Goal: Information Seeking & Learning: Find contact information

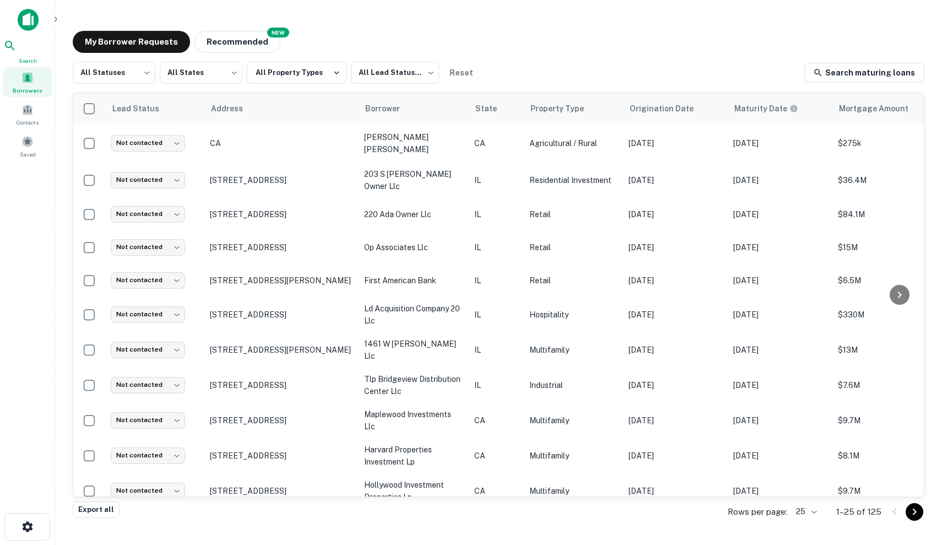
click at [36, 53] on div "Search" at bounding box center [27, 52] width 48 height 26
click at [584, 1] on main "My Borrower Requests NEW Recommended All Statuses *** ​ All States *** ​ All Pr…" at bounding box center [498, 272] width 886 height 545
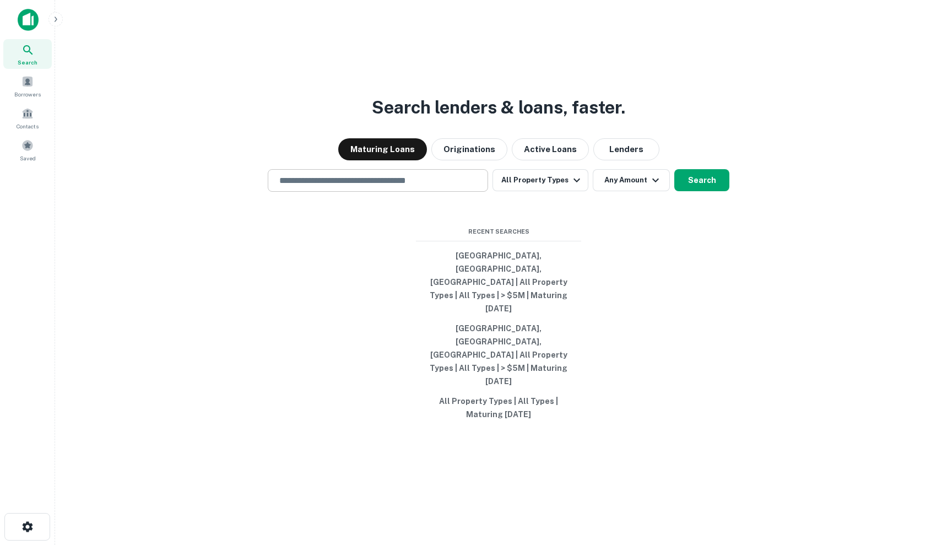
click at [356, 192] on div "​" at bounding box center [378, 180] width 220 height 23
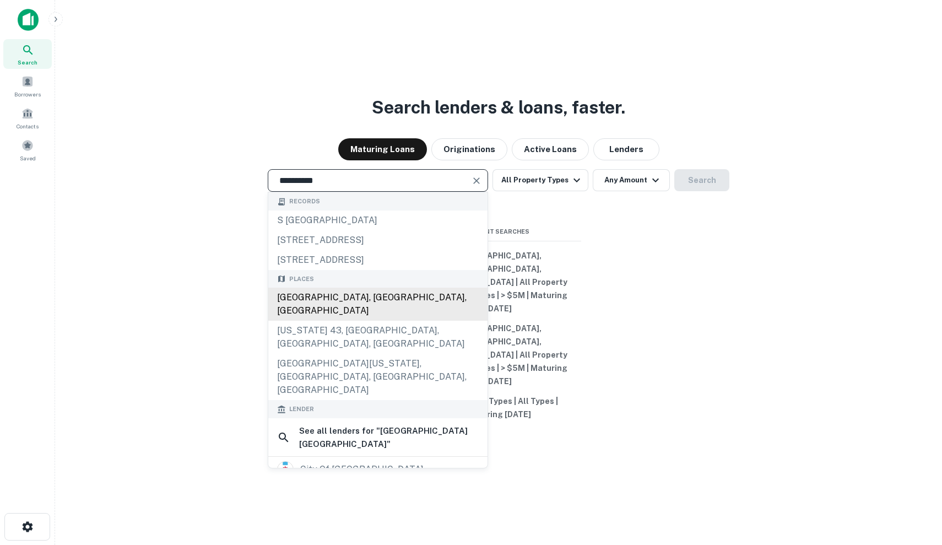
type input "**********"
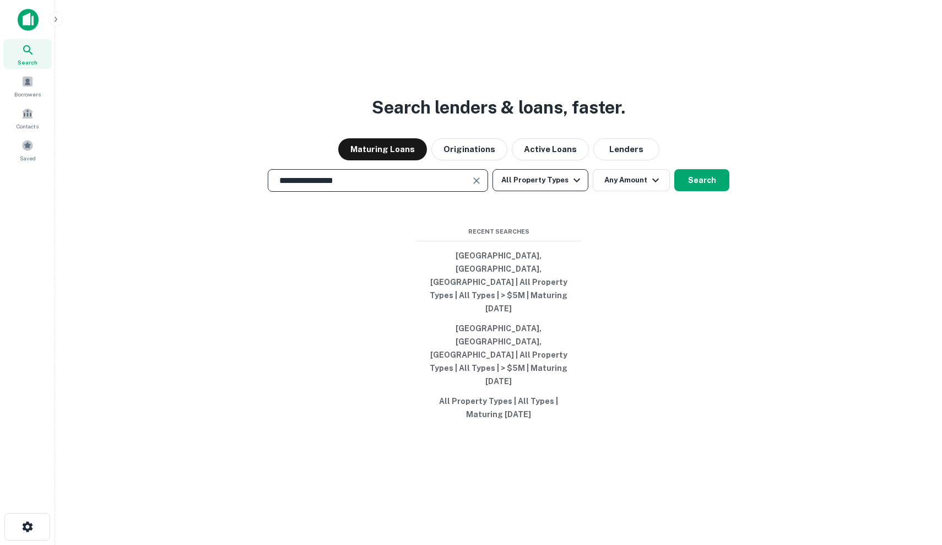
click at [513, 191] on button "All Property Types" at bounding box center [540, 180] width 96 height 22
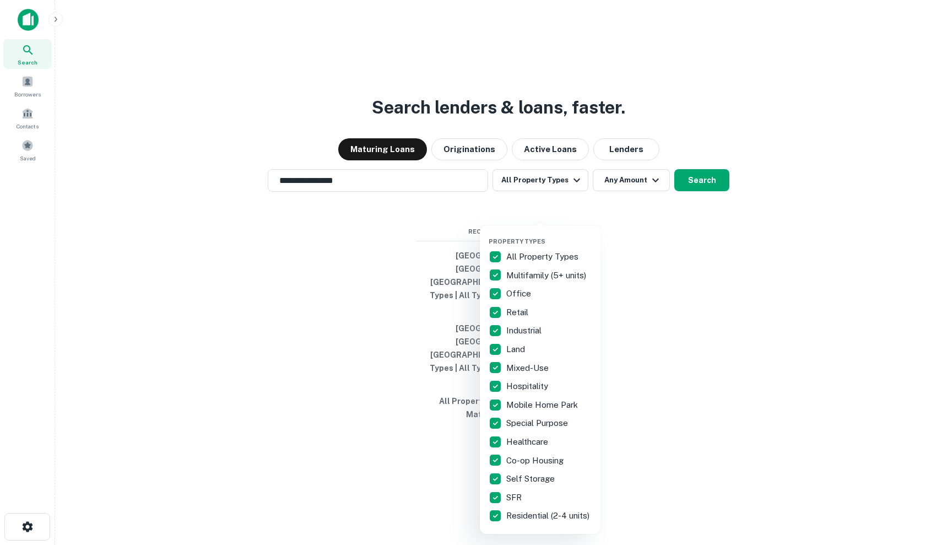
click at [546, 251] on p "All Property Types" at bounding box center [543, 256] width 74 height 13
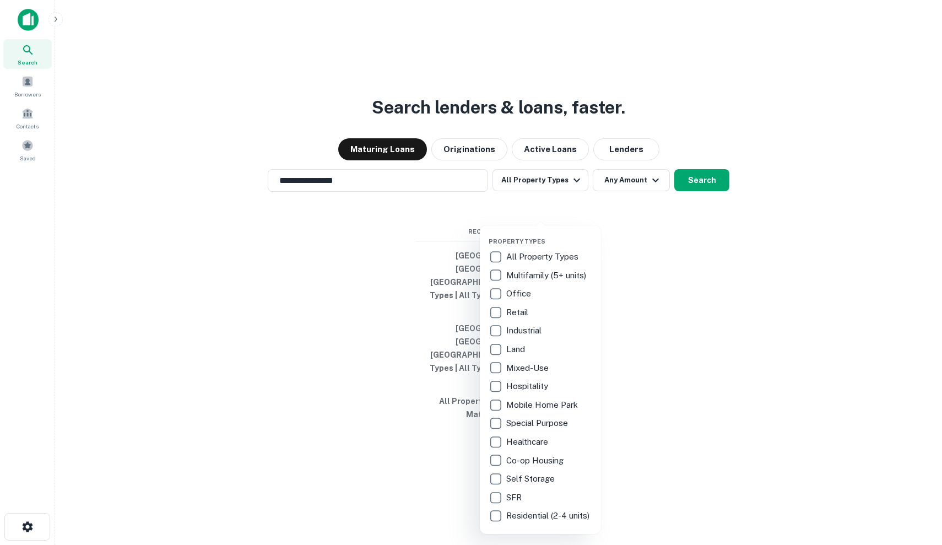
click at [529, 289] on p "Office" at bounding box center [519, 293] width 27 height 13
click at [602, 218] on div at bounding box center [471, 272] width 942 height 545
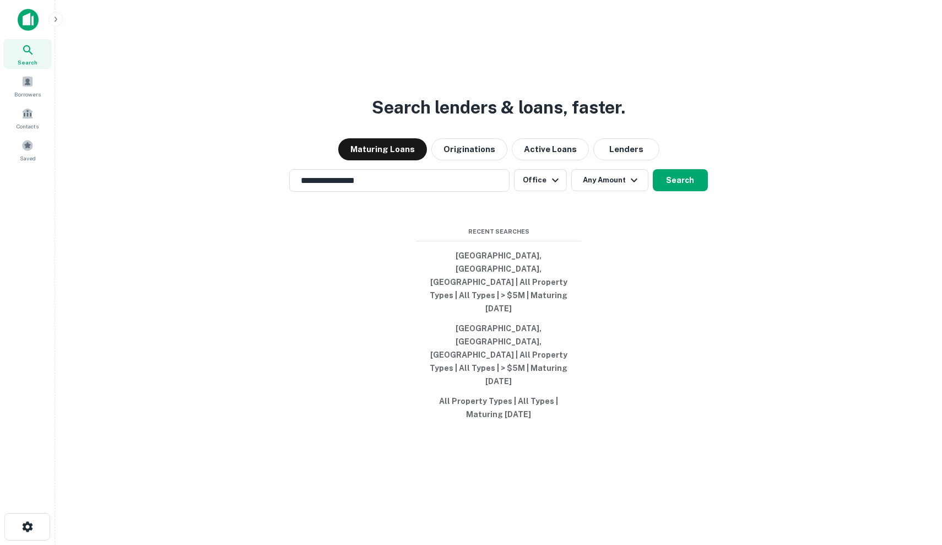
click at [602, 191] on button "Any Amount" at bounding box center [609, 180] width 77 height 22
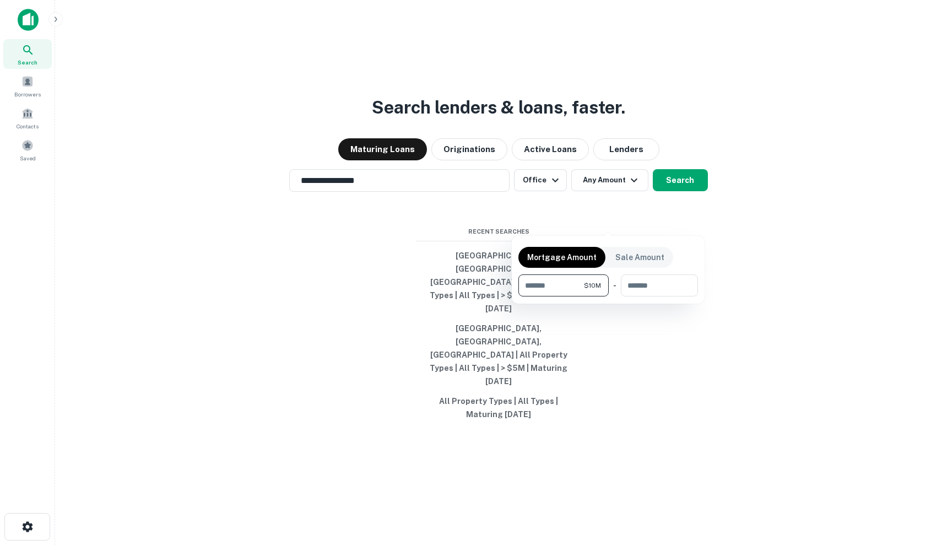
type input "********"
click at [684, 214] on div at bounding box center [471, 272] width 942 height 545
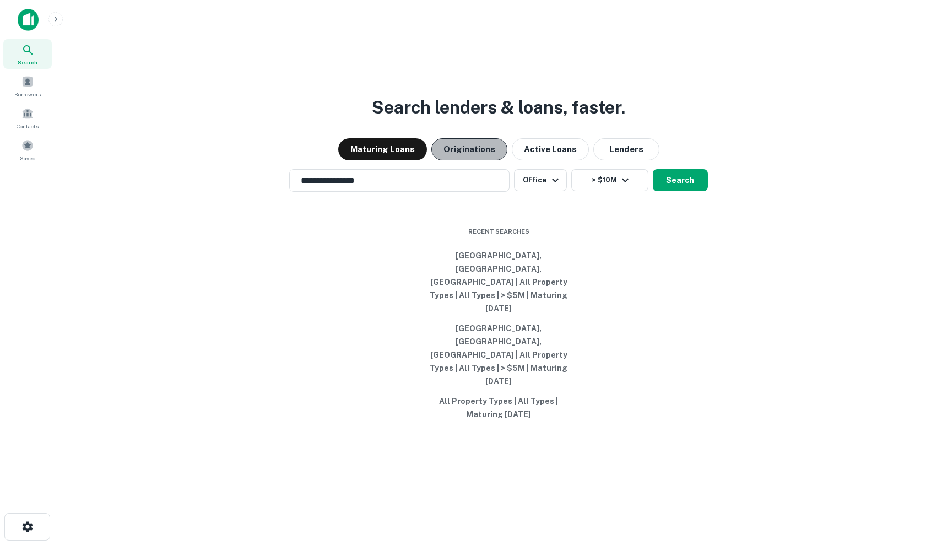
click at [489, 160] on button "Originations" at bounding box center [469, 149] width 76 height 22
click at [692, 191] on button "Search" at bounding box center [679, 180] width 55 height 22
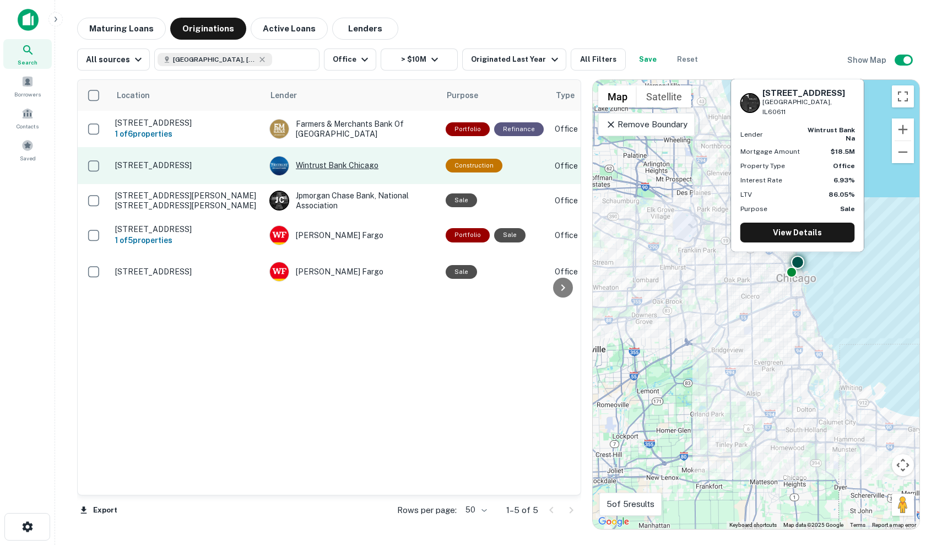
click at [434, 162] on div "Wintrust Bank Chicago" at bounding box center [351, 166] width 165 height 20
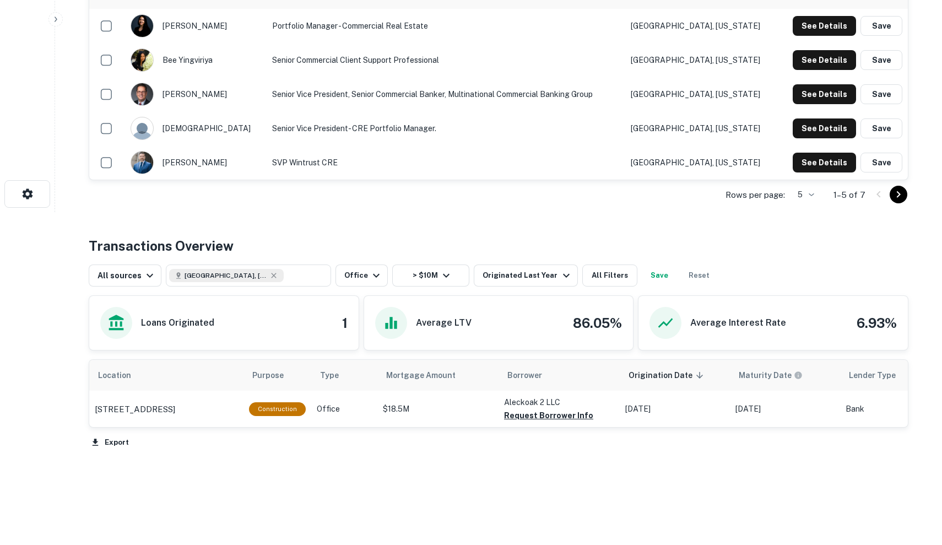
scroll to position [341, 0]
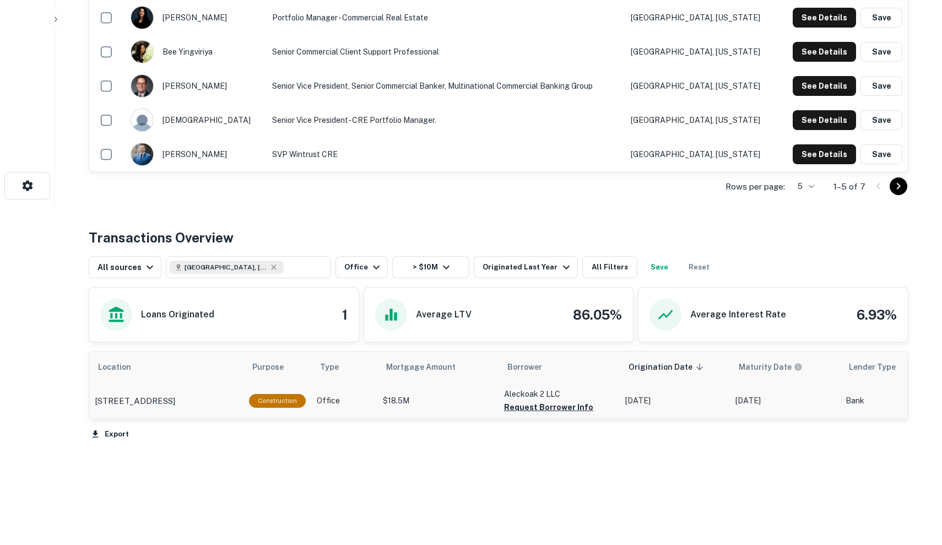
click at [444, 389] on td "$18.5M" at bounding box center [437, 400] width 121 height 36
click at [231, 402] on div "1000 N Rush St Chicago, IL60611" at bounding box center [166, 400] width 143 height 13
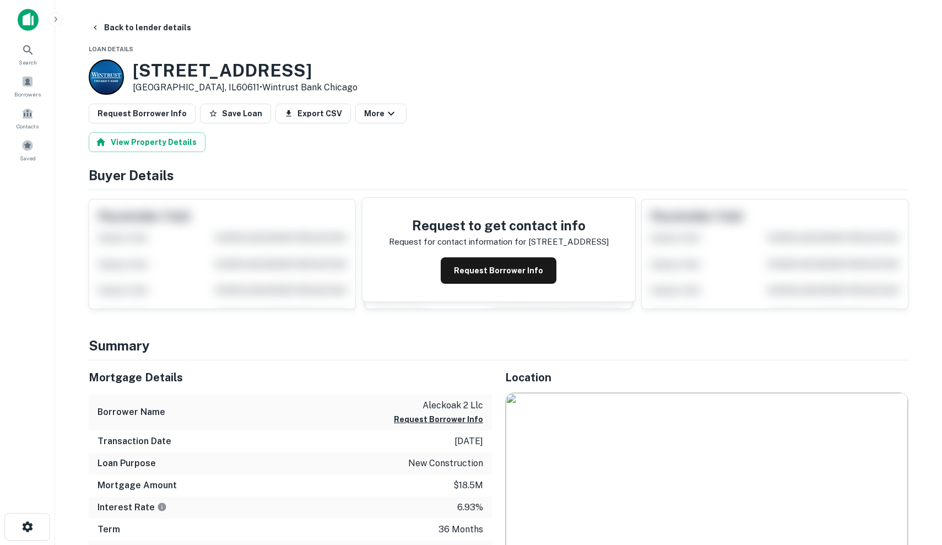
scroll to position [130, 0]
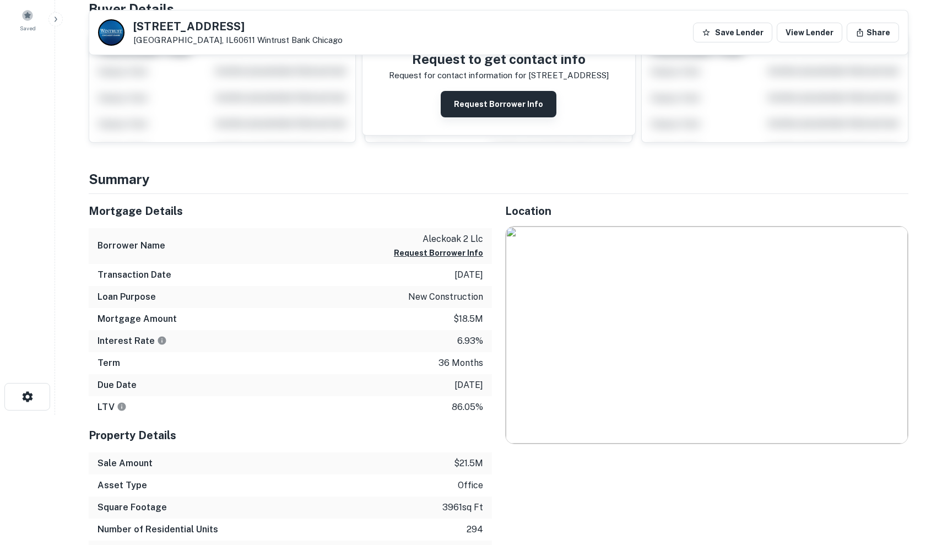
click at [500, 108] on button "Request Borrower Info" at bounding box center [498, 104] width 116 height 26
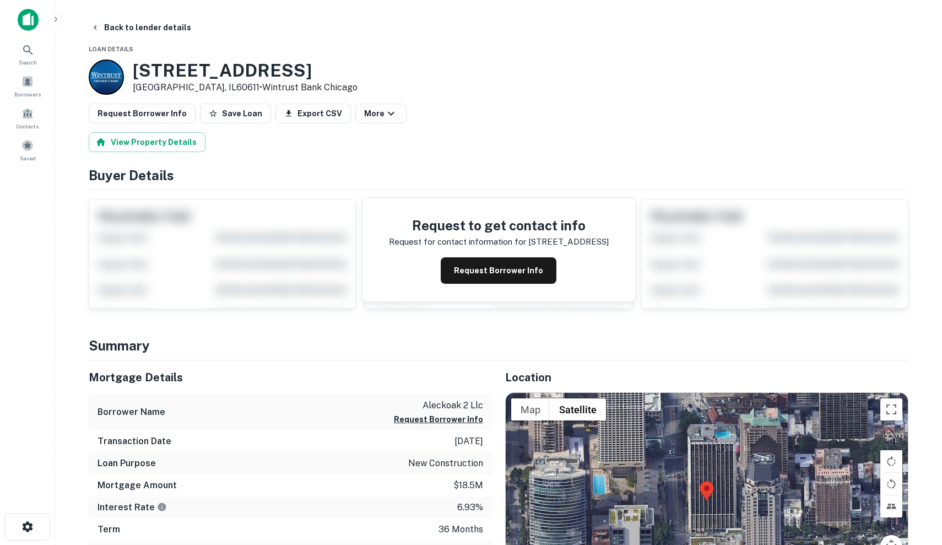
scroll to position [0, 0]
drag, startPoint x: 130, startPoint y: 70, endPoint x: 177, endPoint y: 85, distance: 49.8
click at [177, 85] on div "1000 N Rush St Chicago, IL60611 • Wintrust Bank Chicago" at bounding box center [223, 76] width 269 height 35
copy div "1000 N Rush St Chicago, IL"
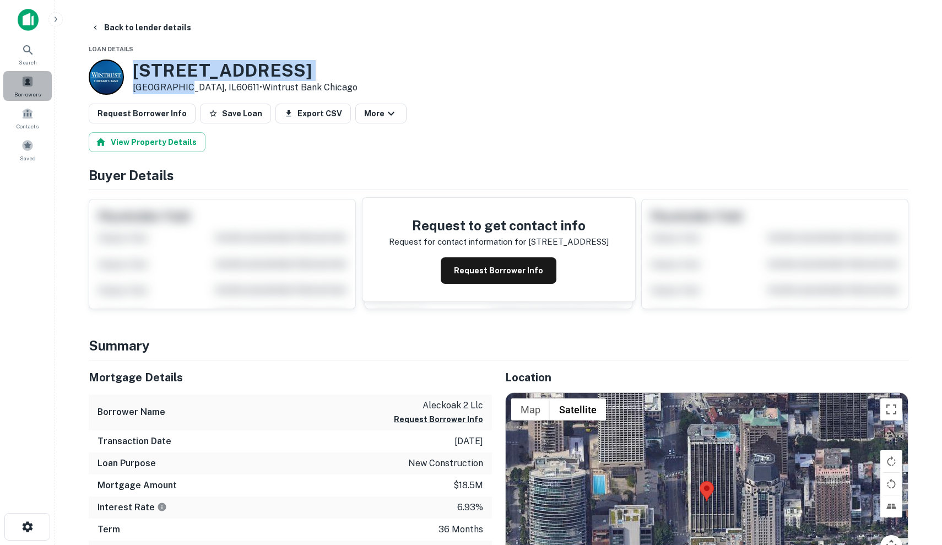
click at [16, 95] on span "Borrowers" at bounding box center [27, 94] width 26 height 9
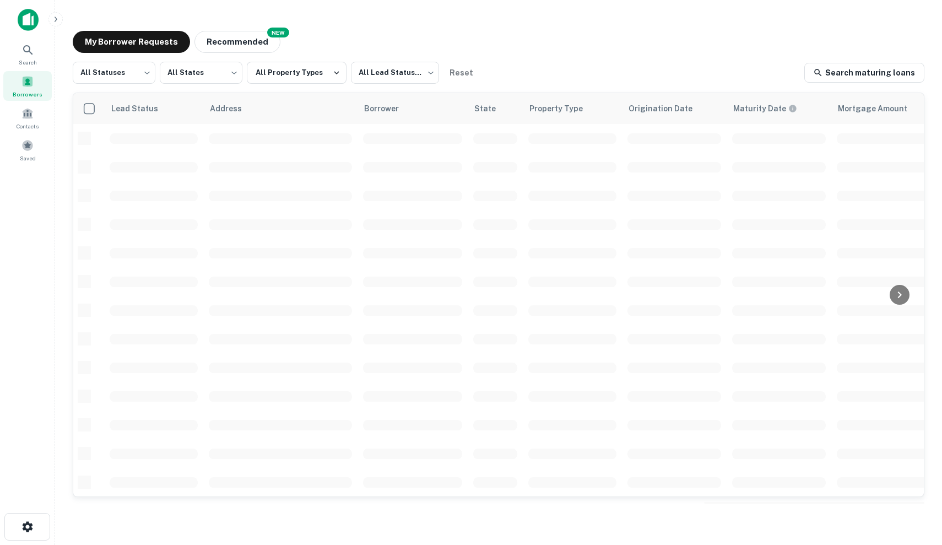
click at [80, 21] on main "My Borrower Requests NEW Recommended All Statuses *** ​ All States *** ​ All Pr…" at bounding box center [498, 272] width 886 height 545
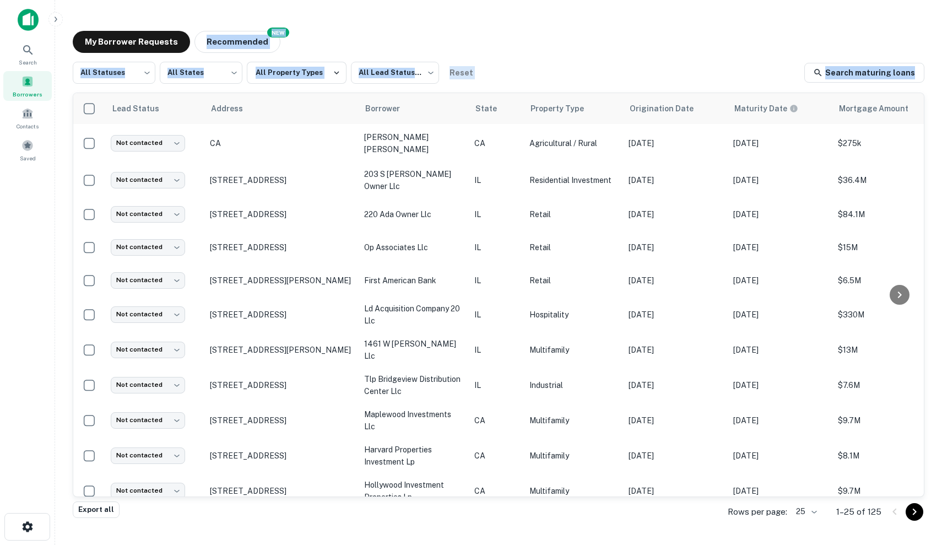
drag, startPoint x: 70, startPoint y: 20, endPoint x: 941, endPoint y: 376, distance: 940.7
click at [941, 376] on main "My Borrower Requests NEW Recommended All Statuses *** ​ All States *** ​ All Pr…" at bounding box center [498, 272] width 886 height 545
click at [929, 372] on div "My Borrower Requests NEW Recommended All Statuses *** ​ All States *** ​ All Pr…" at bounding box center [498, 267] width 869 height 490
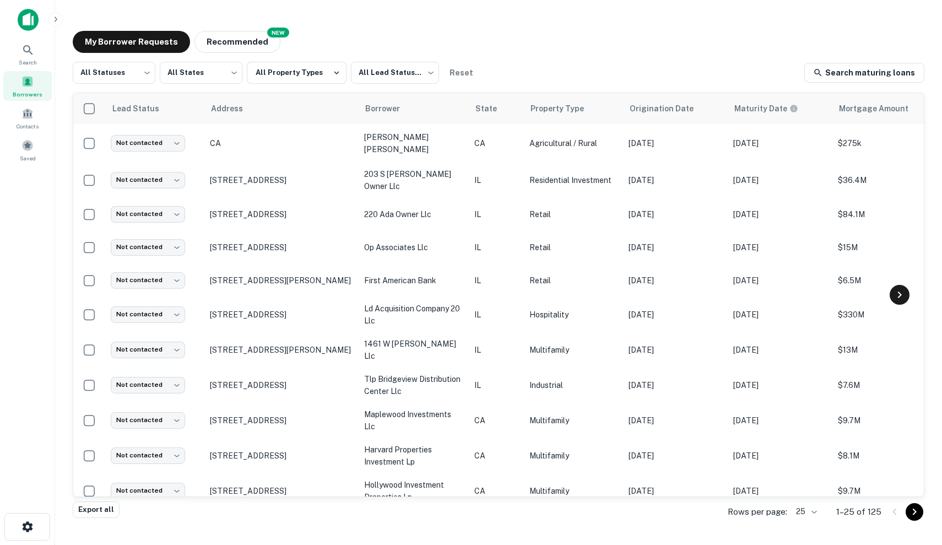
click at [900, 295] on icon at bounding box center [899, 294] width 4 height 7
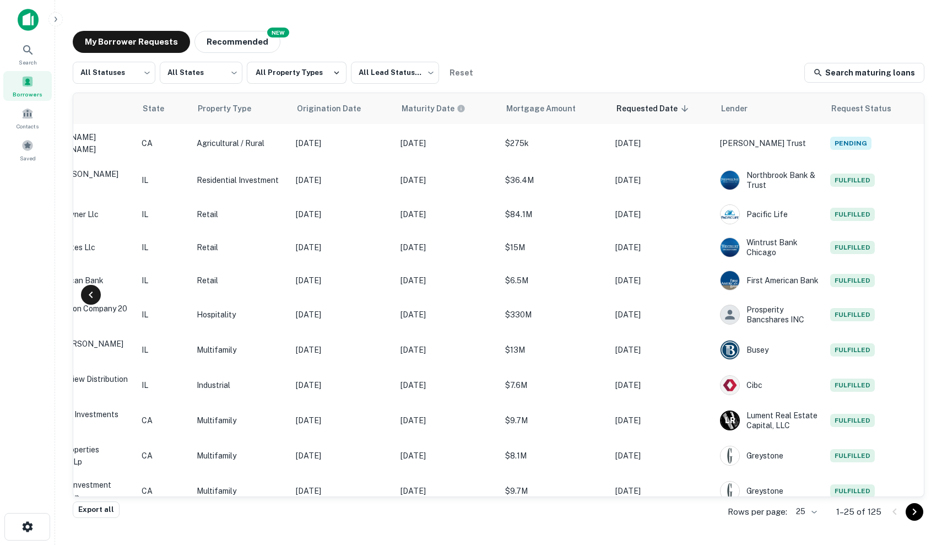
click at [94, 297] on icon at bounding box center [90, 294] width 13 height 13
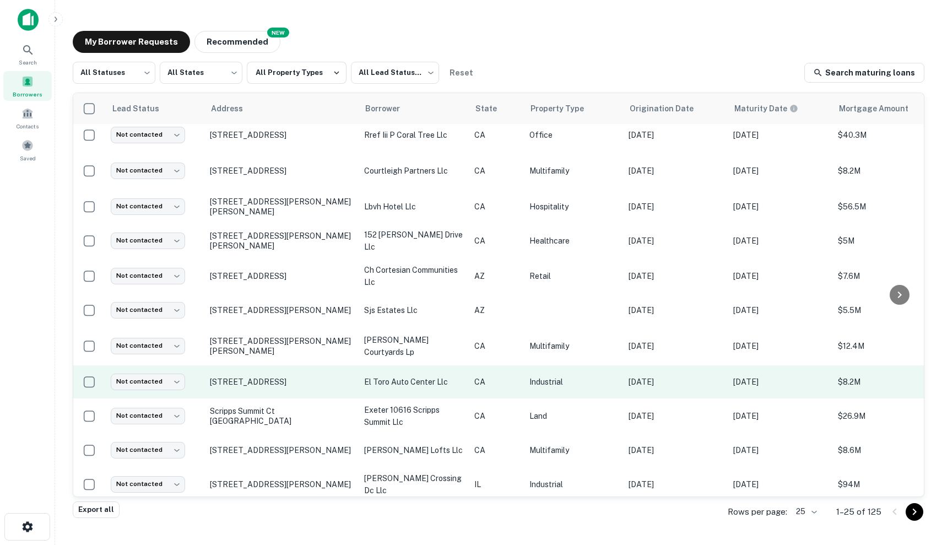
scroll to position [488, 0]
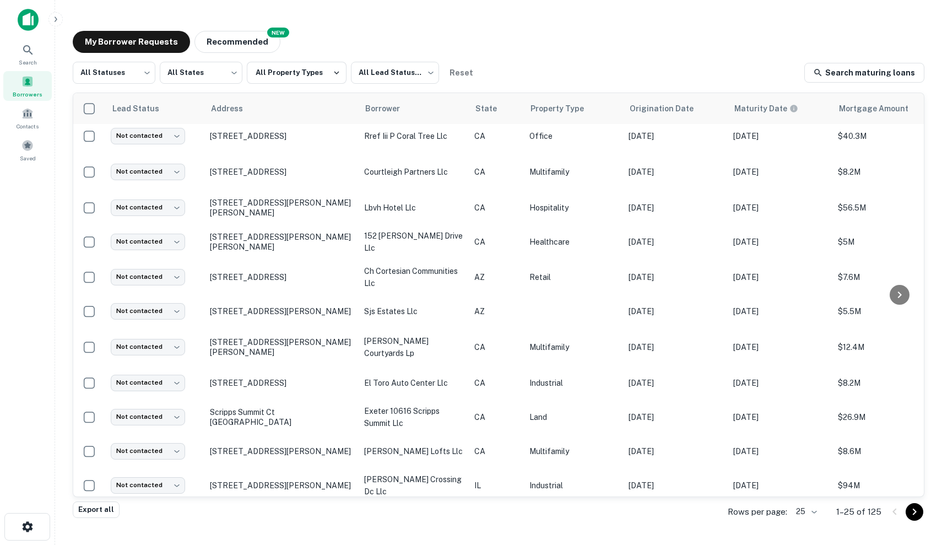
click at [914, 514] on icon "Go to next page" at bounding box center [913, 511] width 13 height 13
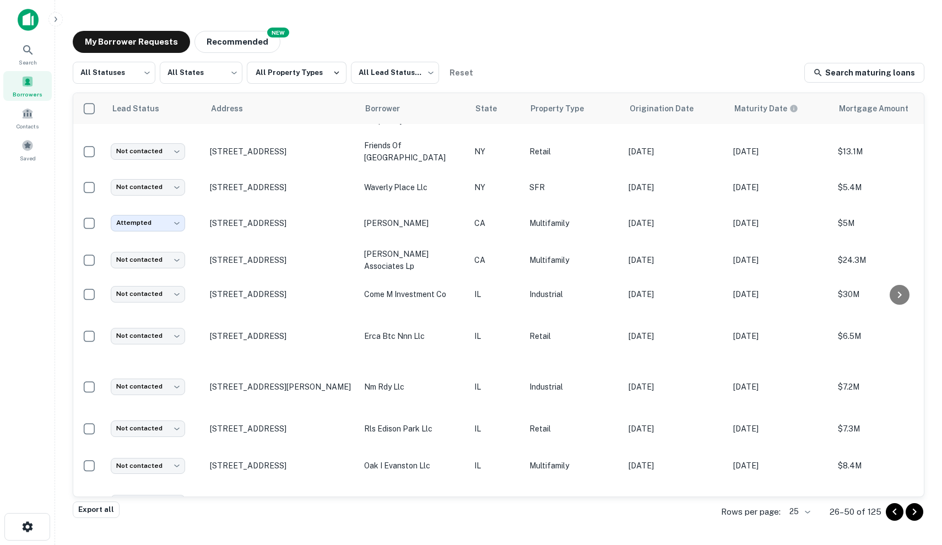
scroll to position [557, 0]
click at [915, 516] on icon "Go to next page" at bounding box center [913, 511] width 13 height 13
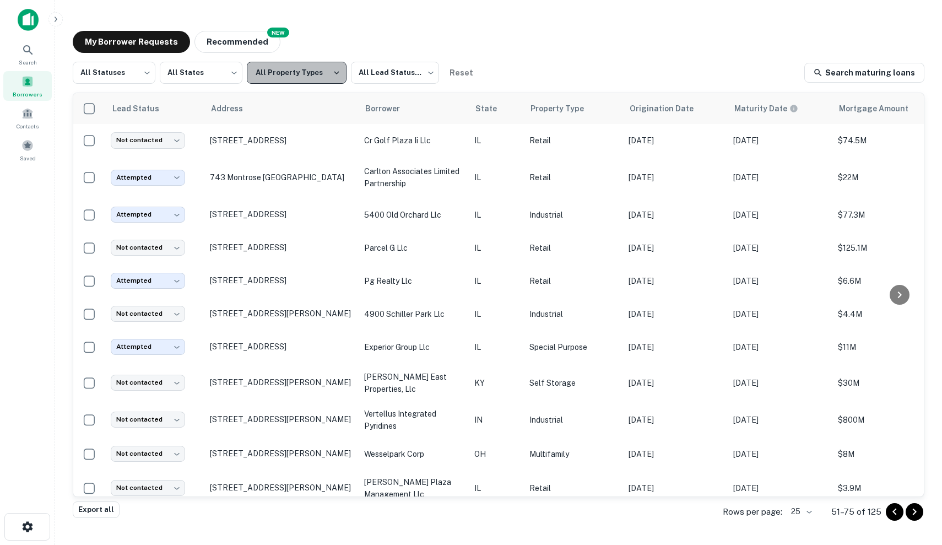
click at [312, 68] on button "All Property Types" at bounding box center [297, 73] width 100 height 22
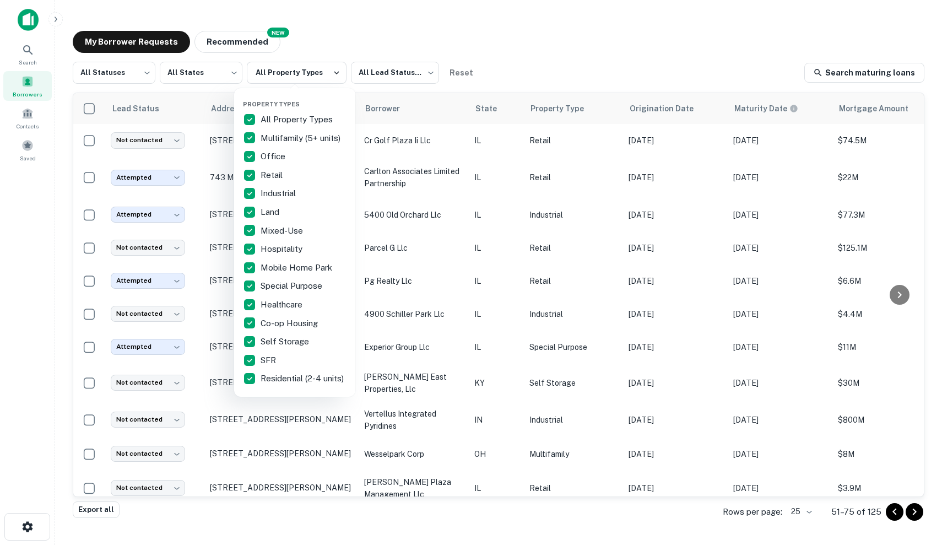
click at [282, 122] on p "All Property Types" at bounding box center [297, 119] width 74 height 13
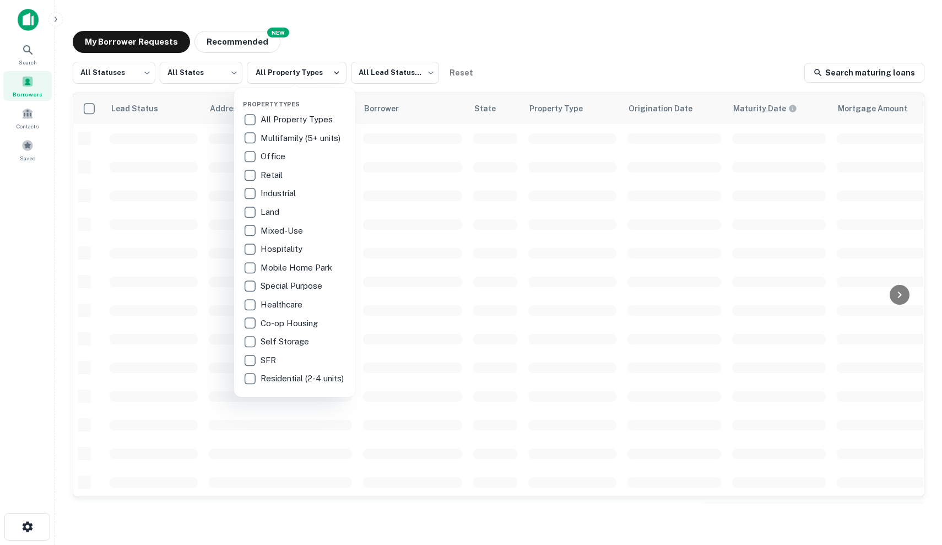
click at [281, 248] on p "Hospitality" at bounding box center [282, 248] width 44 height 13
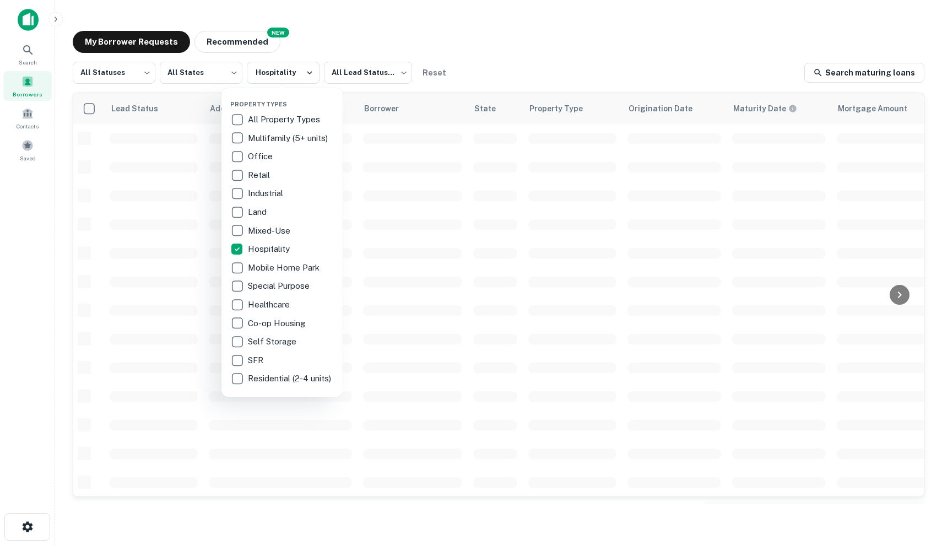
click at [583, 50] on div at bounding box center [471, 272] width 942 height 545
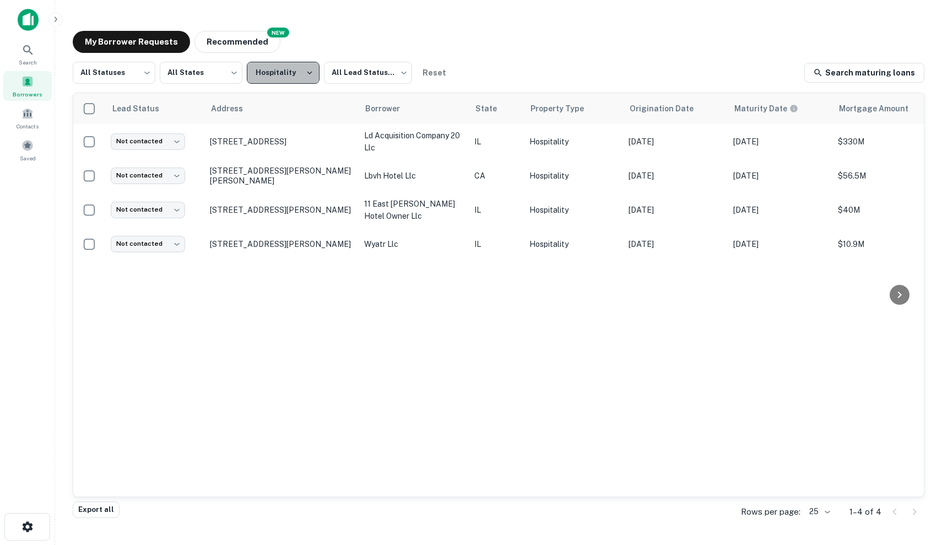
click at [277, 64] on button "Hospitality" at bounding box center [283, 73] width 73 height 22
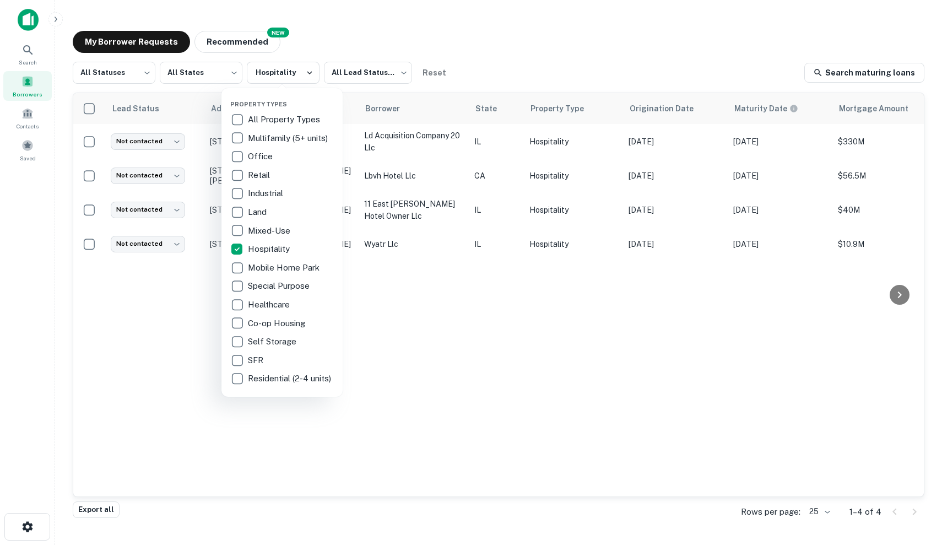
click at [269, 245] on p "Hospitality" at bounding box center [270, 248] width 44 height 13
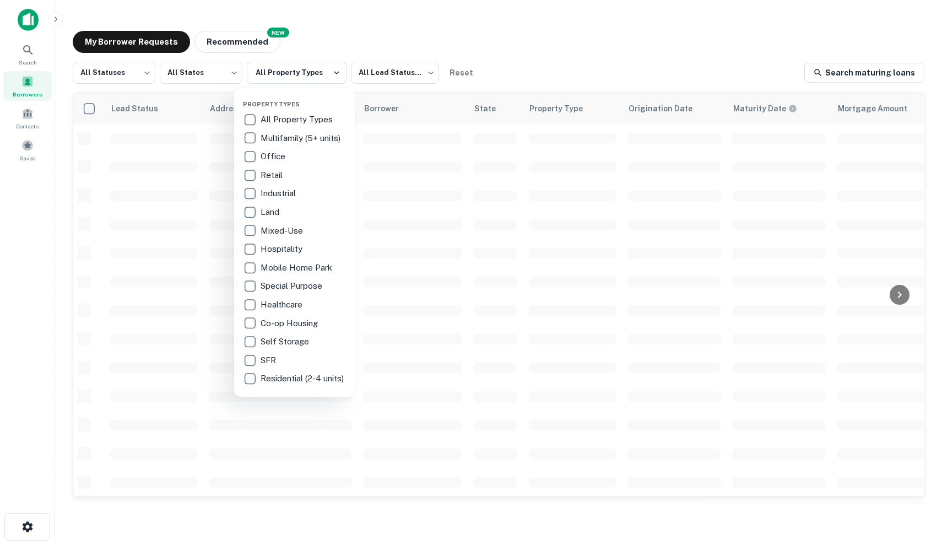
click at [265, 115] on p "All Property Types" at bounding box center [297, 119] width 74 height 13
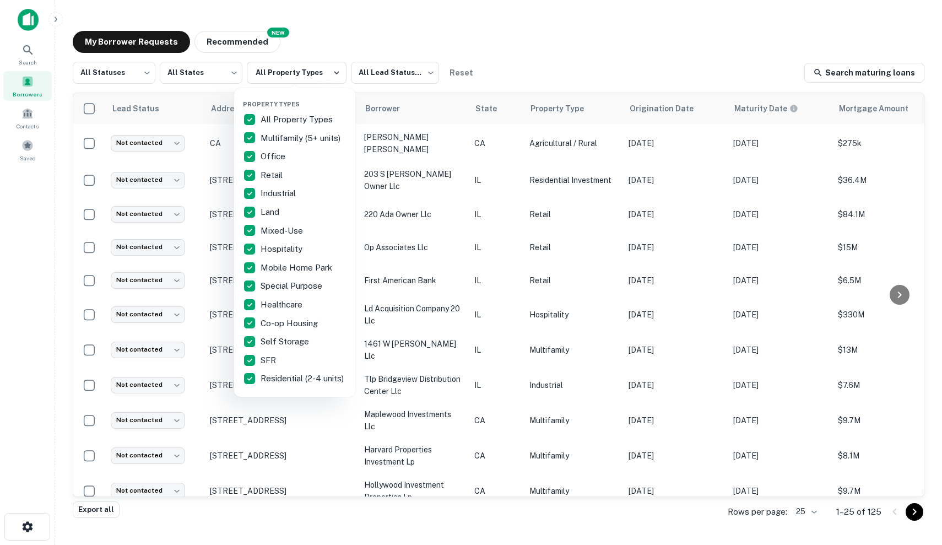
click at [593, 63] on div at bounding box center [471, 272] width 942 height 545
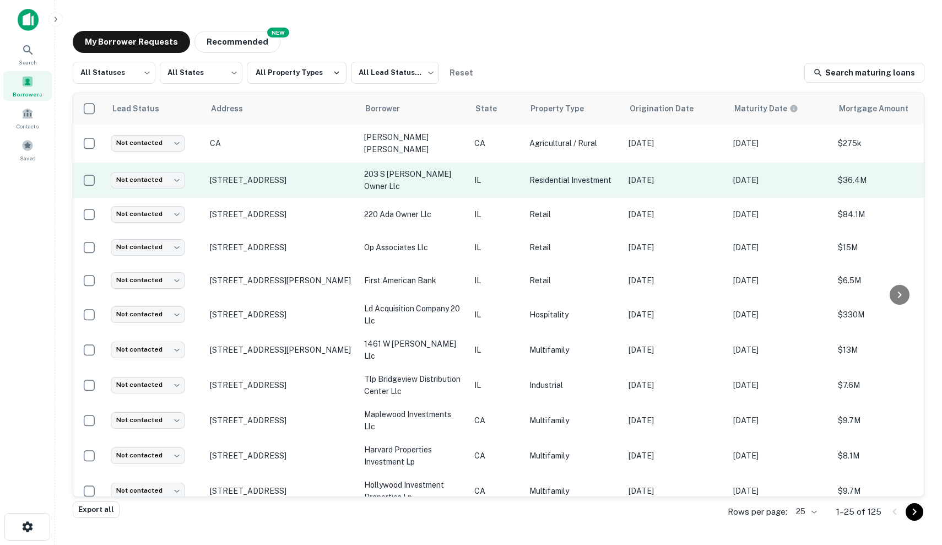
click at [576, 176] on p "Residential Investment" at bounding box center [573, 180] width 88 height 12
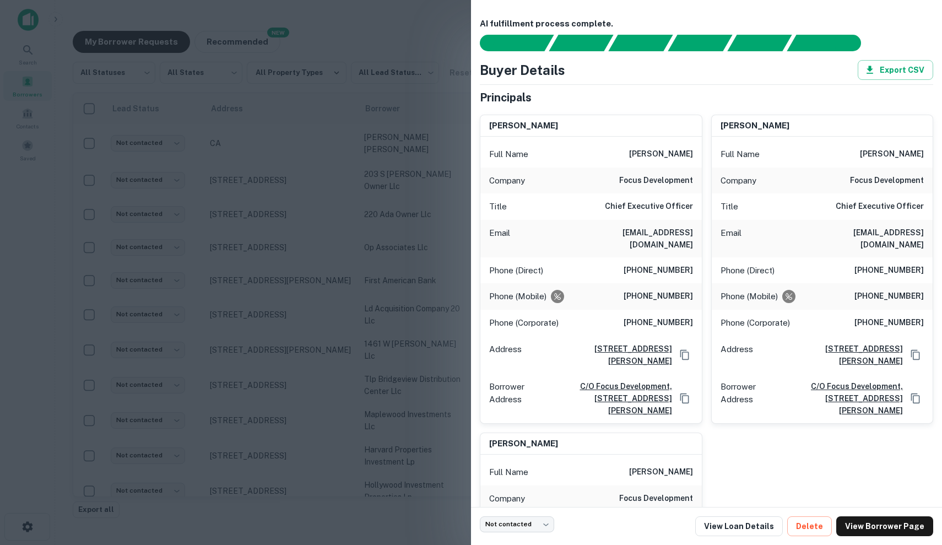
click at [296, 175] on div at bounding box center [471, 272] width 942 height 545
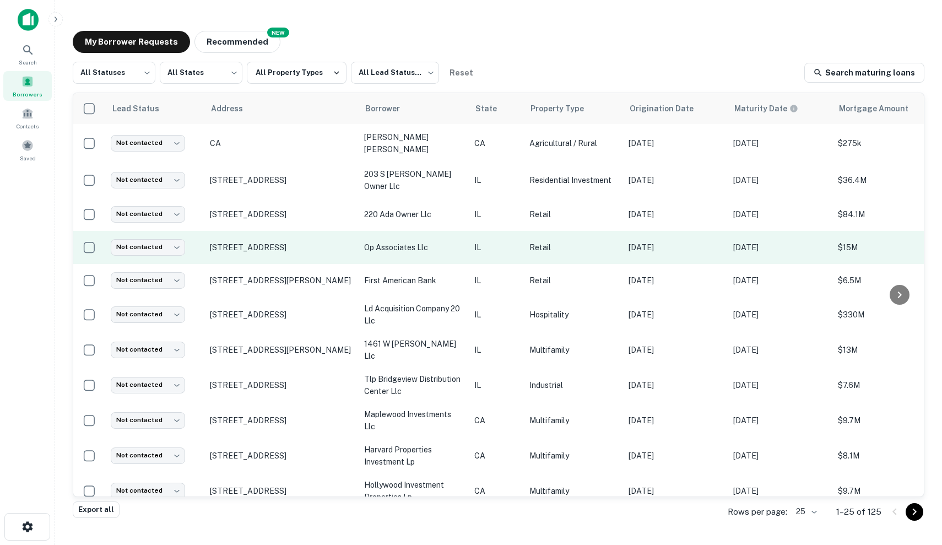
click at [618, 246] on td "Retail" at bounding box center [573, 247] width 99 height 33
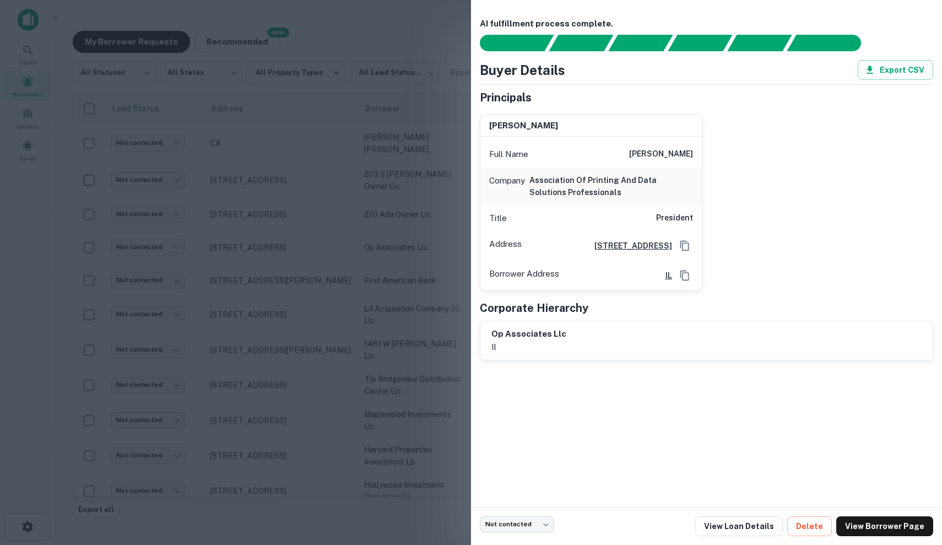
click at [393, 290] on div at bounding box center [471, 272] width 942 height 545
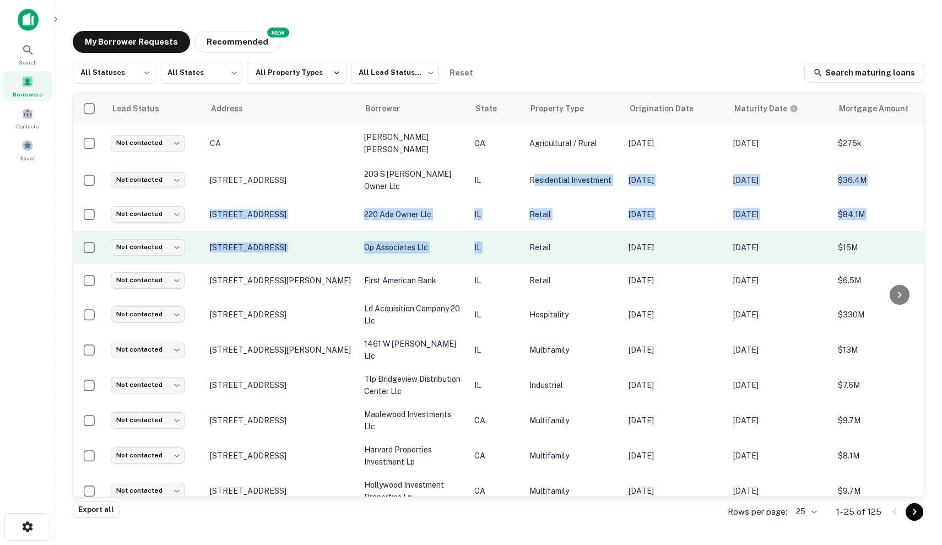
drag, startPoint x: 535, startPoint y: 179, endPoint x: 565, endPoint y: 233, distance: 61.9
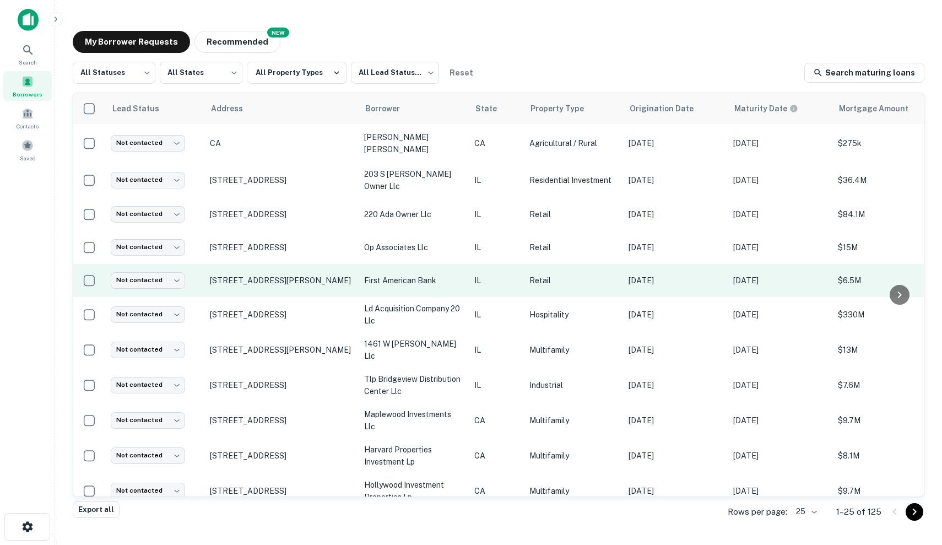
click at [733, 278] on p "Sep 14, 2025" at bounding box center [780, 280] width 94 height 12
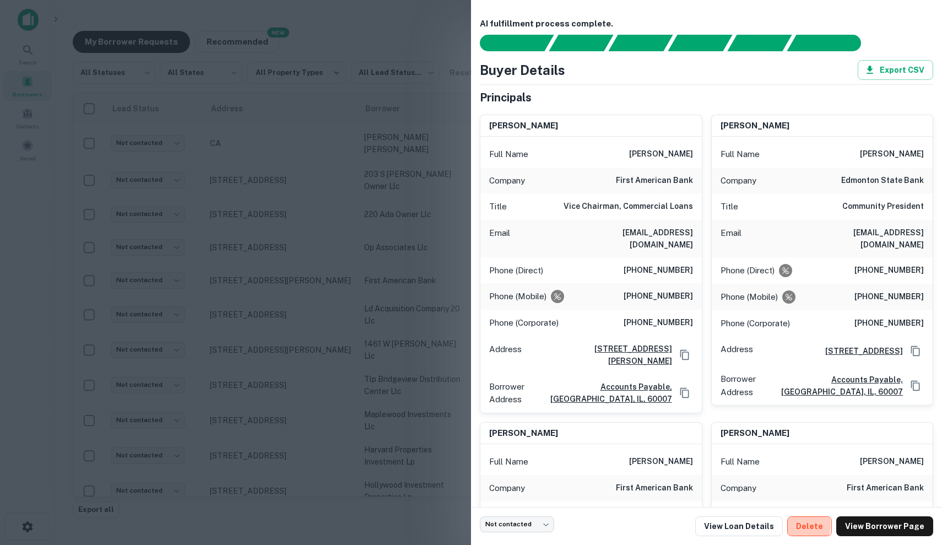
click at [800, 524] on button "Delete" at bounding box center [809, 526] width 45 height 20
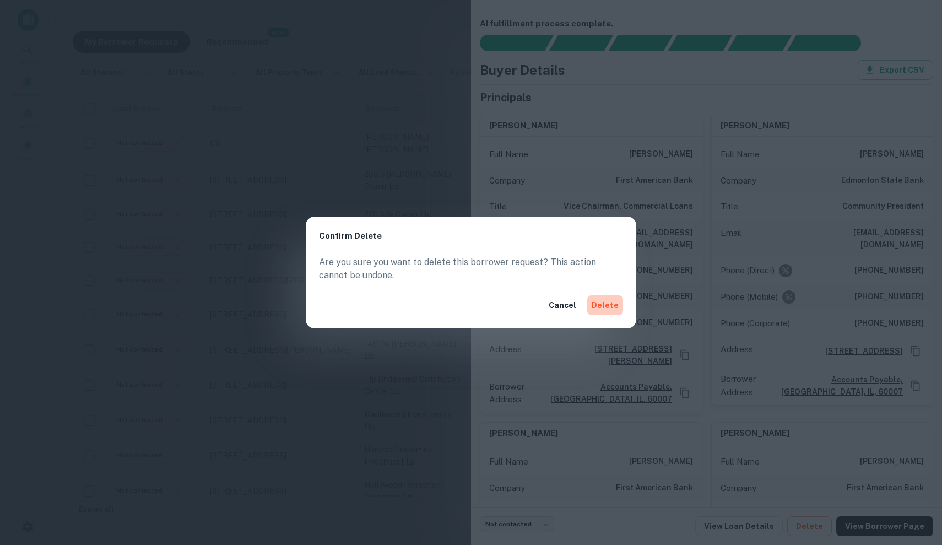
click at [598, 314] on button "Delete" at bounding box center [605, 305] width 36 height 20
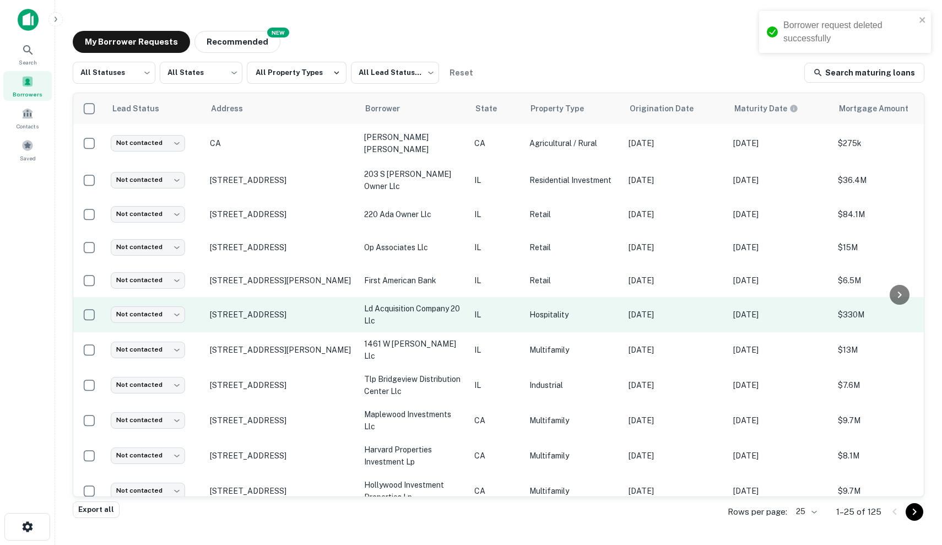
click at [404, 297] on td "ld acquisition company 20 llc" at bounding box center [413, 314] width 110 height 35
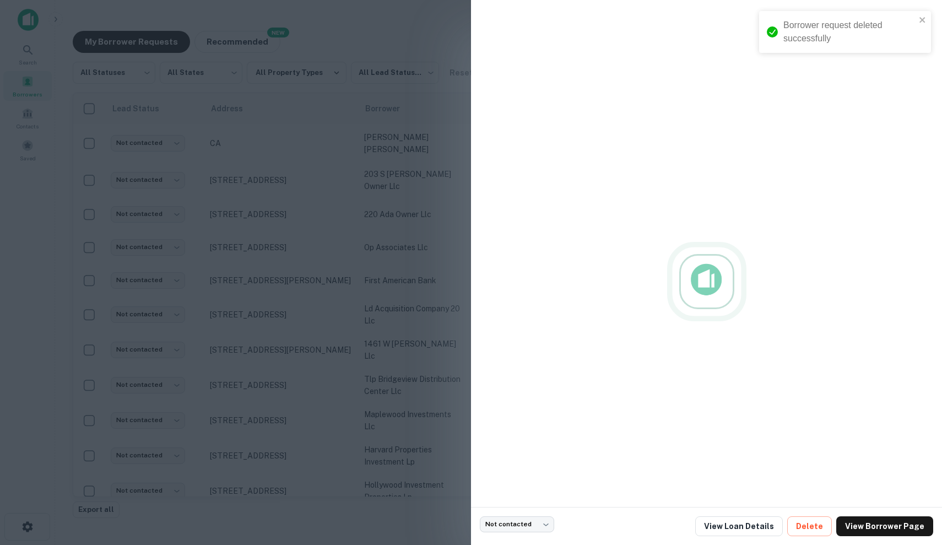
click at [396, 279] on div at bounding box center [471, 272] width 942 height 545
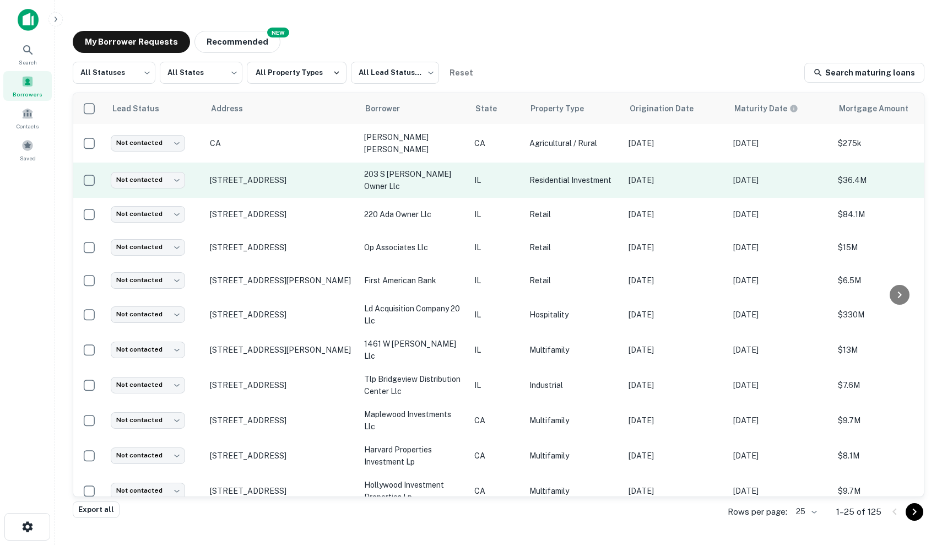
click at [477, 181] on p "IL" at bounding box center [496, 180] width 44 height 12
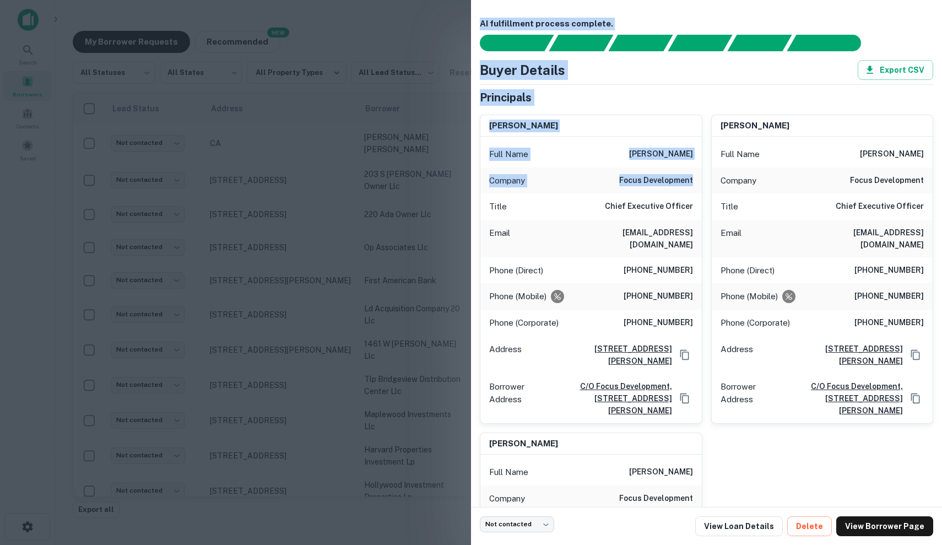
drag, startPoint x: 402, startPoint y: 201, endPoint x: 594, endPoint y: 194, distance: 191.7
click at [593, 194] on div "AI fulfillment process complete. Buyer Details Export CSV Principals tim anders…" at bounding box center [471, 272] width 942 height 545
click at [594, 194] on div "Title Chief Executive Officer" at bounding box center [590, 206] width 221 height 26
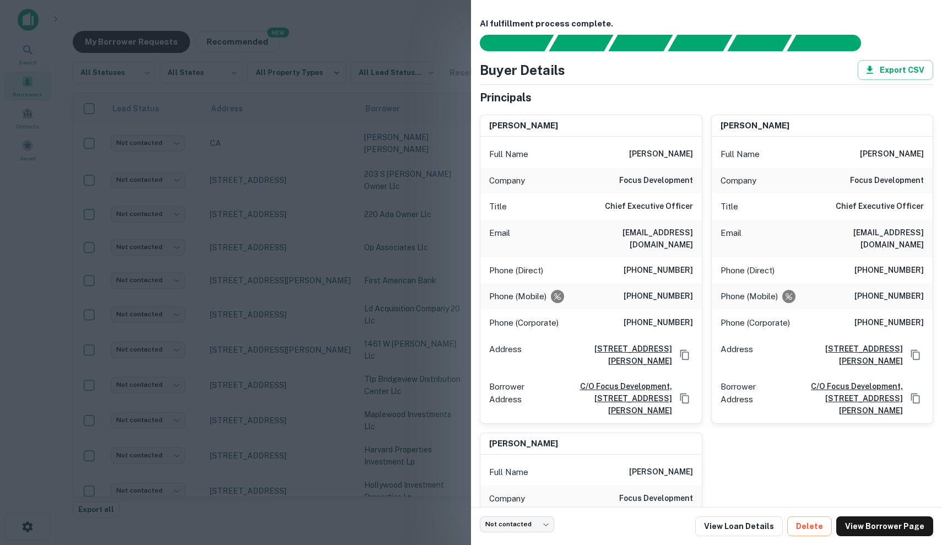
click at [186, 279] on div at bounding box center [471, 272] width 942 height 545
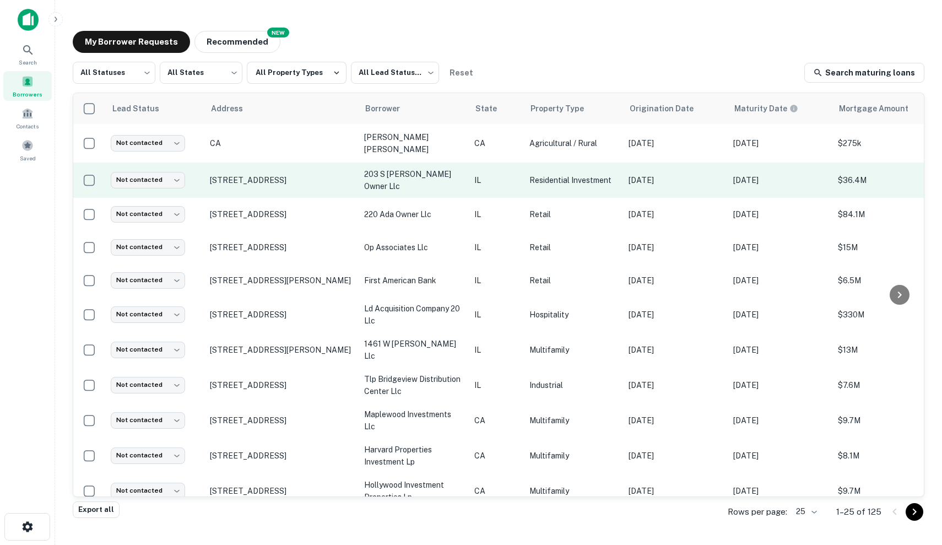
click at [516, 178] on p "IL" at bounding box center [496, 180] width 44 height 12
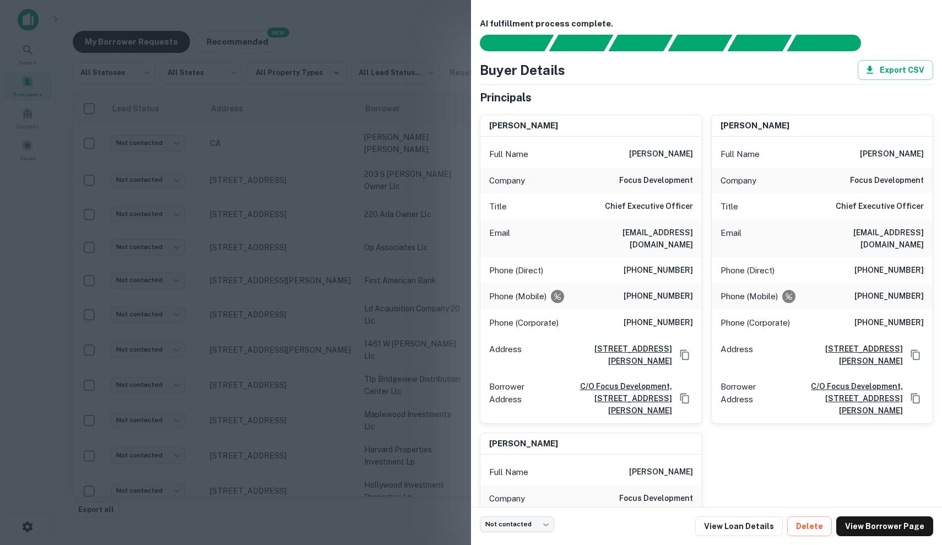
click at [427, 213] on div at bounding box center [471, 272] width 942 height 545
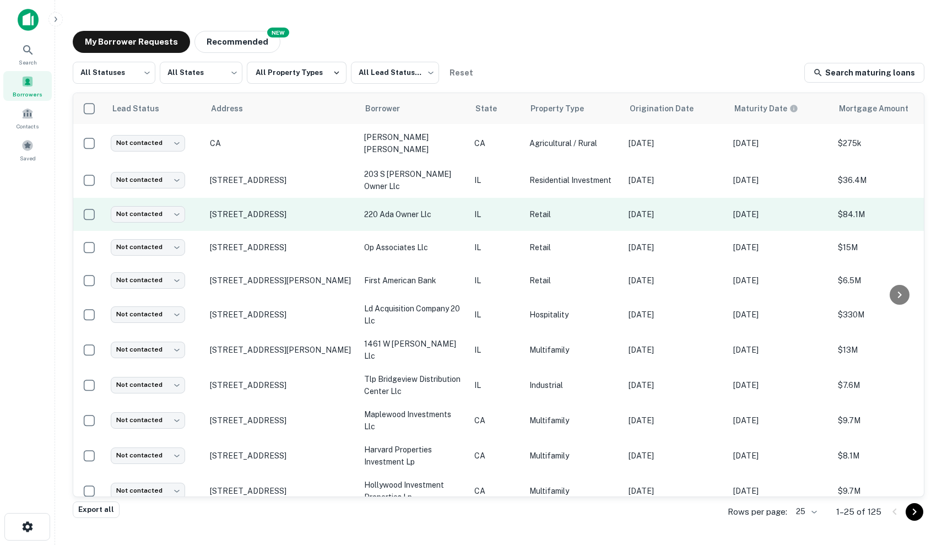
click at [505, 210] on p "IL" at bounding box center [496, 214] width 44 height 12
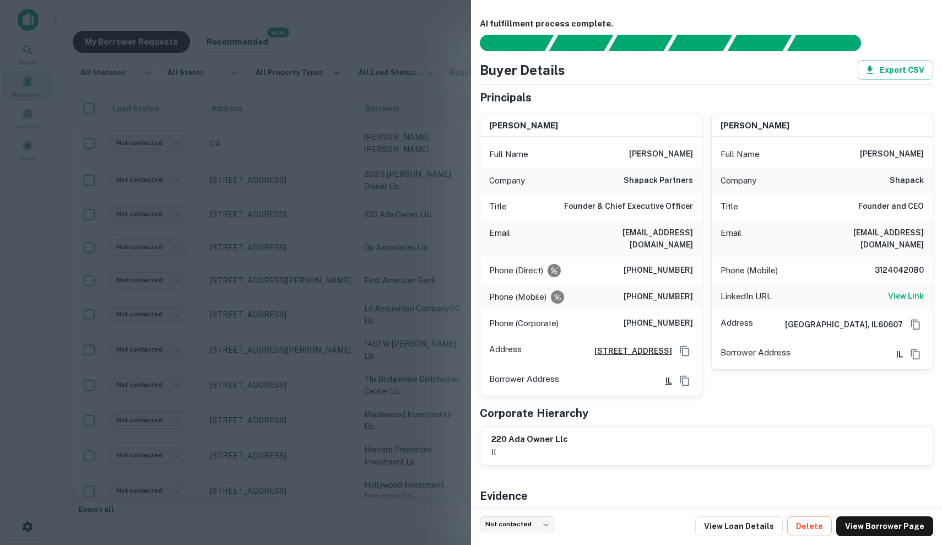
click at [430, 301] on div at bounding box center [471, 272] width 942 height 545
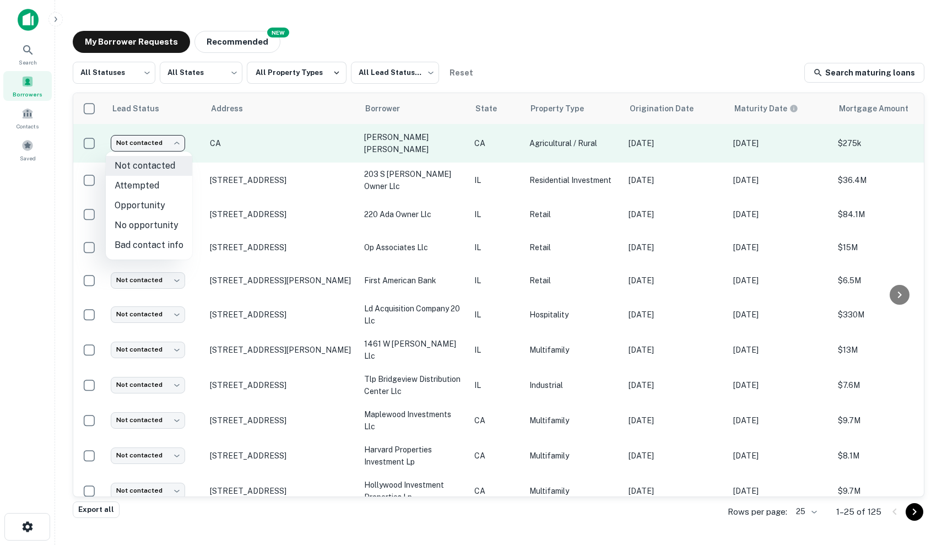
click at [159, 140] on body "Search Borrowers Contacts Saved My Borrower Requests NEW Recommended All Status…" at bounding box center [471, 272] width 942 height 545
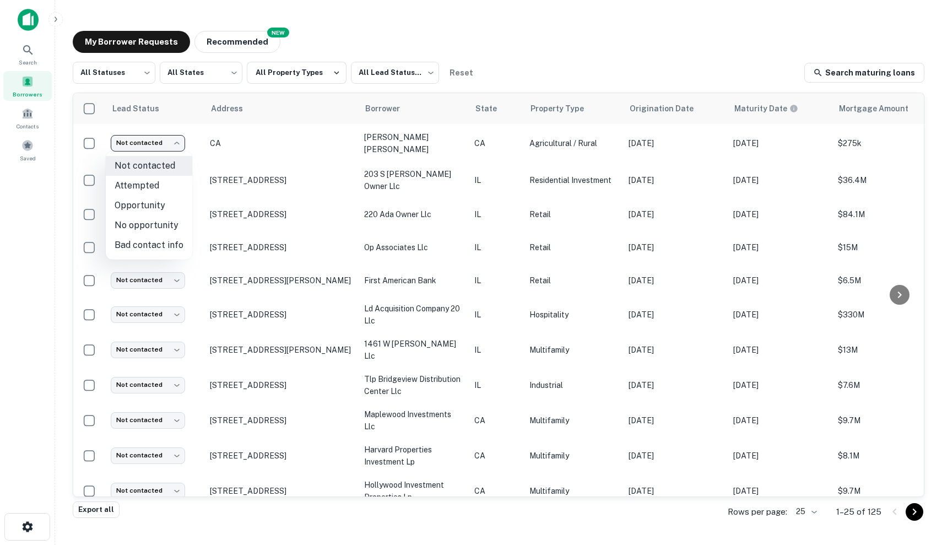
click at [170, 225] on li "No opportunity" at bounding box center [149, 225] width 86 height 20
type input "**********"
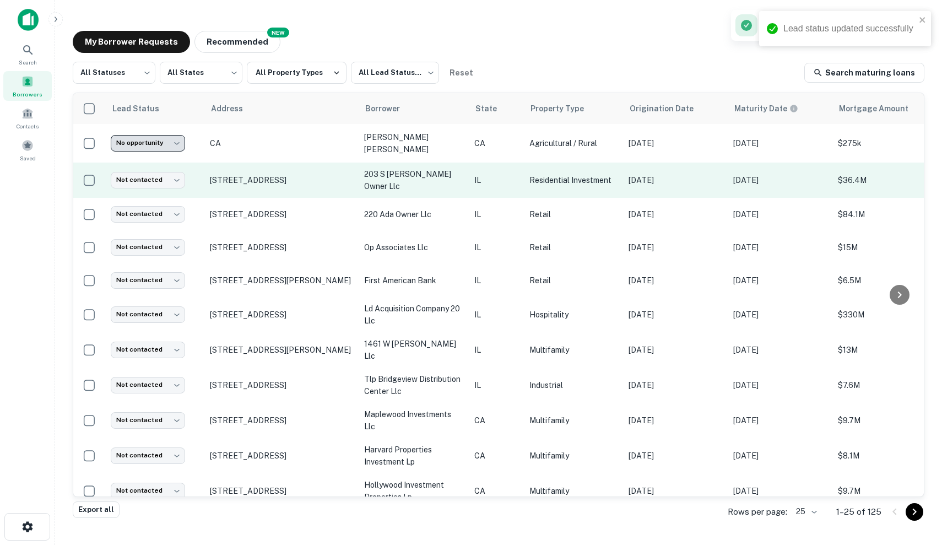
click at [733, 186] on td "[DATE]" at bounding box center [779, 179] width 105 height 35
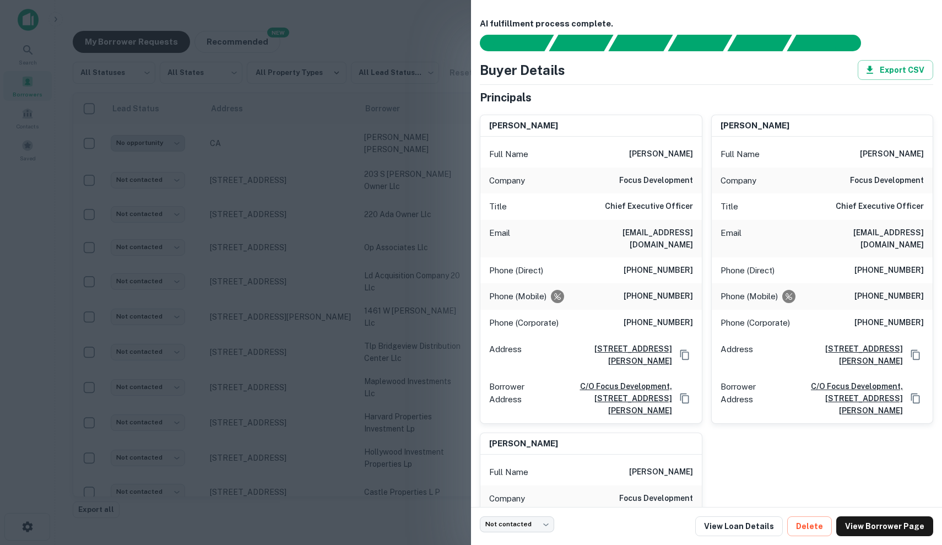
click at [384, 298] on div at bounding box center [471, 272] width 942 height 545
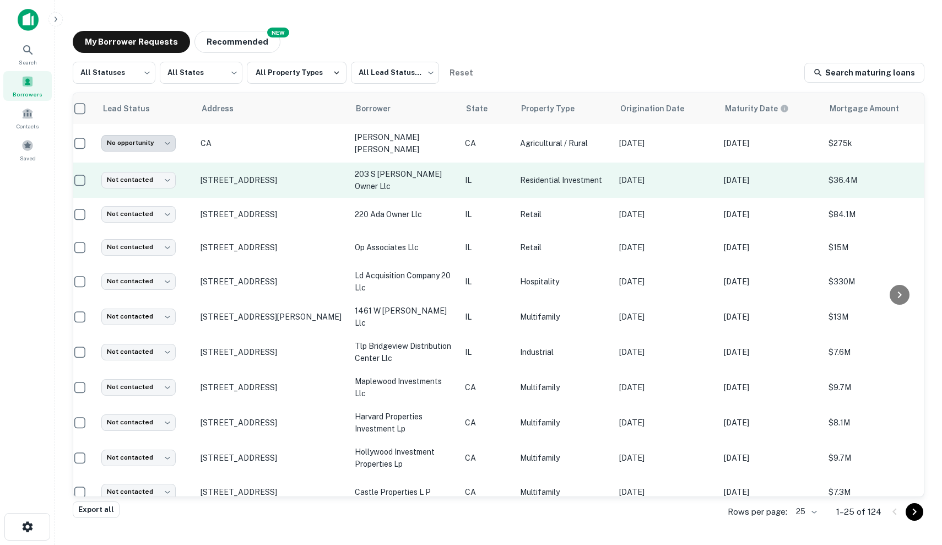
scroll to position [0, 10]
click at [686, 182] on p "[DATE]" at bounding box center [665, 180] width 94 height 12
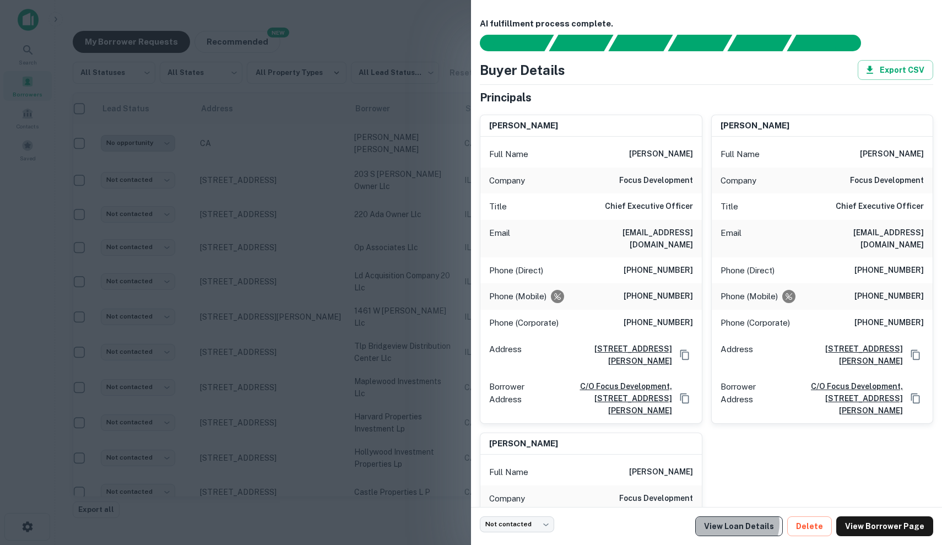
click at [748, 523] on link "View Loan Details" at bounding box center [739, 526] width 88 height 20
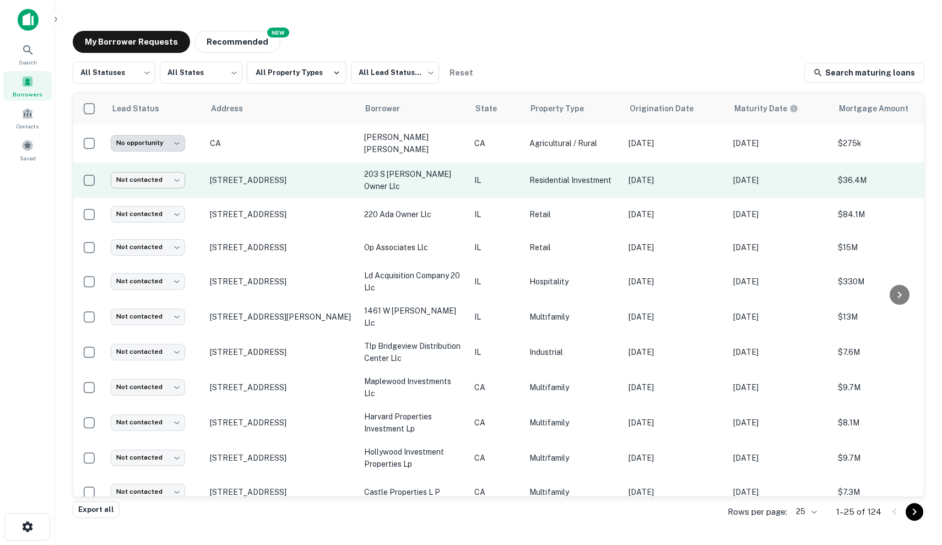
click at [165, 181] on body "**********" at bounding box center [471, 272] width 942 height 545
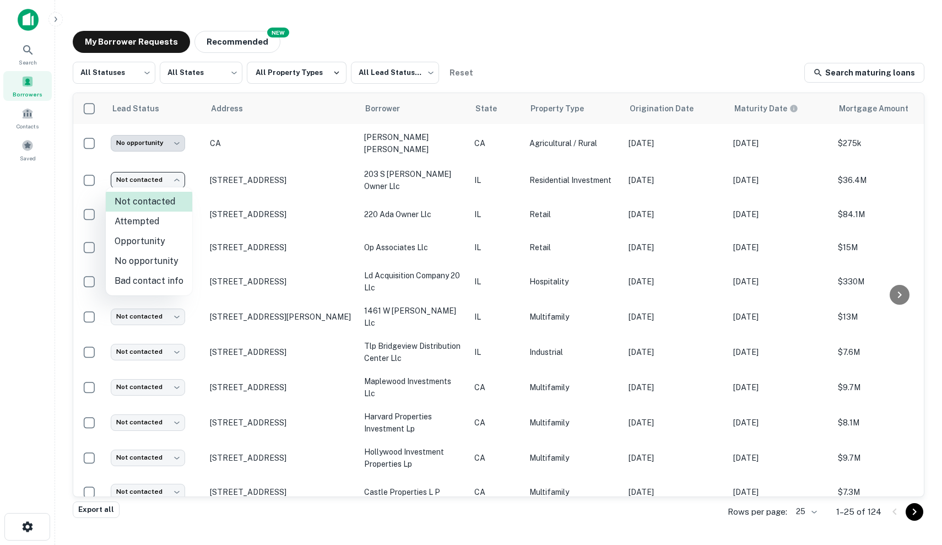
click at [165, 225] on li "Attempted" at bounding box center [149, 221] width 86 height 20
type input "*********"
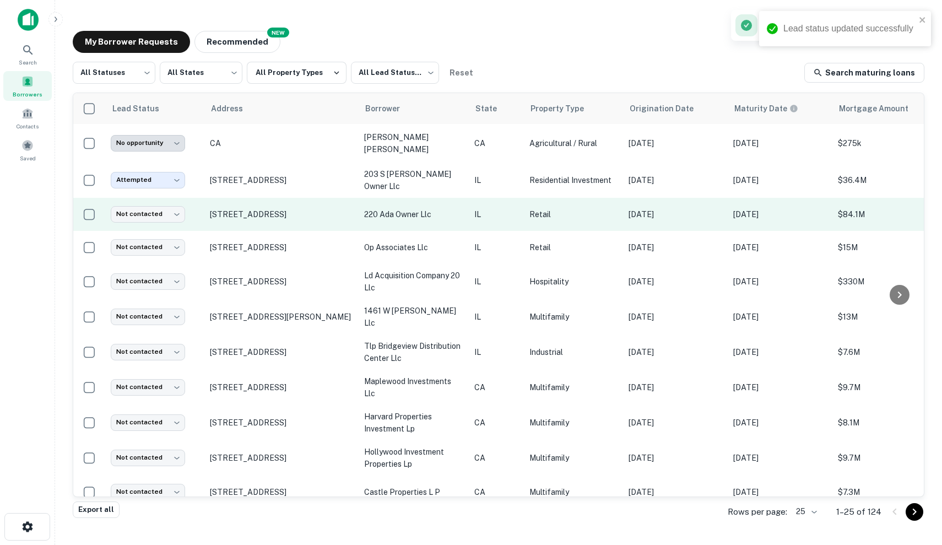
click at [589, 216] on p "Retail" at bounding box center [573, 214] width 88 height 12
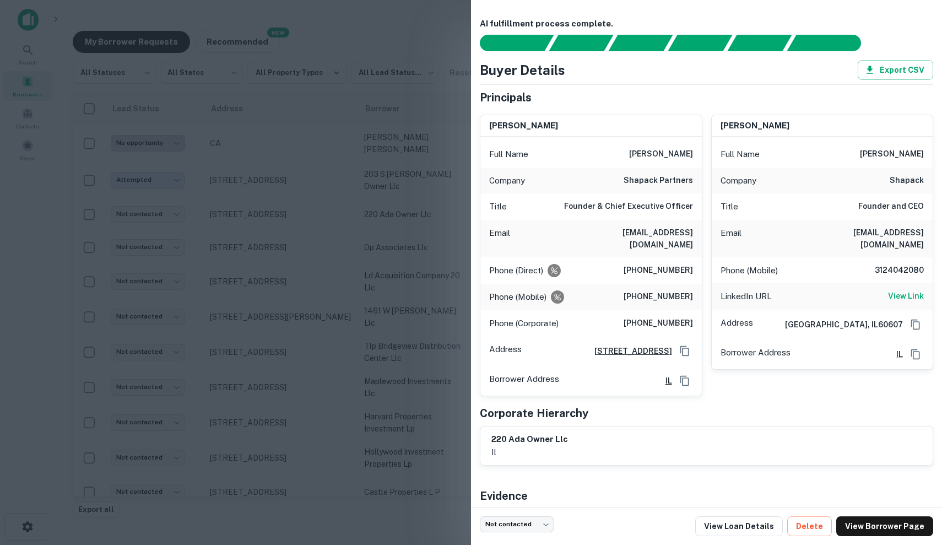
drag, startPoint x: 622, startPoint y: 155, endPoint x: 697, endPoint y: 161, distance: 75.7
click at [697, 161] on div "Full Name [PERSON_NAME]" at bounding box center [590, 154] width 221 height 26
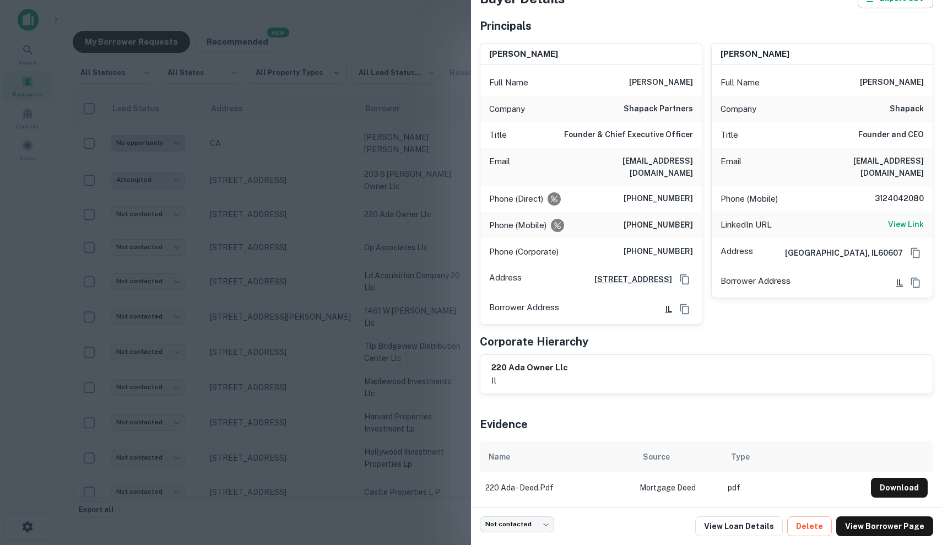
scroll to position [70, 0]
click at [743, 515] on div "Not contacted **** ​ View Loan Details Delete View Borrower Page" at bounding box center [706, 526] width 471 height 38
click at [743, 533] on link "View Loan Details" at bounding box center [739, 526] width 88 height 20
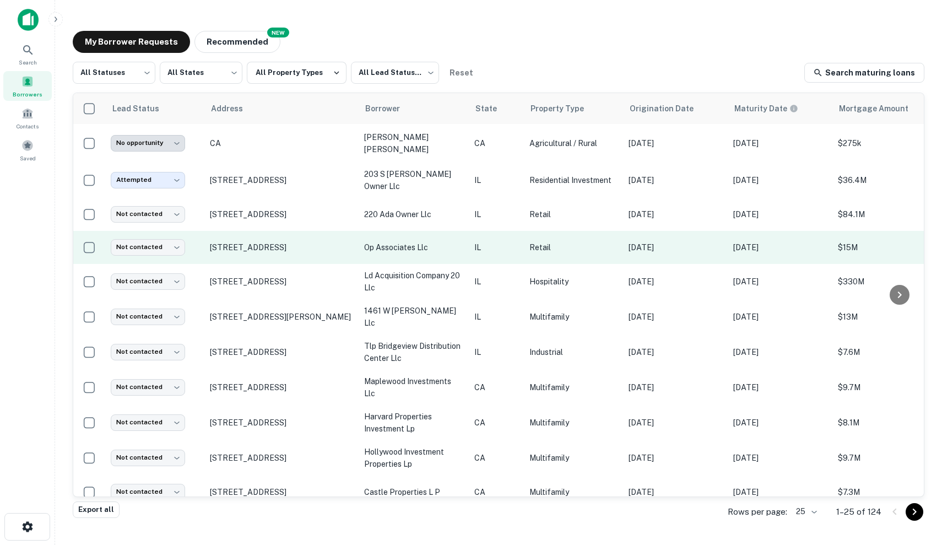
click at [518, 246] on td "IL" at bounding box center [496, 247] width 55 height 33
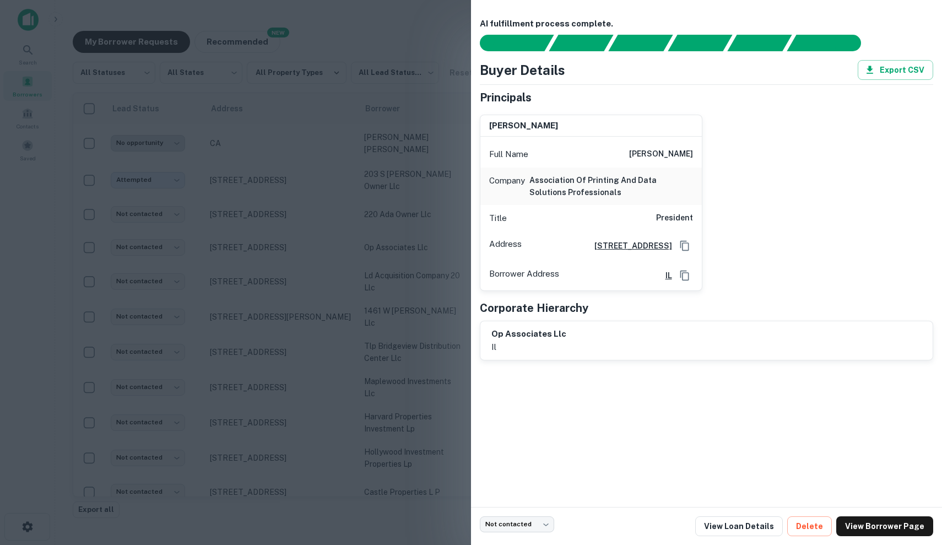
click at [410, 210] on div at bounding box center [471, 272] width 942 height 545
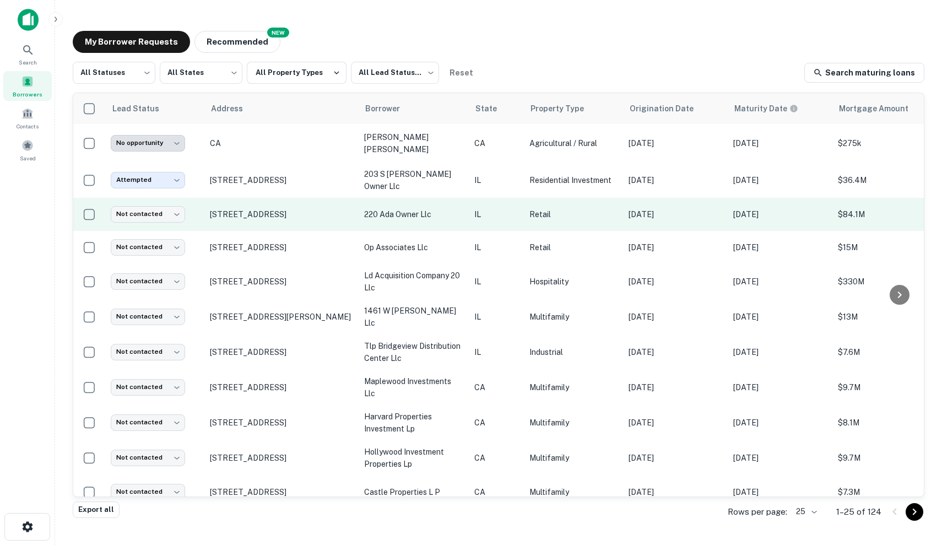
click at [497, 208] on p "IL" at bounding box center [496, 214] width 44 height 12
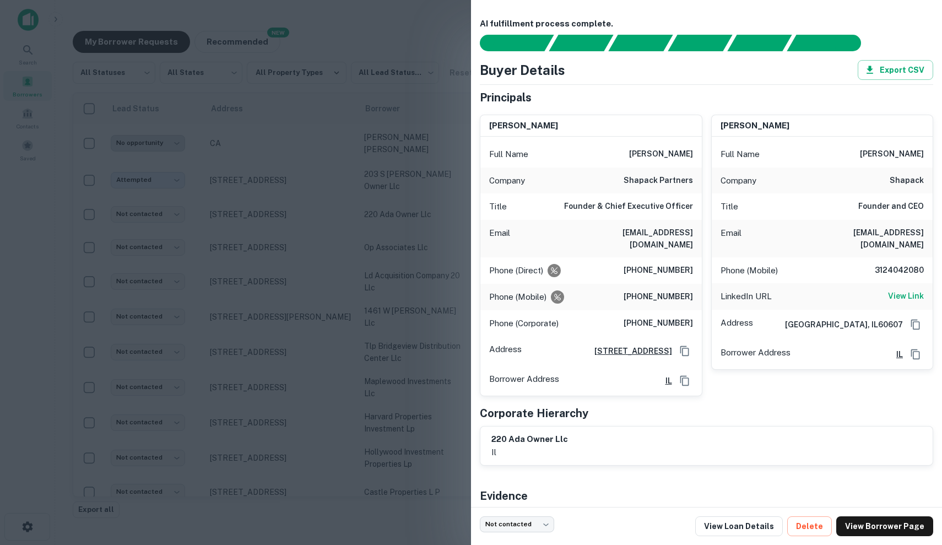
drag, startPoint x: 619, startPoint y: 150, endPoint x: 699, endPoint y: 153, distance: 80.4
click at [699, 153] on div "Full Name jeffrey m. shapack" at bounding box center [590, 154] width 221 height 26
copy h6 "jeffrey m. shapack"
click at [372, 232] on div at bounding box center [471, 272] width 942 height 545
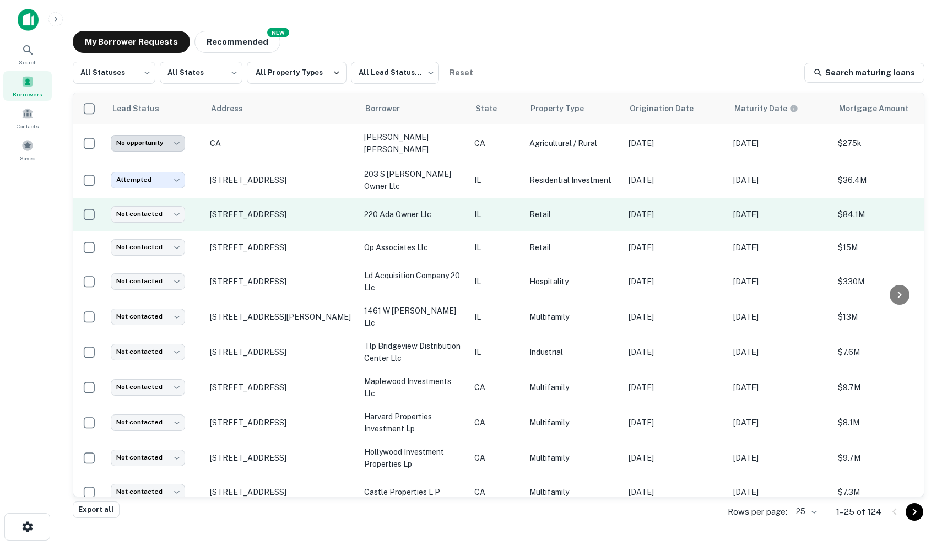
click at [596, 216] on p "Retail" at bounding box center [573, 214] width 88 height 12
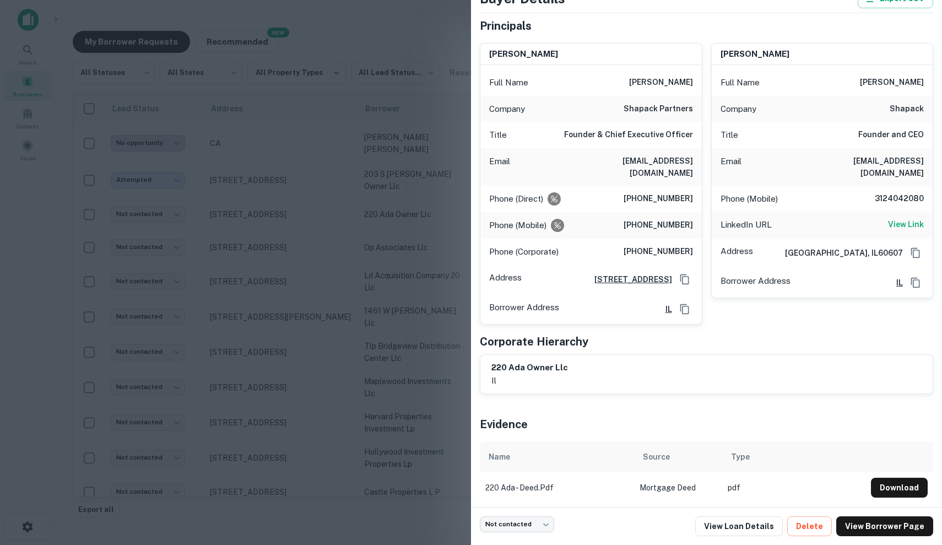
scroll to position [70, 0]
click at [754, 527] on link "View Loan Details" at bounding box center [739, 526] width 88 height 20
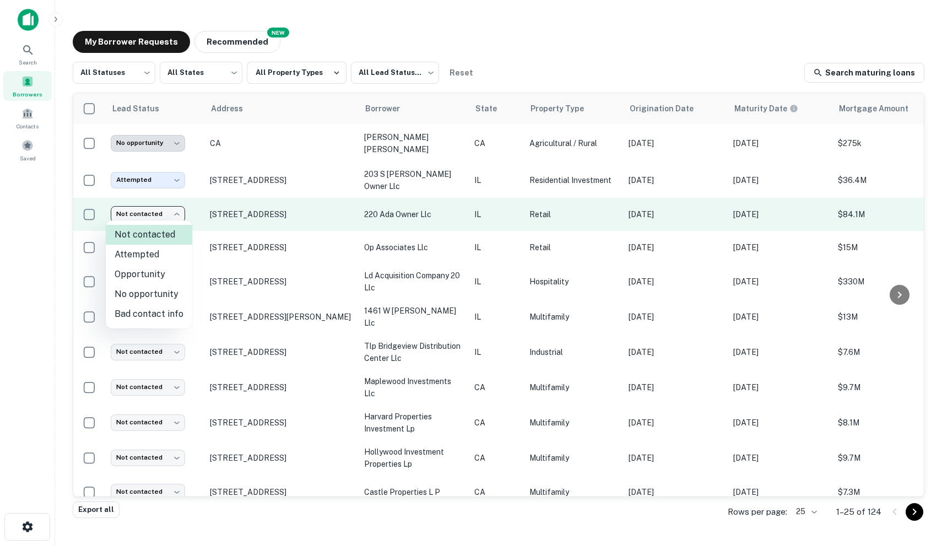
click at [155, 207] on body "**********" at bounding box center [471, 272] width 942 height 545
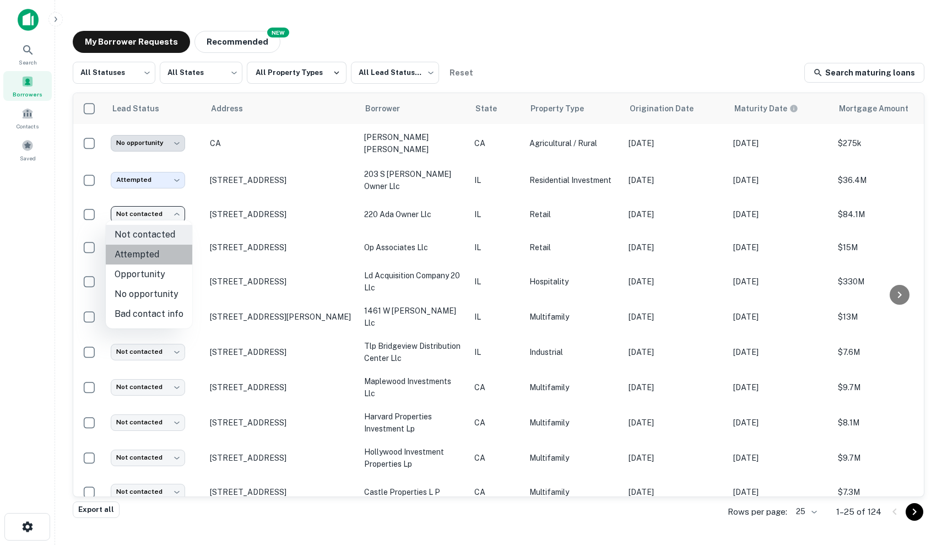
click at [156, 257] on li "Attempted" at bounding box center [149, 254] width 86 height 20
type input "*********"
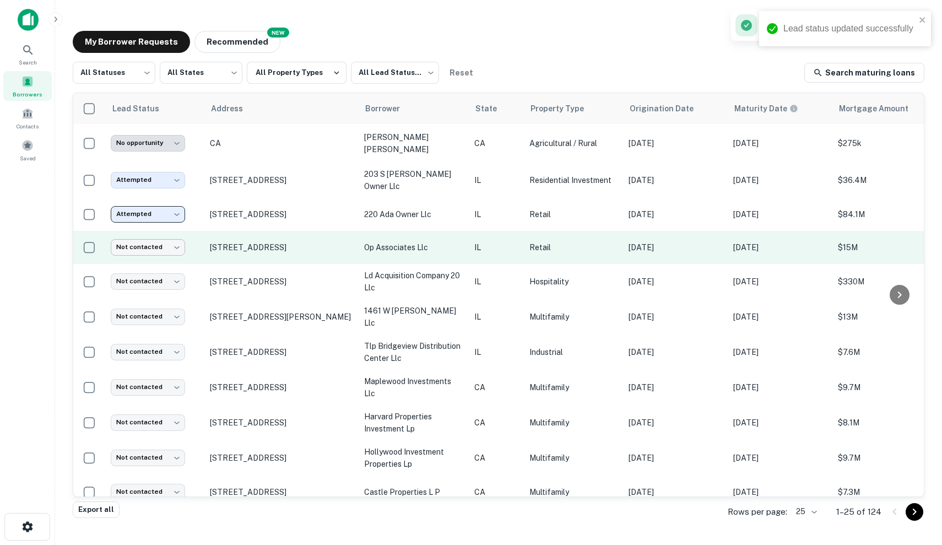
click at [132, 248] on body "**********" at bounding box center [471, 272] width 942 height 545
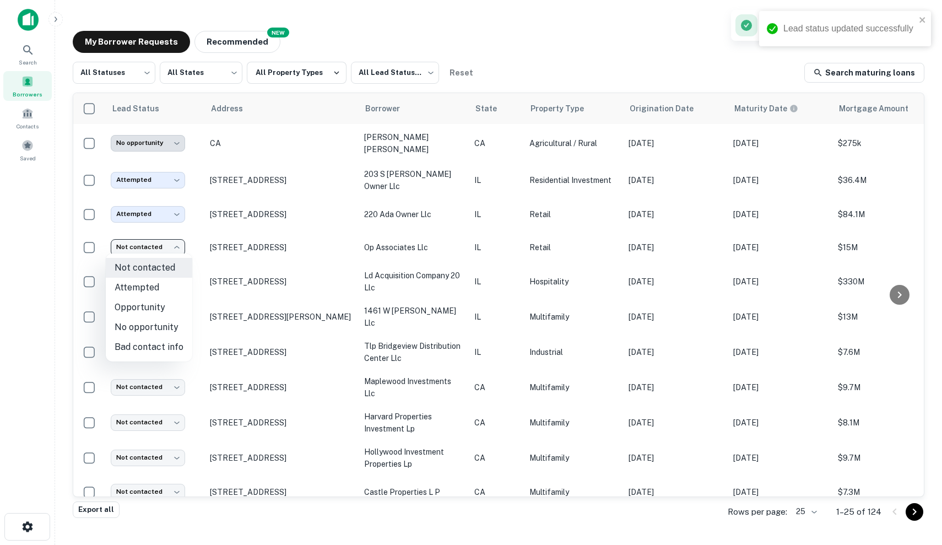
click at [170, 325] on li "No opportunity" at bounding box center [149, 327] width 86 height 20
type input "**********"
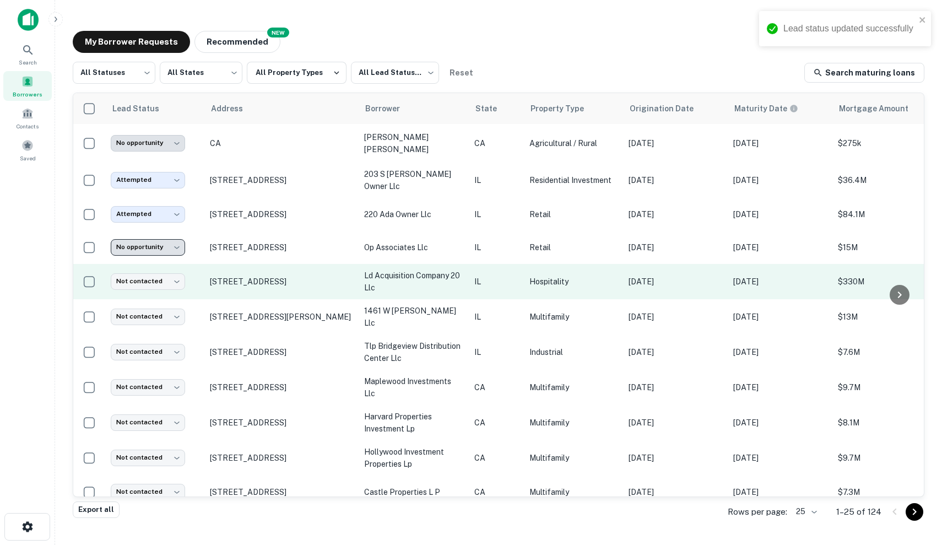
click at [554, 288] on td "Hospitality" at bounding box center [573, 281] width 99 height 35
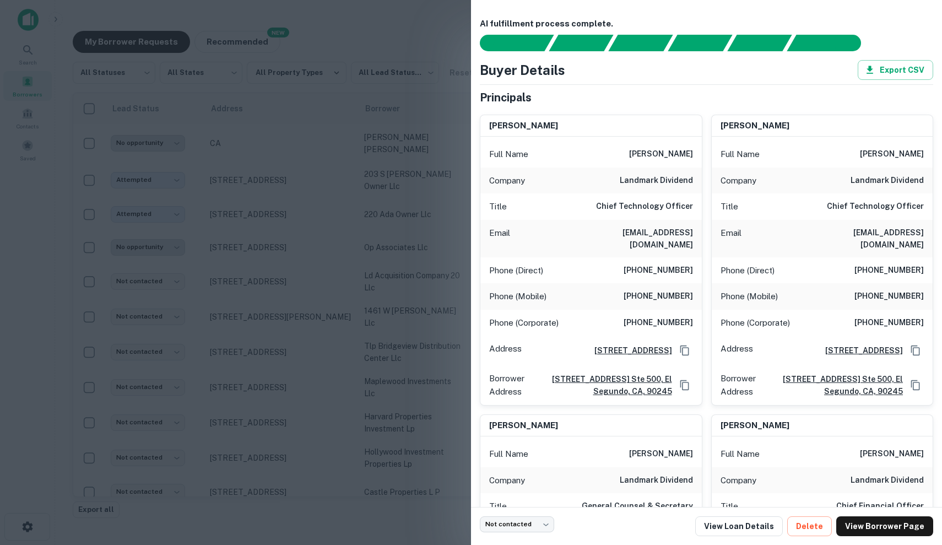
click at [452, 275] on div at bounding box center [471, 272] width 942 height 545
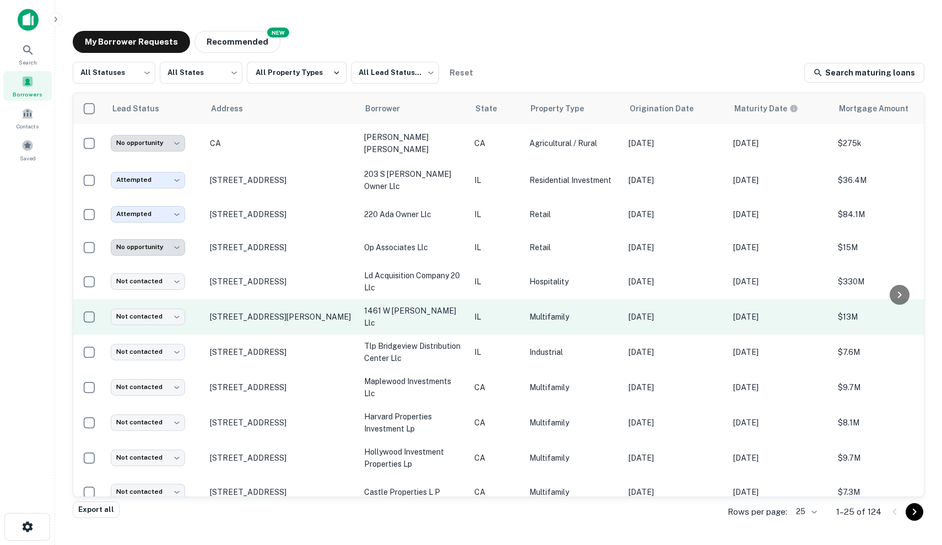
click at [641, 317] on p "Sep 14, 2020" at bounding box center [675, 317] width 94 height 12
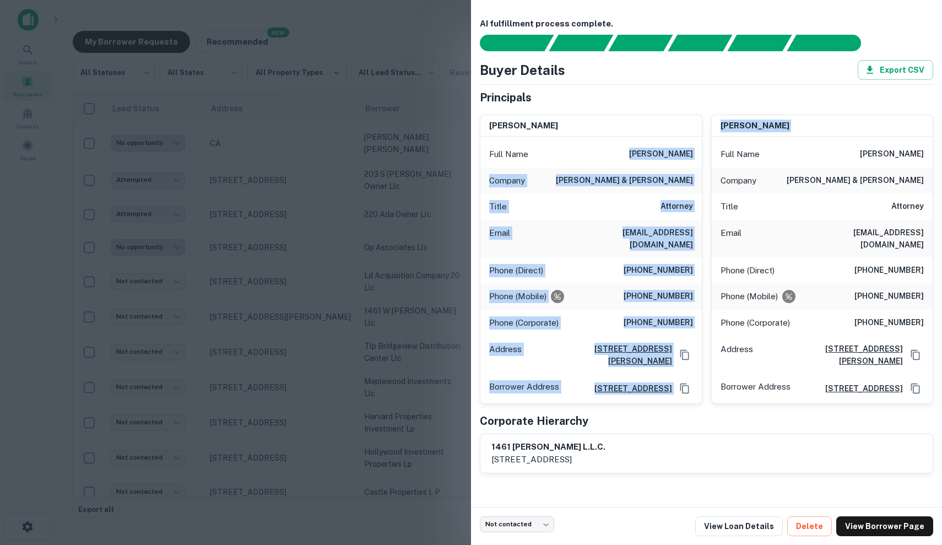
drag, startPoint x: 635, startPoint y: 152, endPoint x: 702, endPoint y: 154, distance: 66.7
click at [703, 154] on div "herbert j. linn Full Name herbert j. linn Company pedersen & houpt Title Attorn…" at bounding box center [702, 255] width 462 height 298
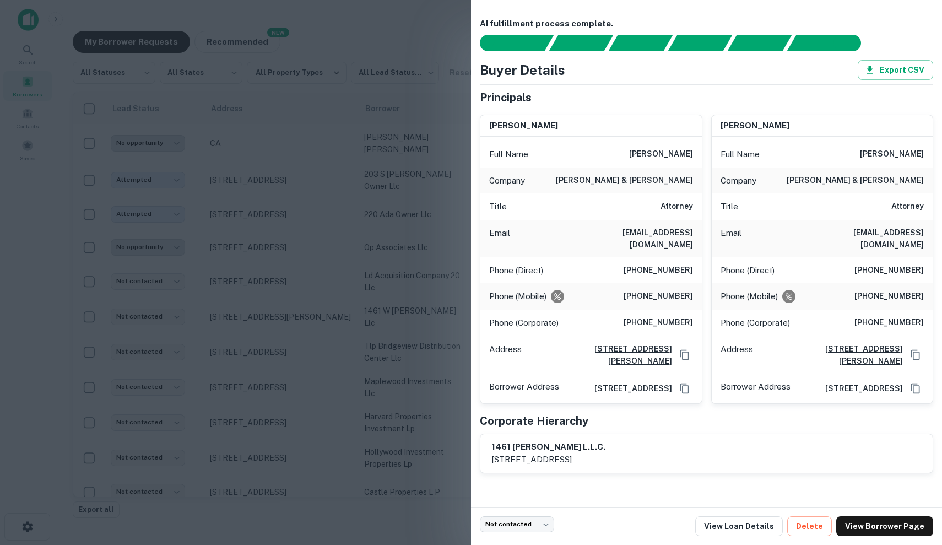
click at [702, 154] on div "herbert j. linn Full Name herbert j. linn Company pedersen & houpt Title Attorn…" at bounding box center [817, 255] width 231 height 298
drag, startPoint x: 641, startPoint y: 151, endPoint x: 698, endPoint y: 153, distance: 56.7
click at [698, 153] on div "Full Name herbert j. linn" at bounding box center [590, 154] width 221 height 26
copy h6 "herbert j. linn"
click at [405, 259] on div at bounding box center [471, 272] width 942 height 545
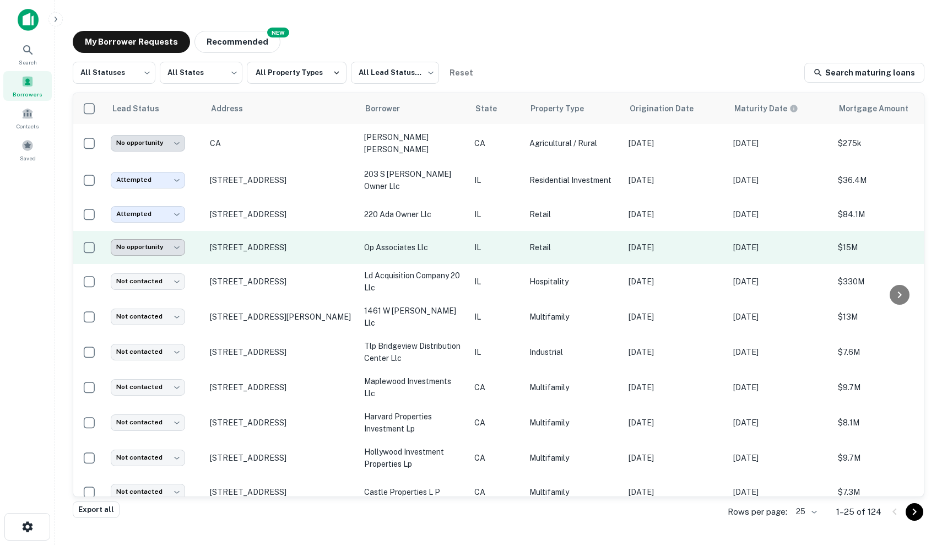
click at [147, 249] on body "**********" at bounding box center [471, 272] width 942 height 545
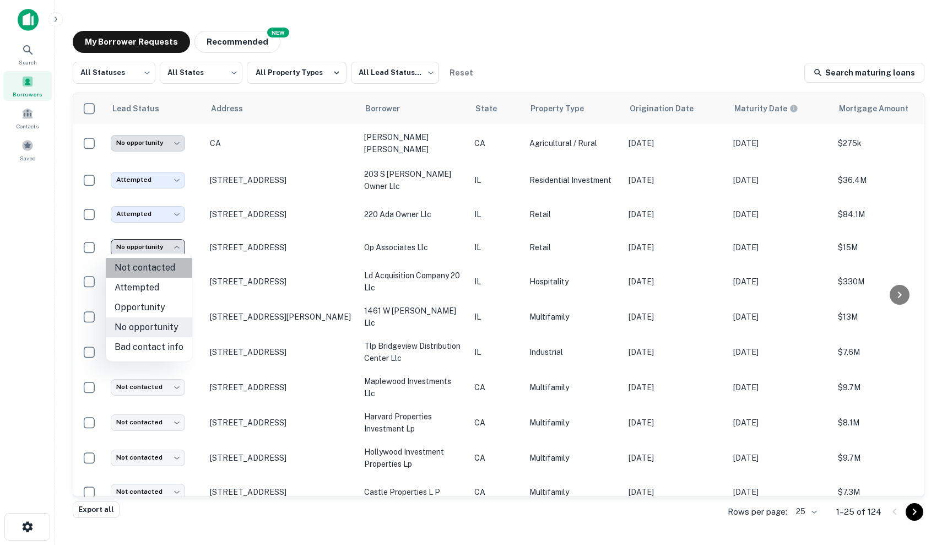
drag, startPoint x: 178, startPoint y: 269, endPoint x: 274, endPoint y: 203, distance: 116.4
click at [274, 202] on div "Not contacted Attempted Opportunity No opportunity Bad contact info" at bounding box center [471, 272] width 942 height 545
click at [176, 265] on li "Not contacted" at bounding box center [149, 268] width 86 height 20
type input "****"
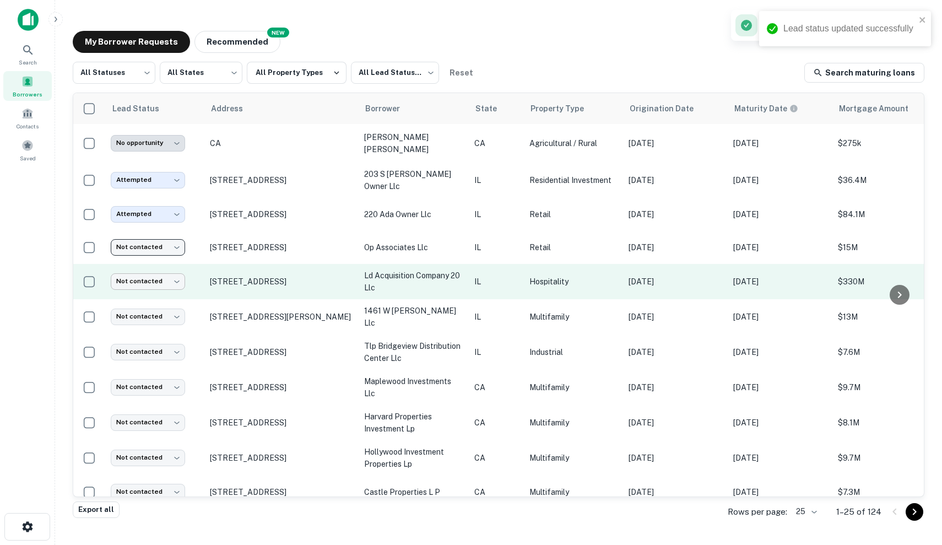
click at [172, 279] on body "**********" at bounding box center [471, 272] width 942 height 545
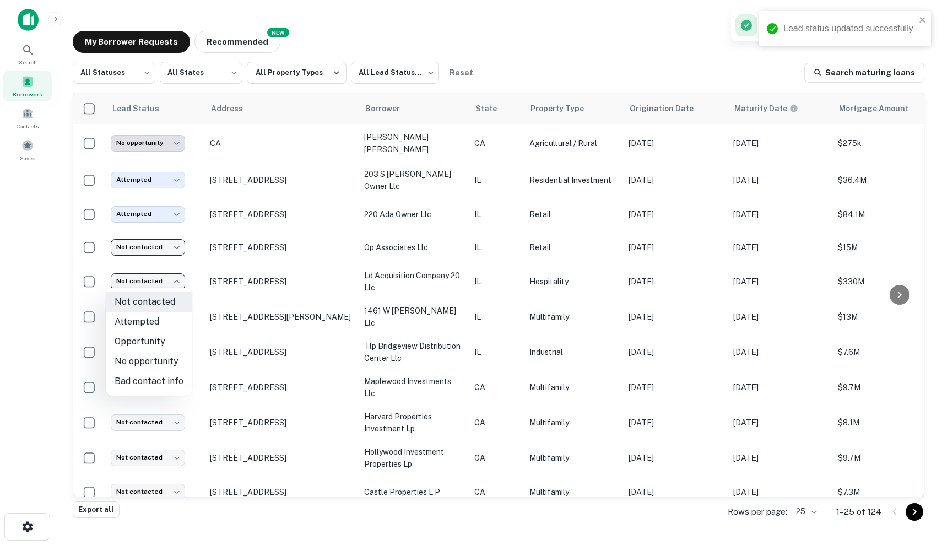
click at [292, 333] on div at bounding box center [471, 272] width 942 height 545
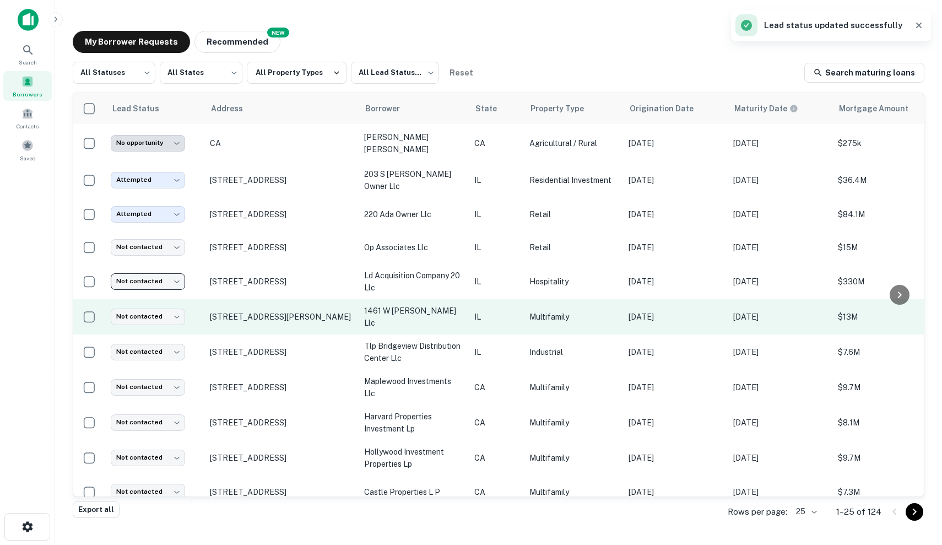
click at [521, 311] on td "IL" at bounding box center [496, 316] width 55 height 35
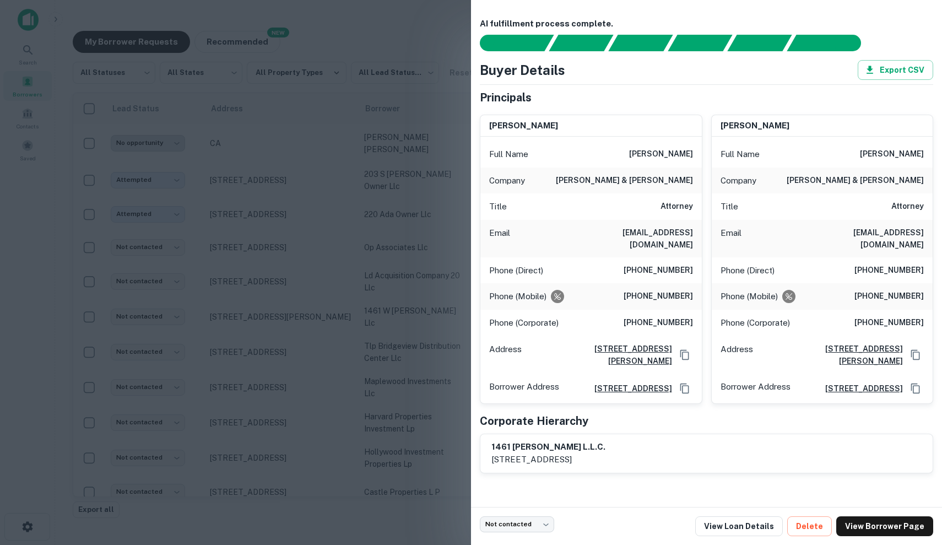
click at [355, 231] on div at bounding box center [471, 272] width 942 height 545
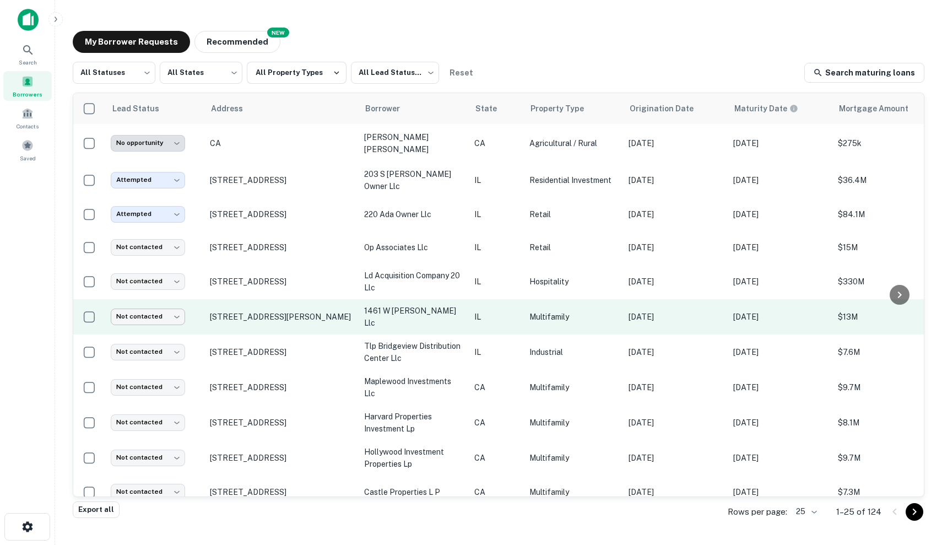
click at [145, 313] on body "**********" at bounding box center [471, 272] width 942 height 545
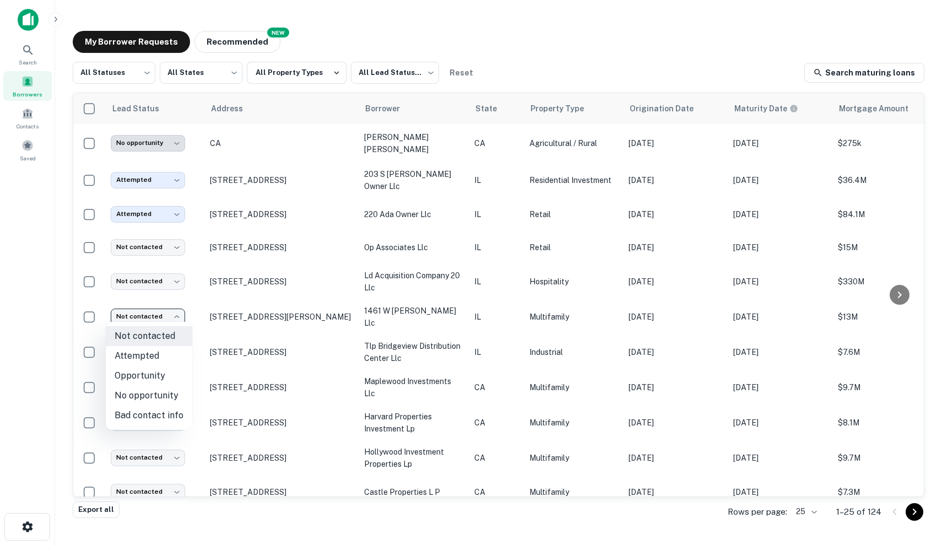
click at [166, 401] on li "No opportunity" at bounding box center [149, 395] width 86 height 20
type input "**********"
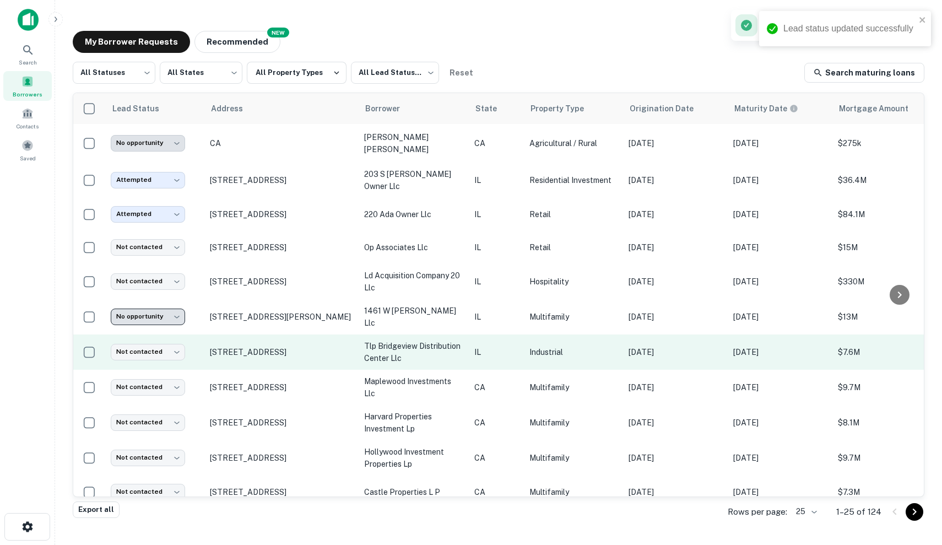
click at [598, 352] on p "Industrial" at bounding box center [573, 352] width 88 height 12
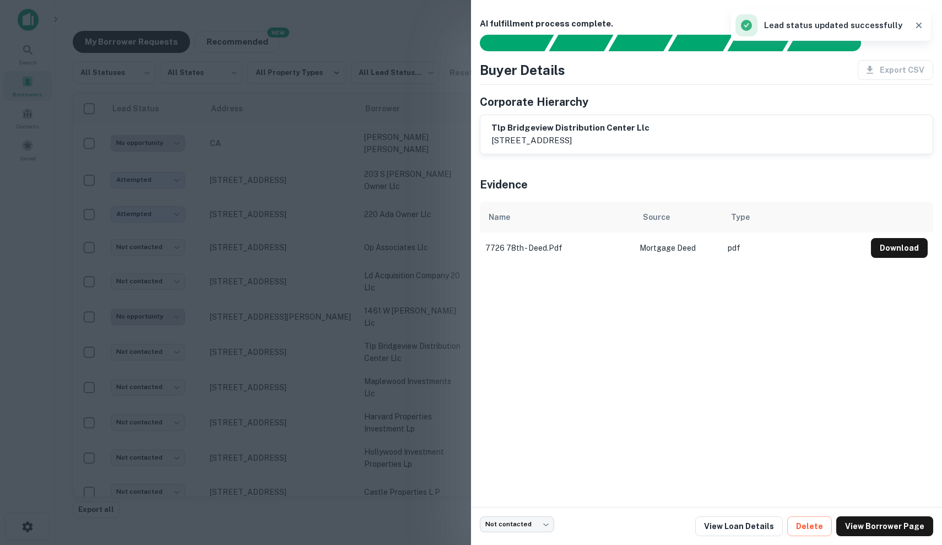
click at [442, 291] on div at bounding box center [471, 272] width 942 height 545
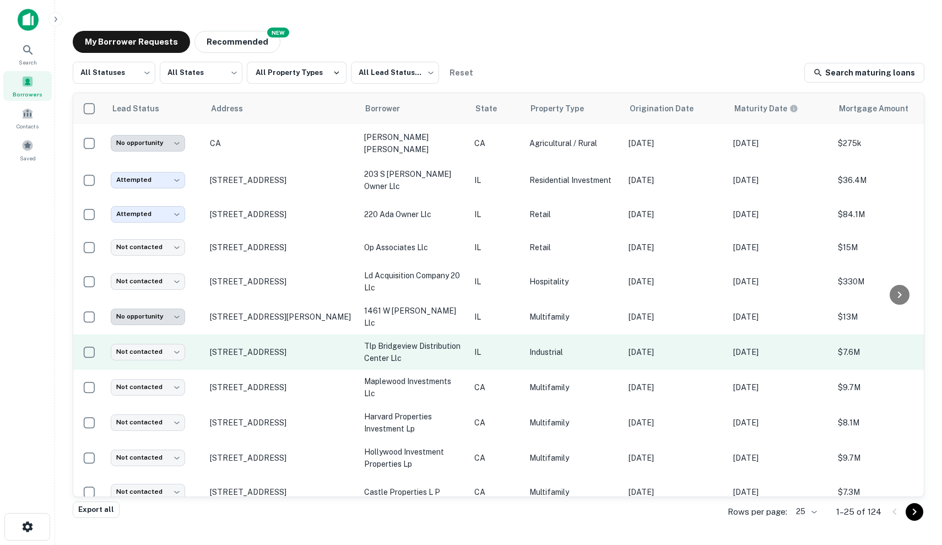
drag, startPoint x: 715, startPoint y: 316, endPoint x: 720, endPoint y: 344, distance: 28.4
click at [720, 346] on p "Sep 19, 2019" at bounding box center [675, 352] width 94 height 12
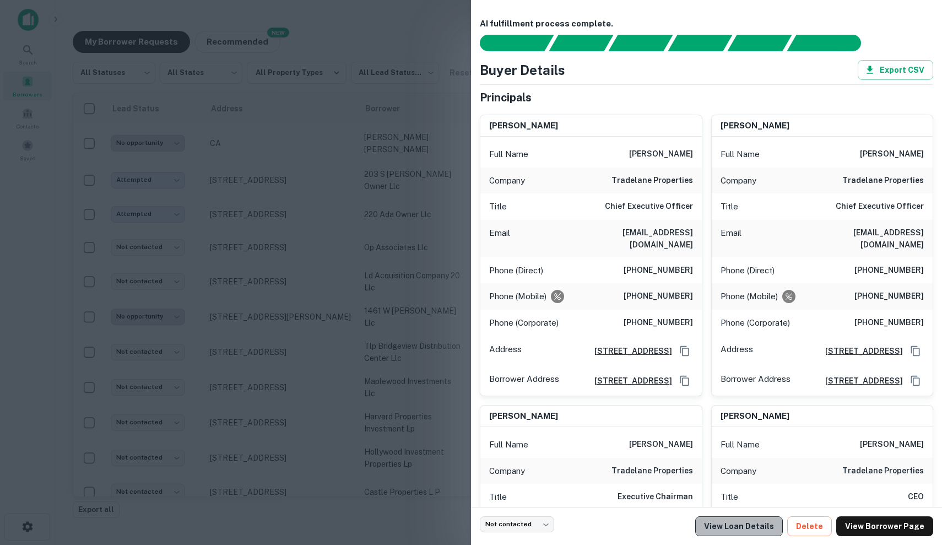
click at [768, 524] on link "View Loan Details" at bounding box center [739, 526] width 88 height 20
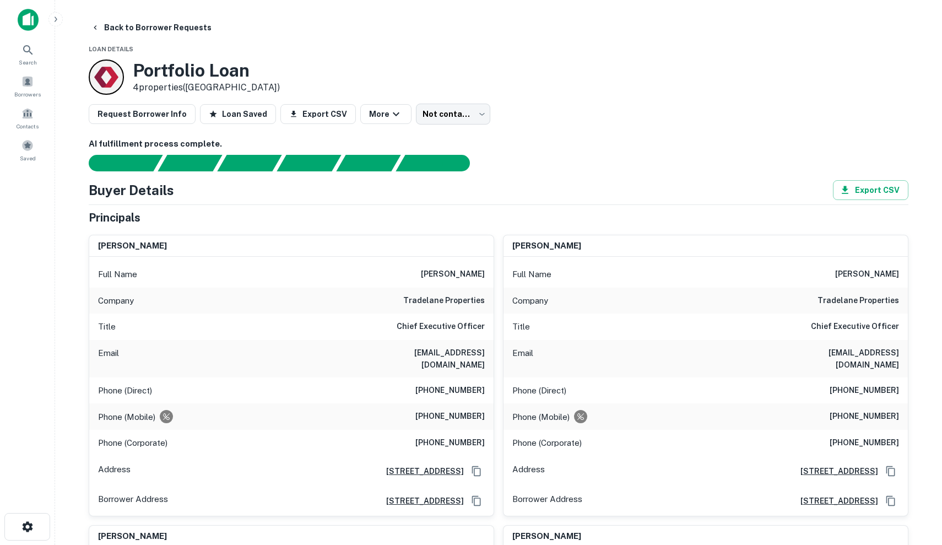
scroll to position [18, 0]
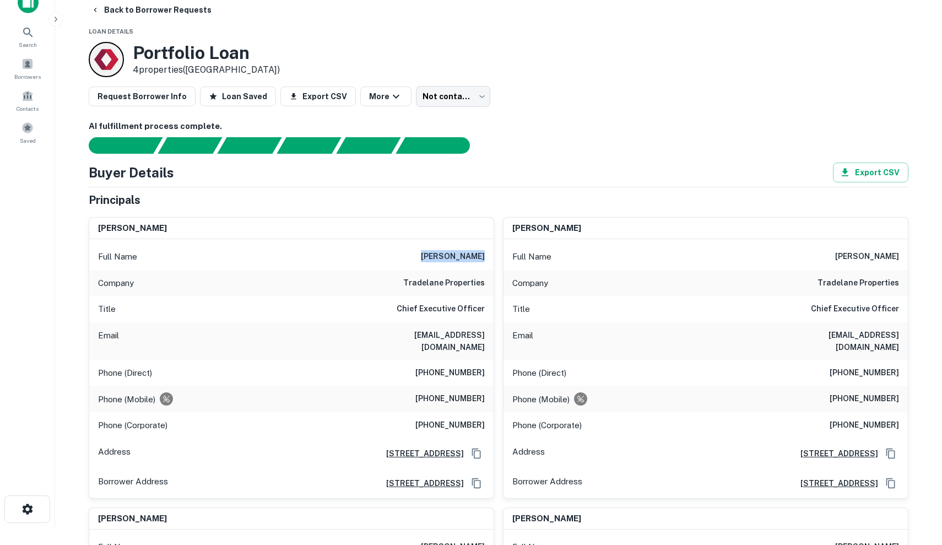
drag, startPoint x: 429, startPoint y: 257, endPoint x: 491, endPoint y: 257, distance: 62.2
click at [491, 257] on div "Full Name [PERSON_NAME]" at bounding box center [291, 256] width 404 height 26
copy h6 "[PERSON_NAME]"
click at [418, 303] on h6 "Chief Executive Officer" at bounding box center [440, 308] width 88 height 13
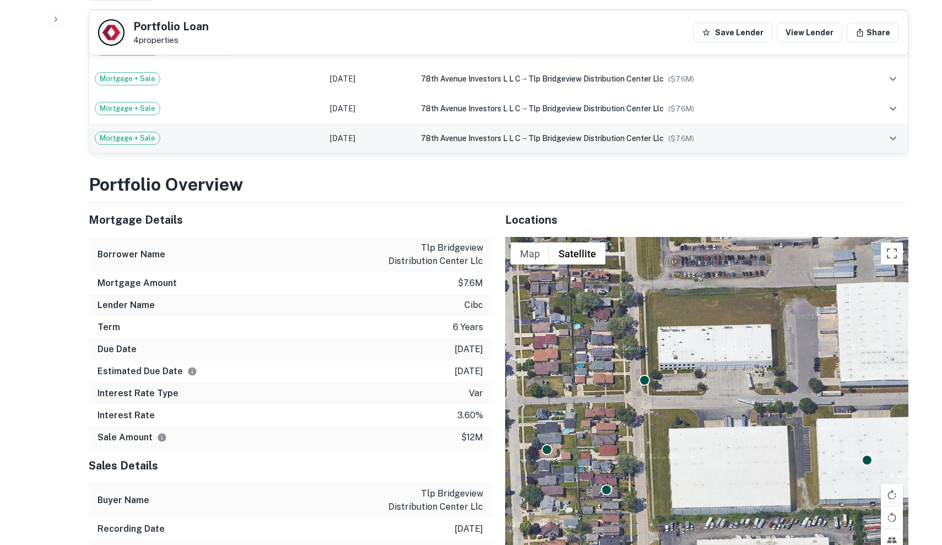
scroll to position [1048, 0]
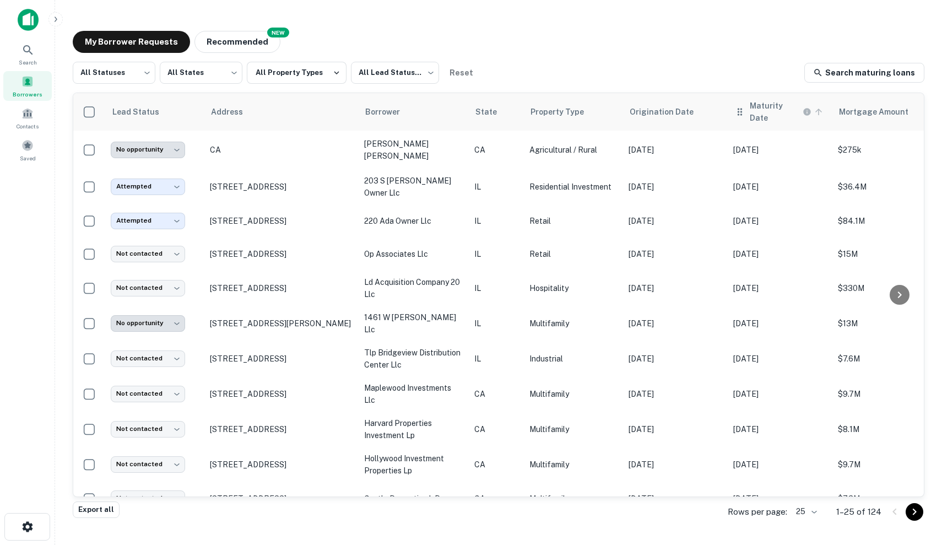
click at [779, 107] on h6 "Maturity Date" at bounding box center [774, 112] width 51 height 24
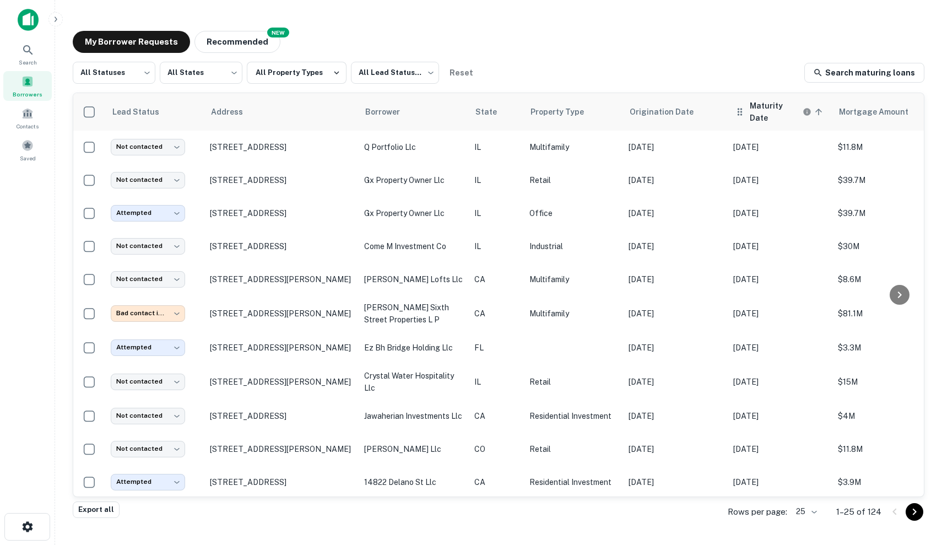
click at [774, 105] on h6 "Maturity Date" at bounding box center [774, 112] width 51 height 24
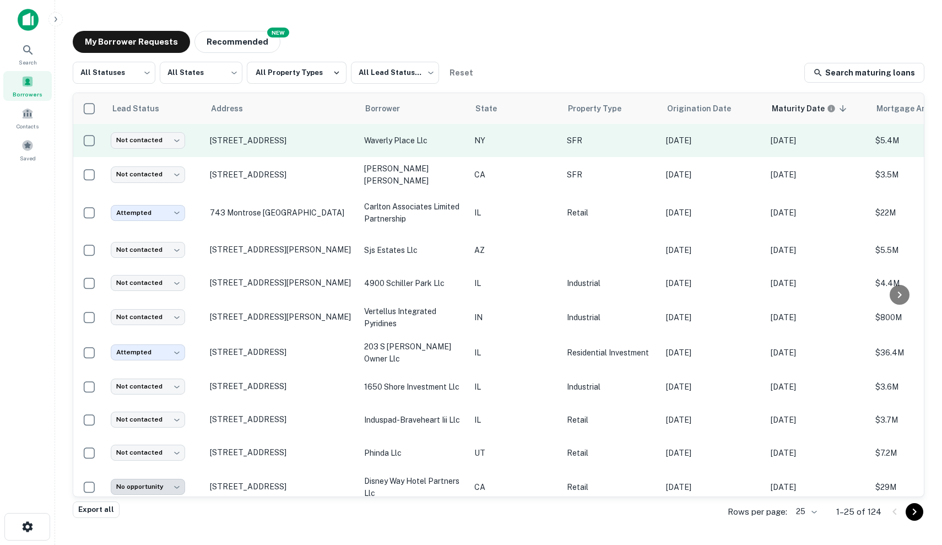
click at [611, 146] on td "SFR" at bounding box center [610, 140] width 99 height 33
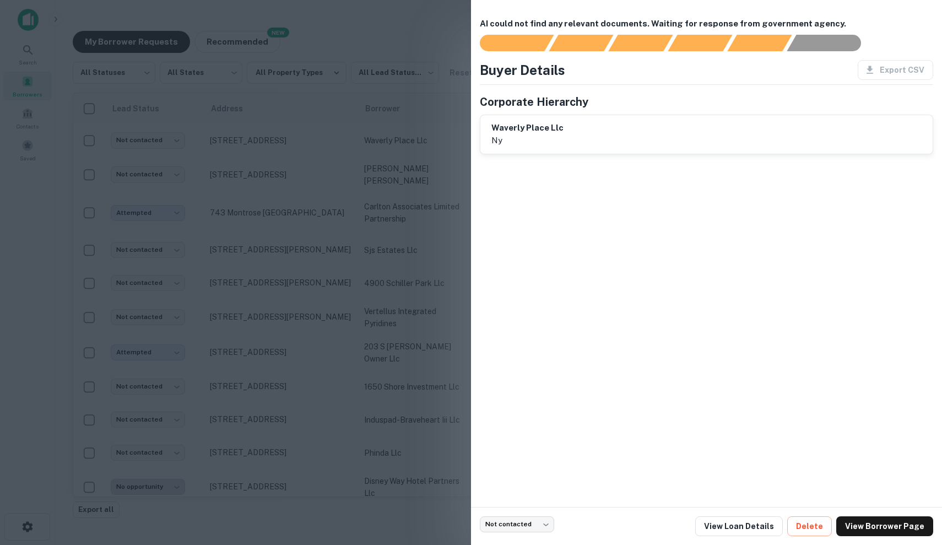
drag, startPoint x: 752, startPoint y: 524, endPoint x: 752, endPoint y: 501, distance: 23.7
click at [396, 255] on div at bounding box center [471, 272] width 942 height 545
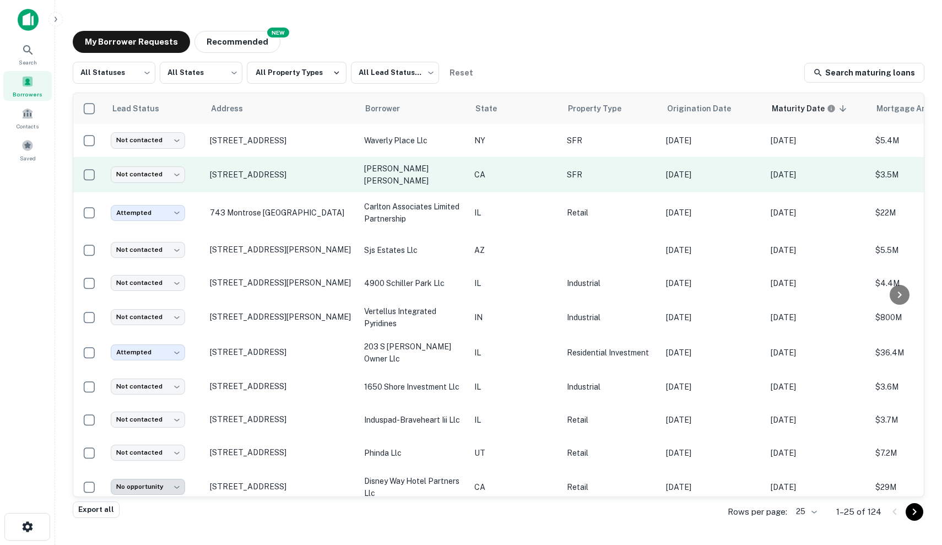
click at [584, 162] on td "SFR" at bounding box center [610, 174] width 99 height 35
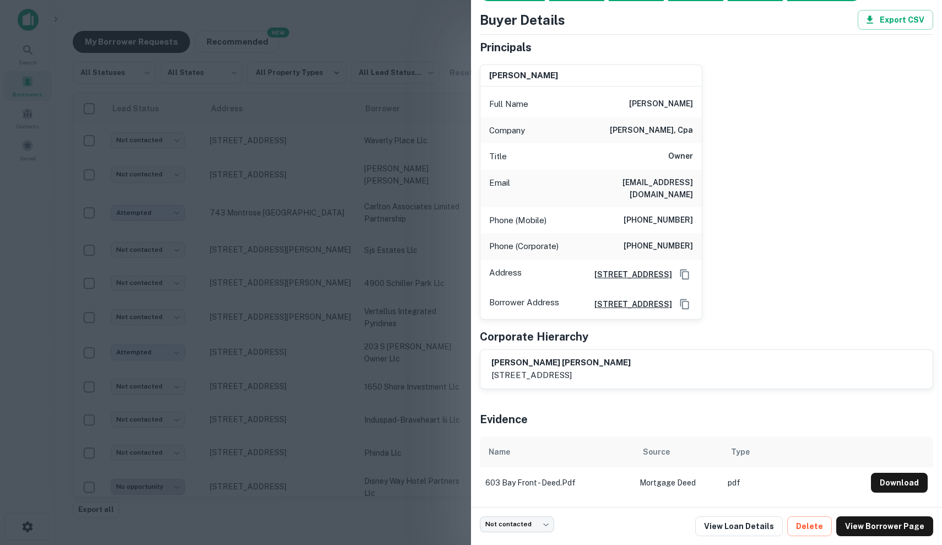
scroll to position [52, 0]
click at [684, 301] on icon "Copy Address" at bounding box center [684, 303] width 11 height 11
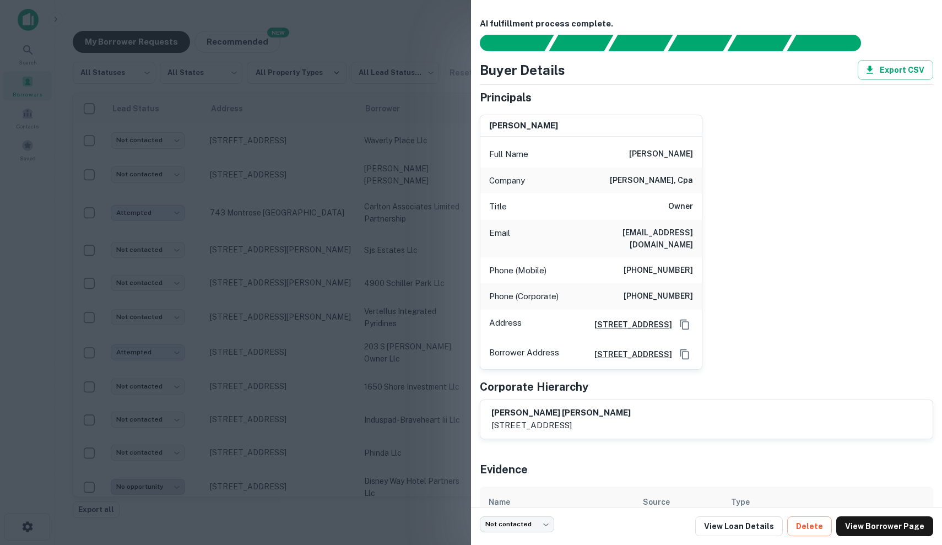
scroll to position [0, 0]
drag, startPoint x: 632, startPoint y: 258, endPoint x: 680, endPoint y: 258, distance: 47.9
click at [680, 264] on h6 "(561) 203-4640" at bounding box center [657, 270] width 69 height 13
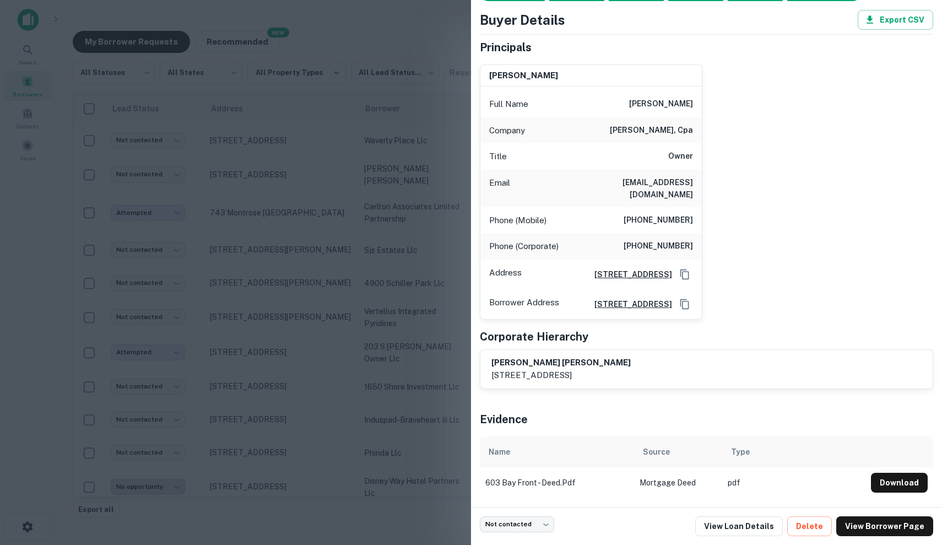
scroll to position [52, 0]
click at [758, 530] on link "View Loan Details" at bounding box center [739, 526] width 88 height 20
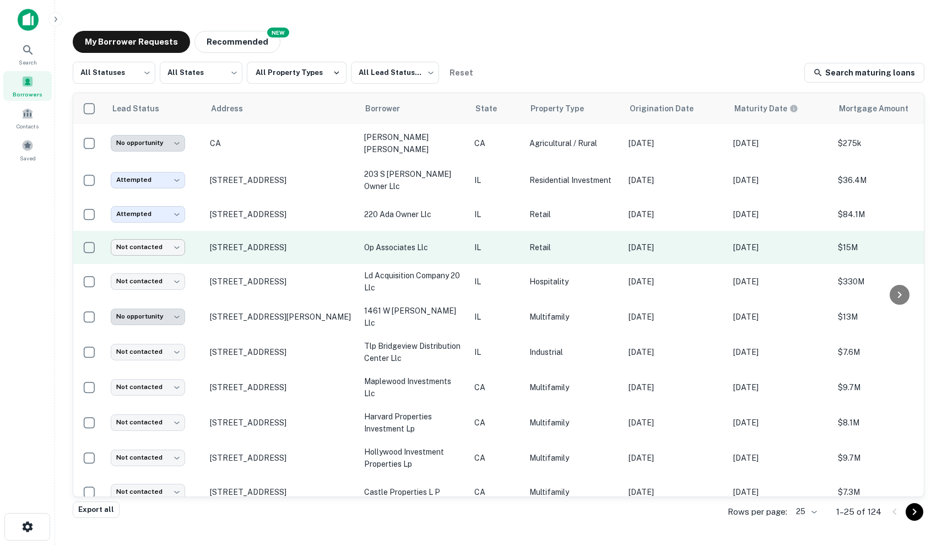
click at [177, 251] on body "**********" at bounding box center [471, 272] width 942 height 545
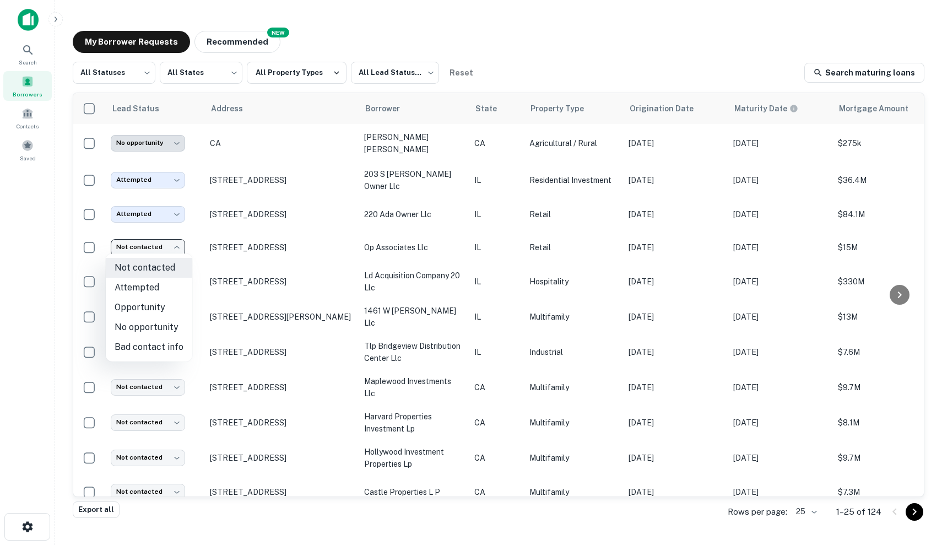
click at [177, 251] on div at bounding box center [471, 272] width 942 height 545
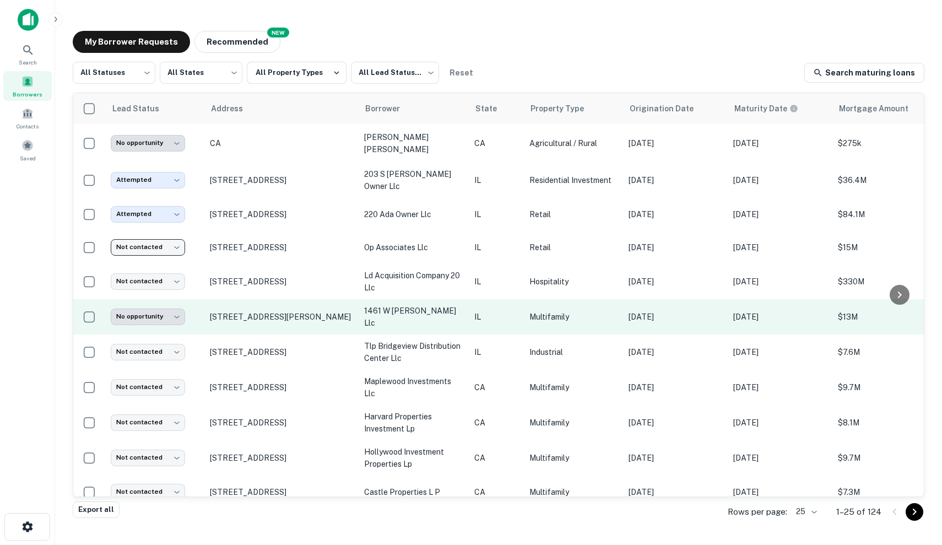
scroll to position [102, 0]
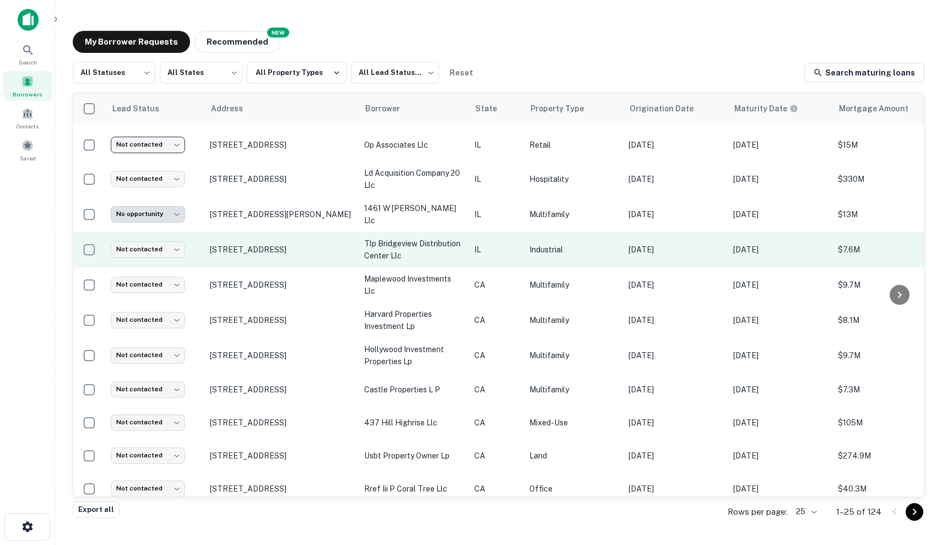
click at [587, 243] on p "Industrial" at bounding box center [573, 249] width 88 height 12
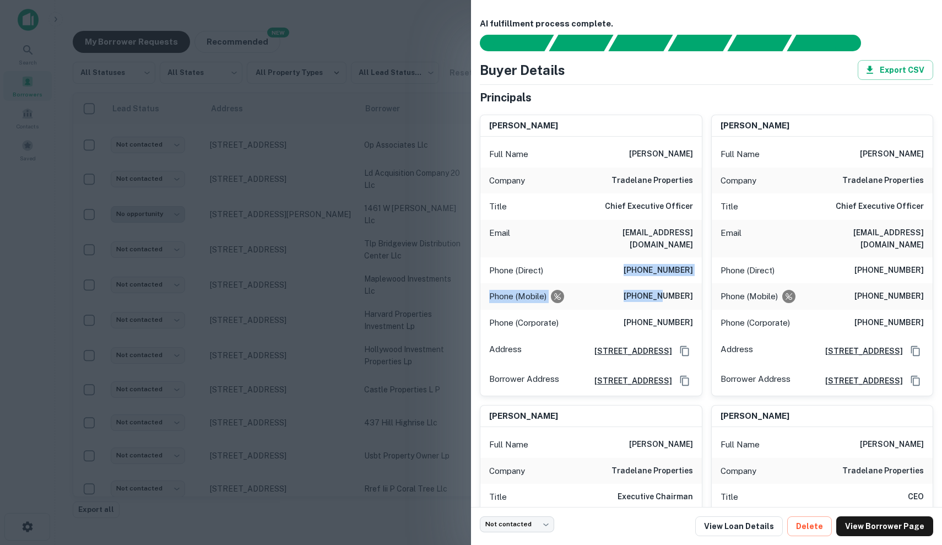
drag, startPoint x: 623, startPoint y: 258, endPoint x: 663, endPoint y: 286, distance: 48.7
click at [663, 286] on div "Full Name [PERSON_NAME] Company tradelane properties Title Chief Executive Offi…" at bounding box center [590, 266] width 221 height 259
click at [663, 290] on h6 "[PHONE_NUMBER]" at bounding box center [657, 296] width 69 height 13
click at [460, 301] on div at bounding box center [471, 272] width 942 height 545
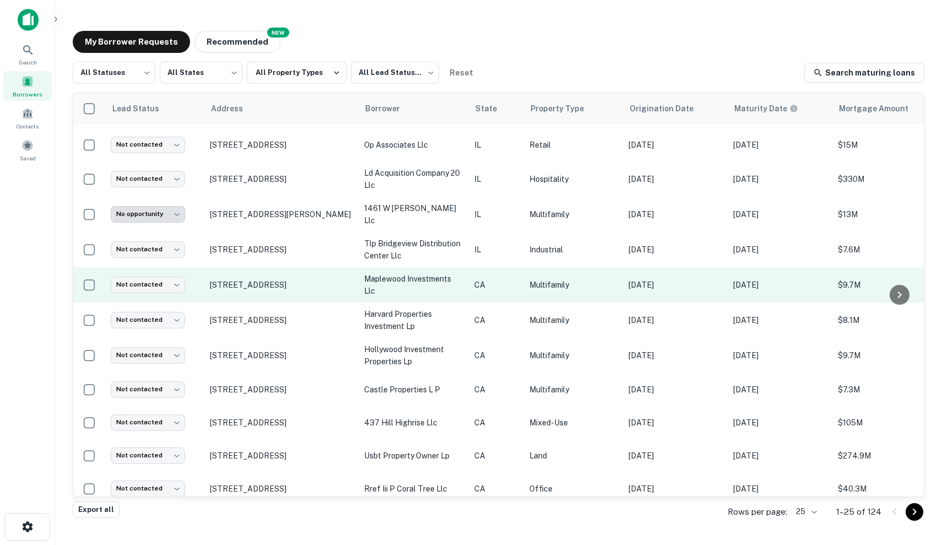
click at [514, 287] on td "CA" at bounding box center [496, 284] width 55 height 35
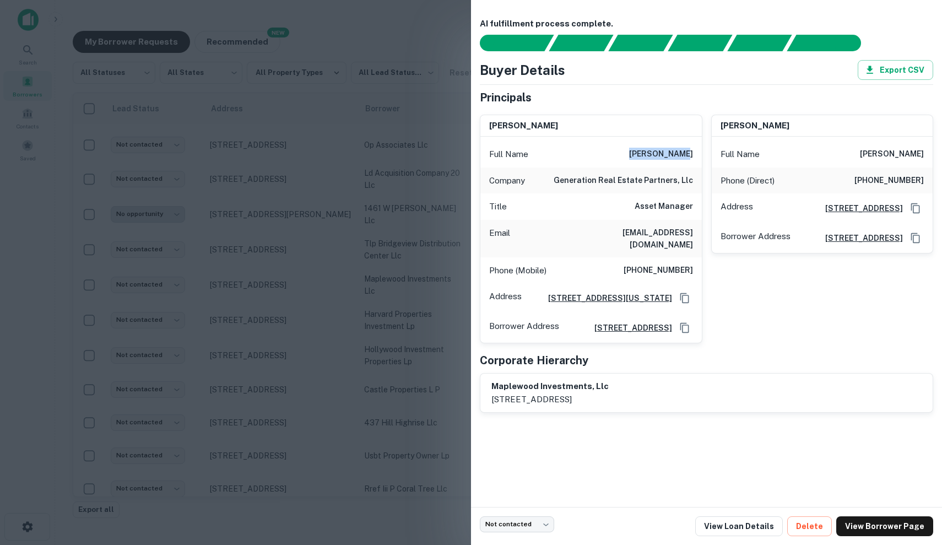
drag, startPoint x: 637, startPoint y: 154, endPoint x: 697, endPoint y: 153, distance: 59.5
click at [697, 153] on div "Full Name adam shapiro" at bounding box center [590, 154] width 221 height 26
click at [762, 528] on link "View Loan Details" at bounding box center [739, 526] width 88 height 20
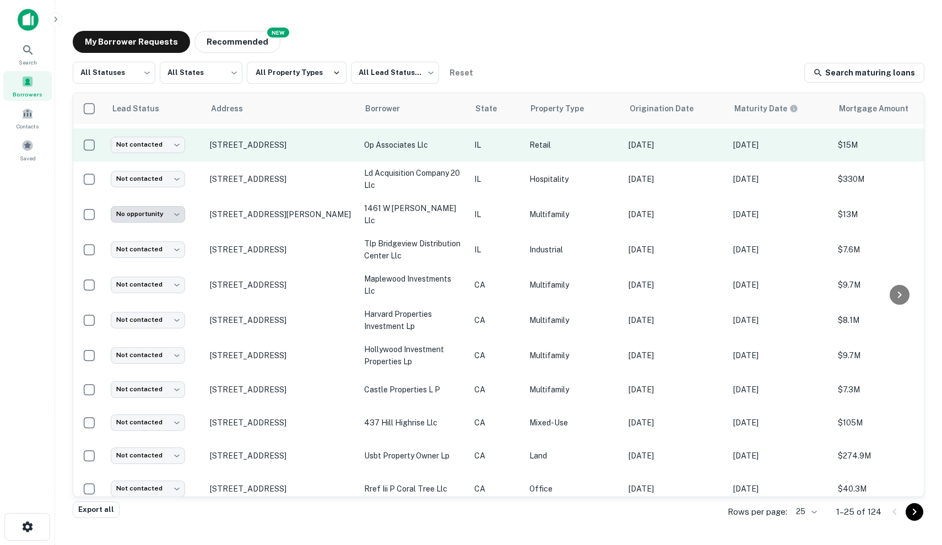
click at [153, 134] on td "Not contacted **** ​" at bounding box center [154, 144] width 99 height 33
click at [153, 138] on body "**********" at bounding box center [471, 272] width 942 height 545
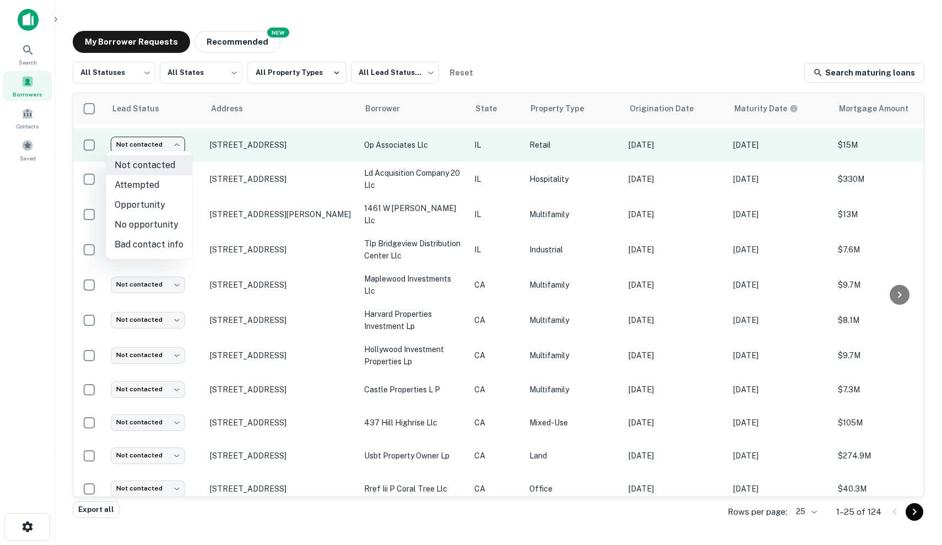
click at [153, 138] on div at bounding box center [471, 272] width 942 height 545
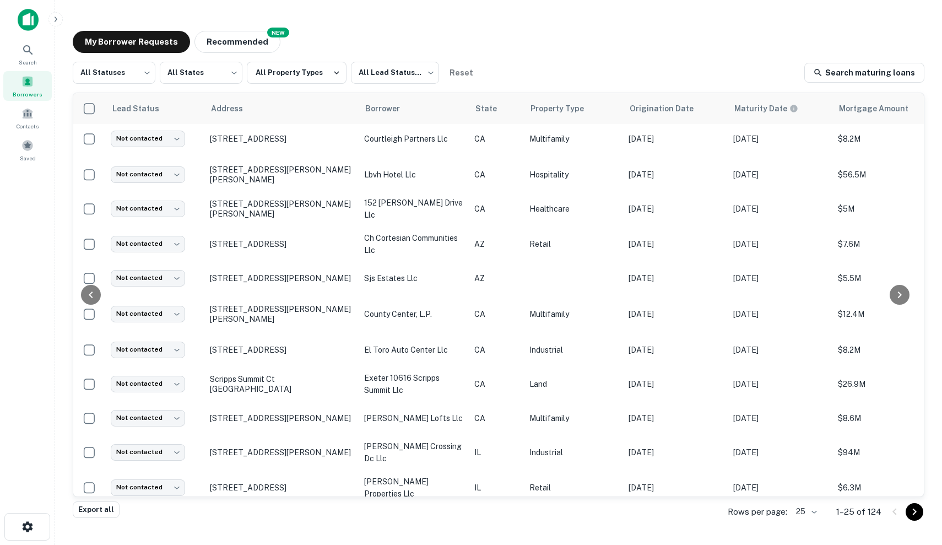
scroll to position [488, 0]
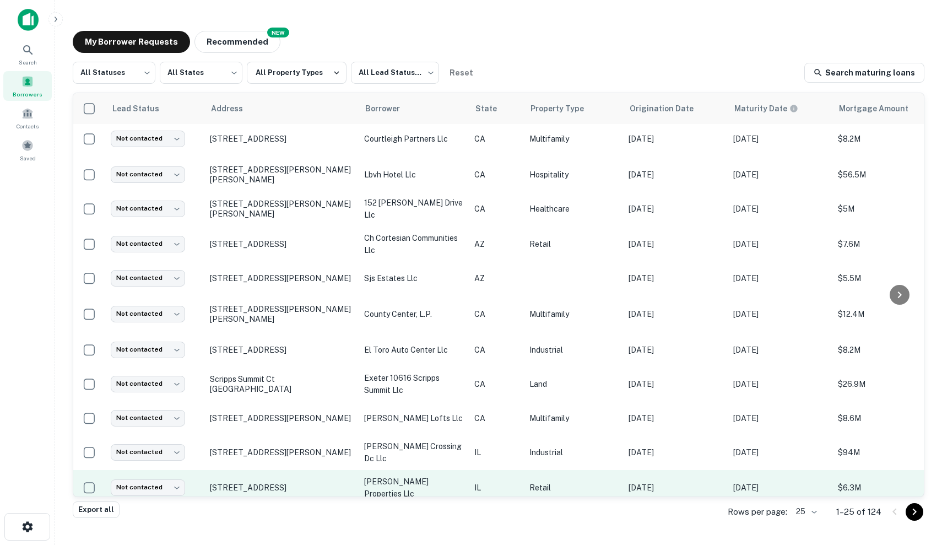
click at [592, 481] on p "Retail" at bounding box center [573, 487] width 88 height 12
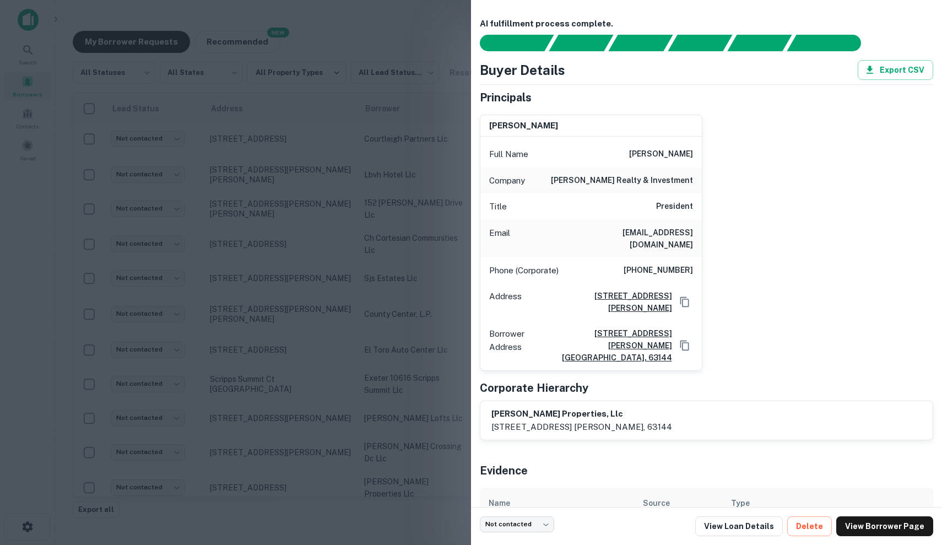
click at [406, 221] on div at bounding box center [471, 272] width 942 height 545
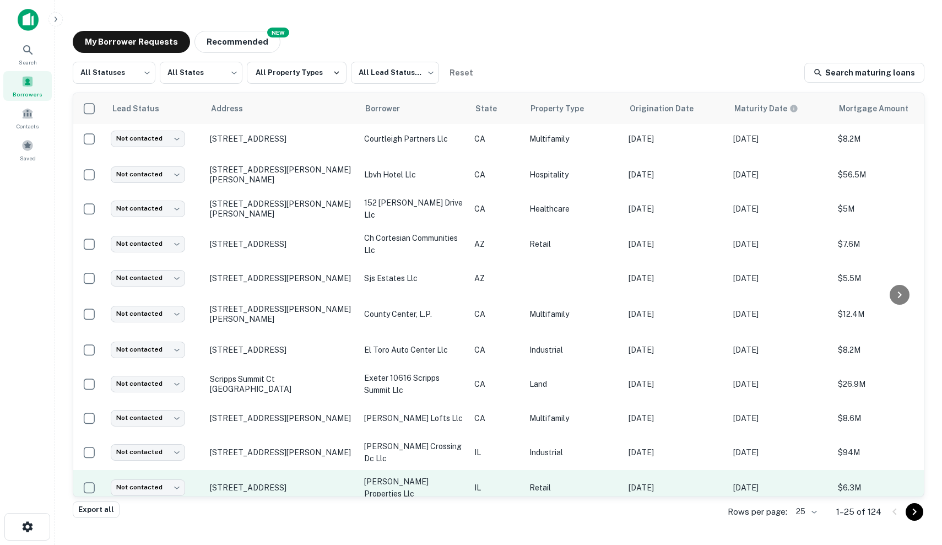
click at [608, 482] on p "Retail" at bounding box center [573, 487] width 88 height 12
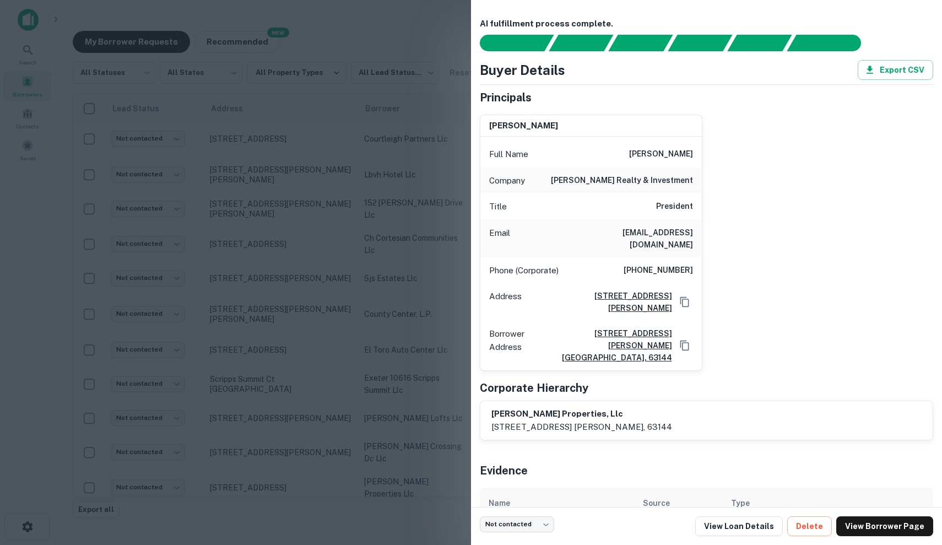
click at [401, 252] on div at bounding box center [471, 272] width 942 height 545
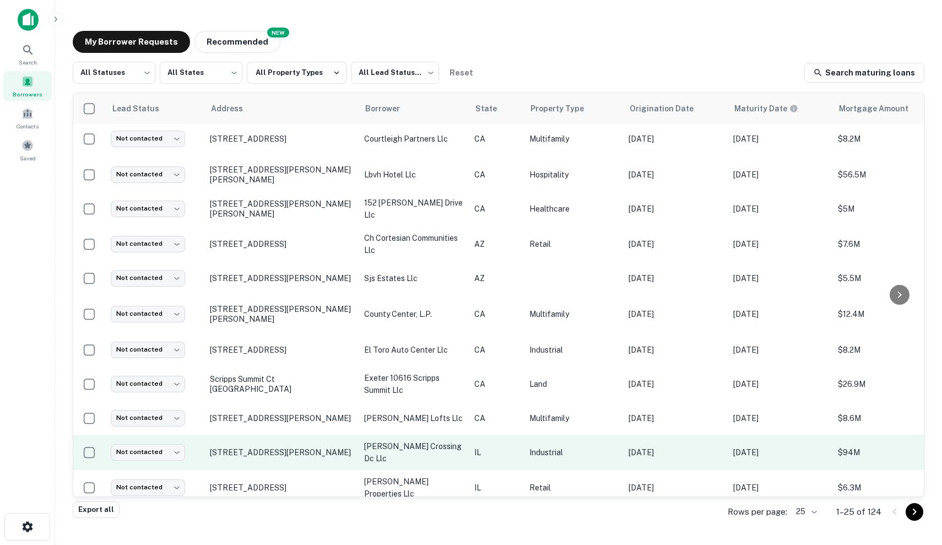
click at [514, 450] on p "IL" at bounding box center [496, 452] width 44 height 12
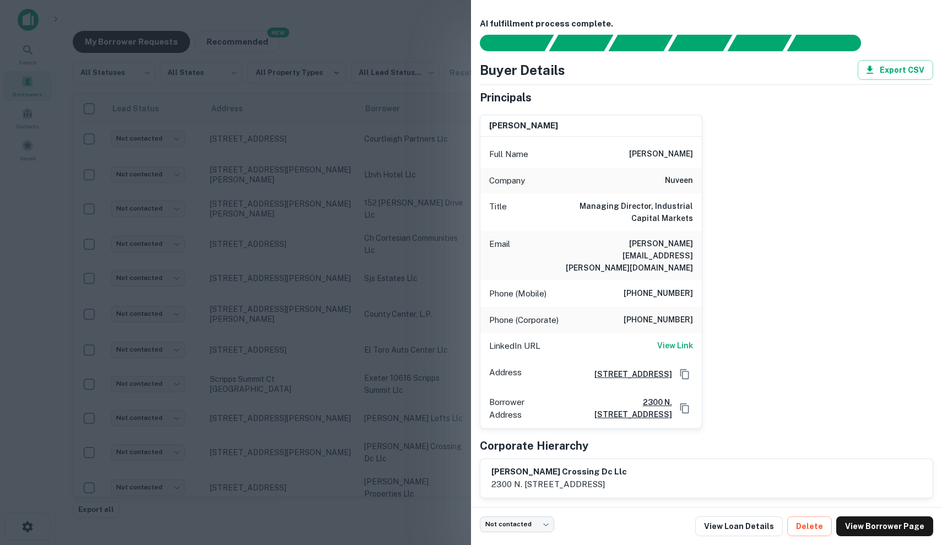
click at [348, 469] on div at bounding box center [471, 272] width 942 height 545
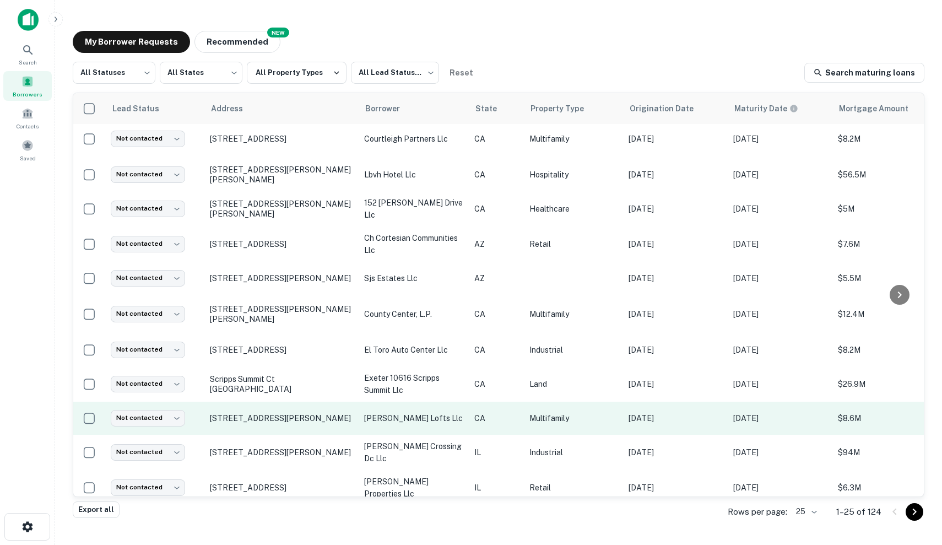
click at [637, 416] on p "Nov 17, 2024" at bounding box center [675, 418] width 94 height 12
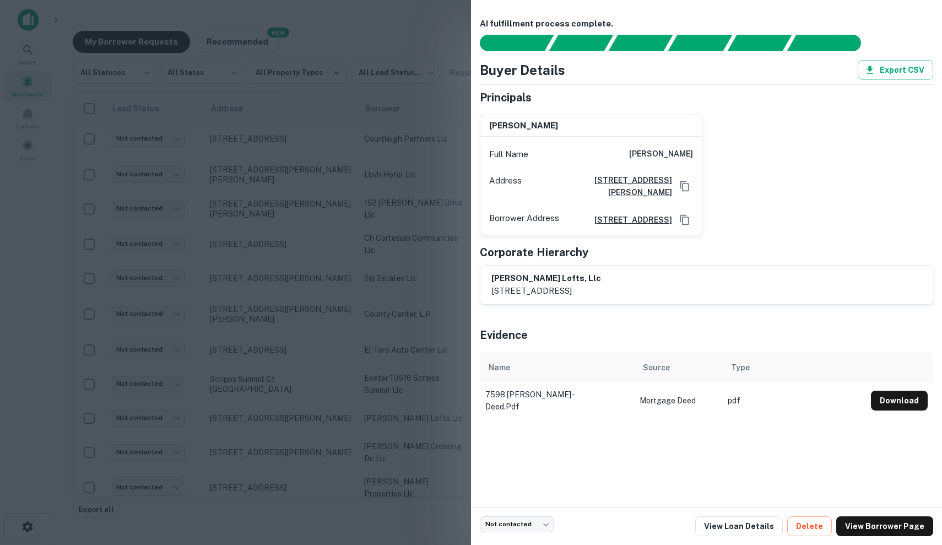
click at [399, 374] on div at bounding box center [471, 272] width 942 height 545
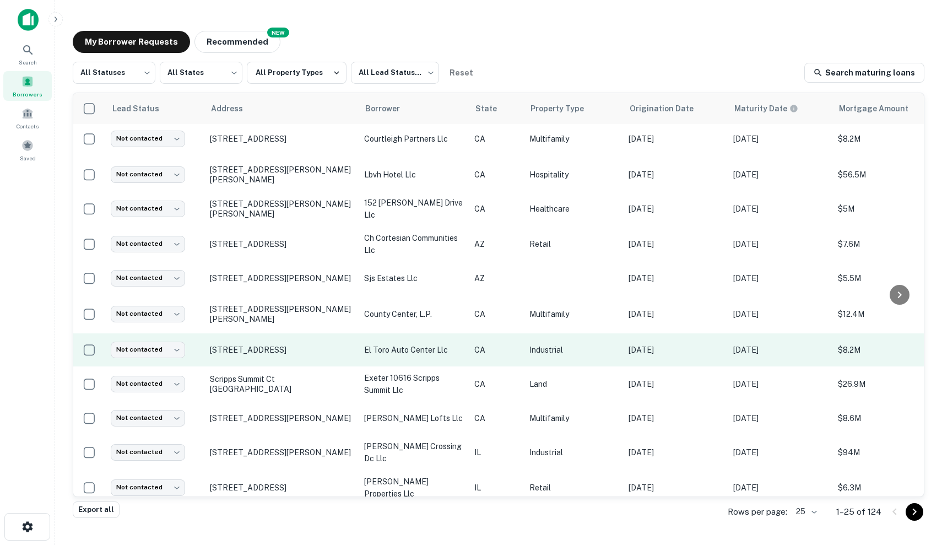
click at [519, 351] on td "CA" at bounding box center [496, 349] width 55 height 33
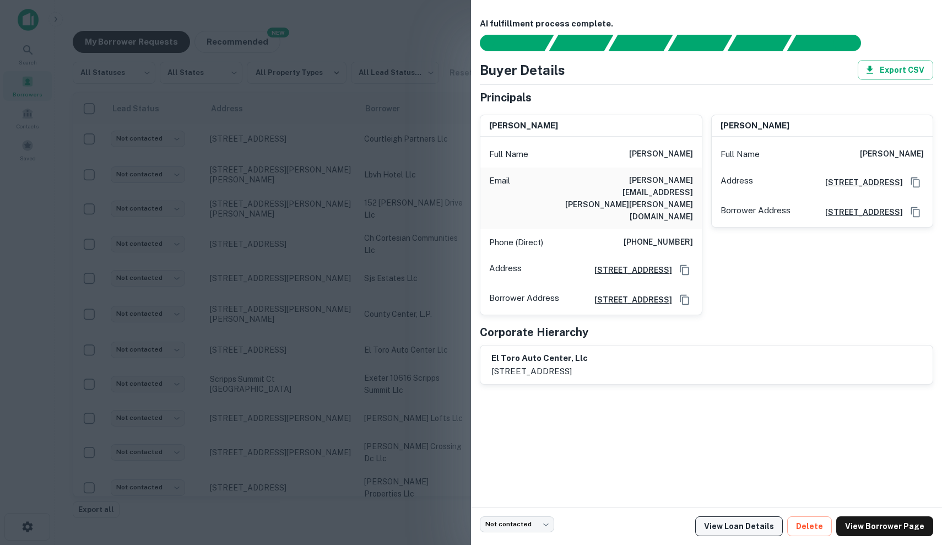
click at [770, 525] on link "View Loan Details" at bounding box center [739, 526] width 88 height 20
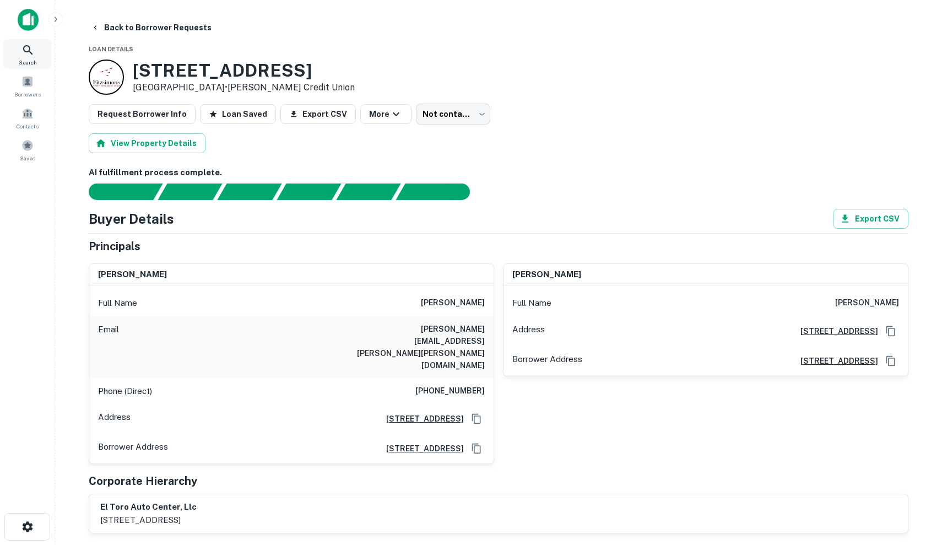
click at [19, 49] on div "Search" at bounding box center [27, 54] width 48 height 30
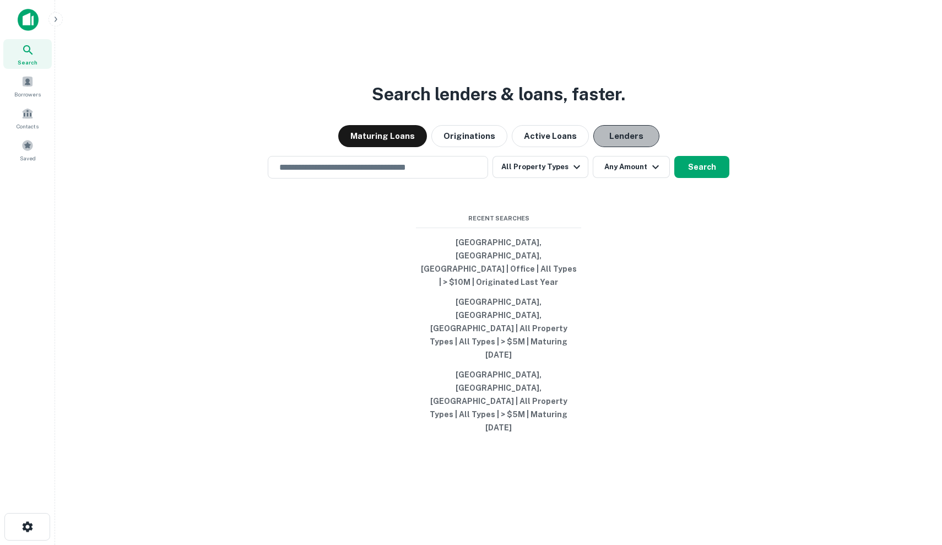
click at [624, 147] on button "Lenders" at bounding box center [626, 136] width 66 height 22
click at [413, 178] on div "​" at bounding box center [378, 167] width 220 height 23
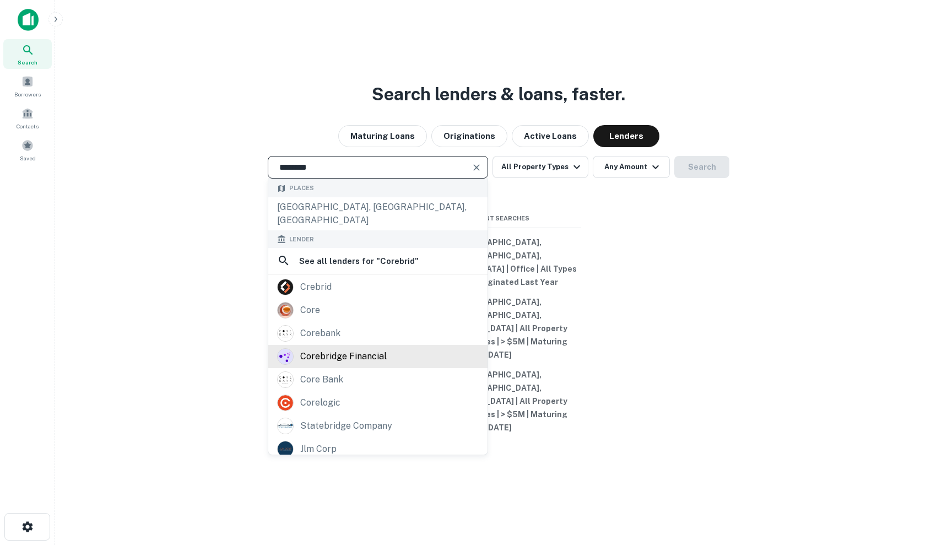
type input "********"
click at [390, 365] on div "corebridge financial" at bounding box center [378, 356] width 202 height 17
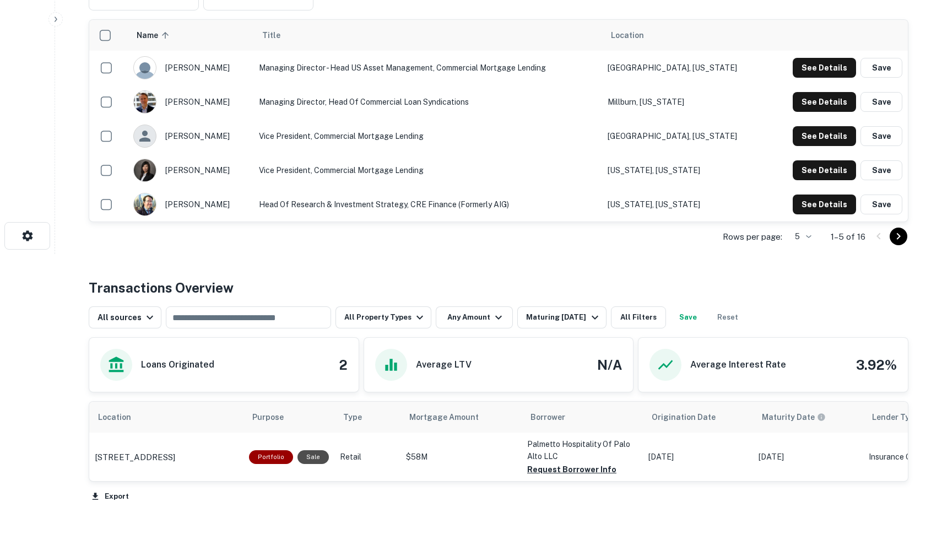
click at [899, 247] on div "Rows per page: 5 * 1–5 of 16" at bounding box center [498, 237] width 819 height 30
click at [899, 239] on icon "Go to next page" at bounding box center [897, 236] width 13 height 13
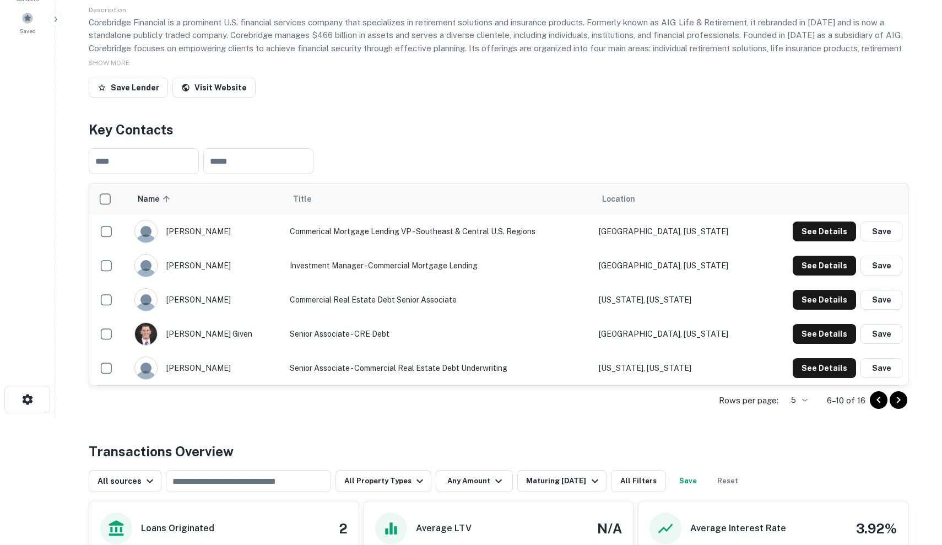
scroll to position [138, 0]
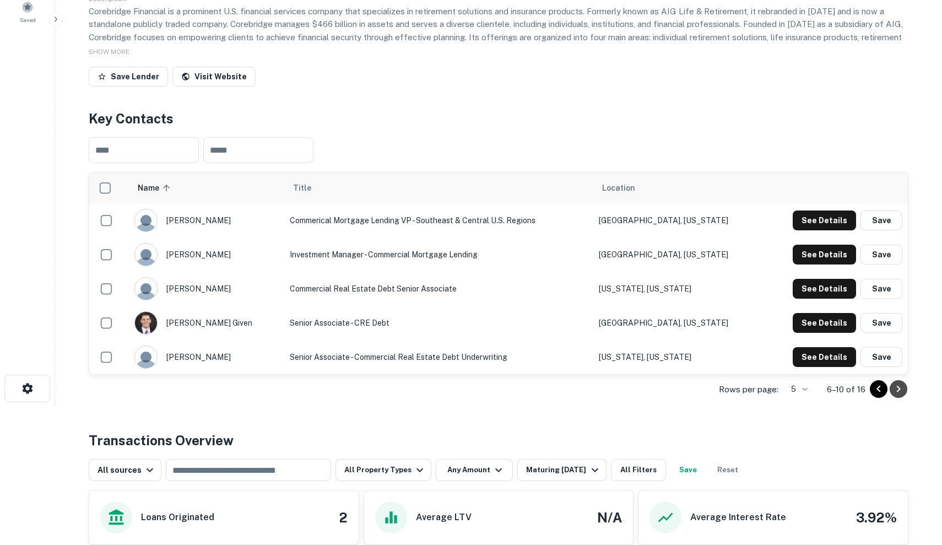
click at [897, 394] on icon "Go to next page" at bounding box center [897, 388] width 13 height 13
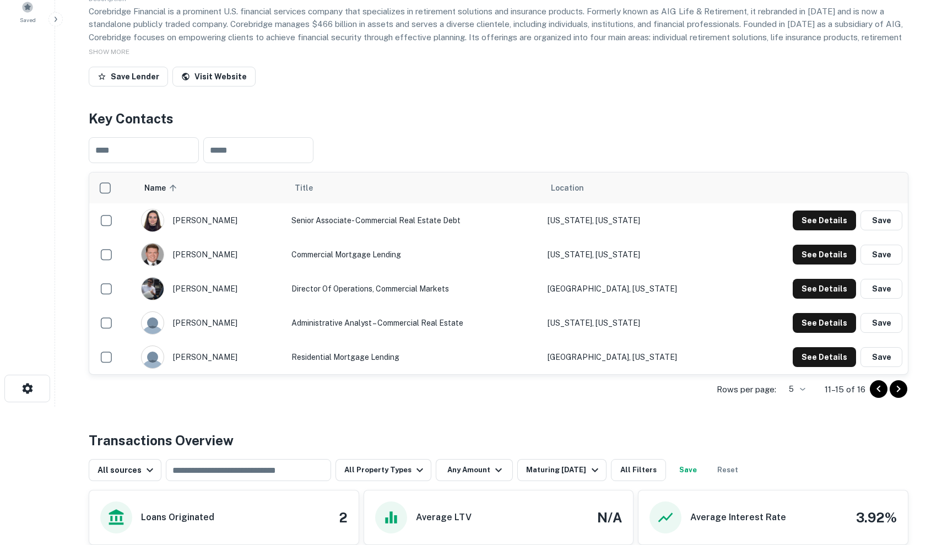
click at [869, 387] on div "Rows per page: 5 * 11–15 of 16" at bounding box center [498, 389] width 819 height 30
click at [881, 390] on icon "Go to previous page" at bounding box center [878, 388] width 13 height 13
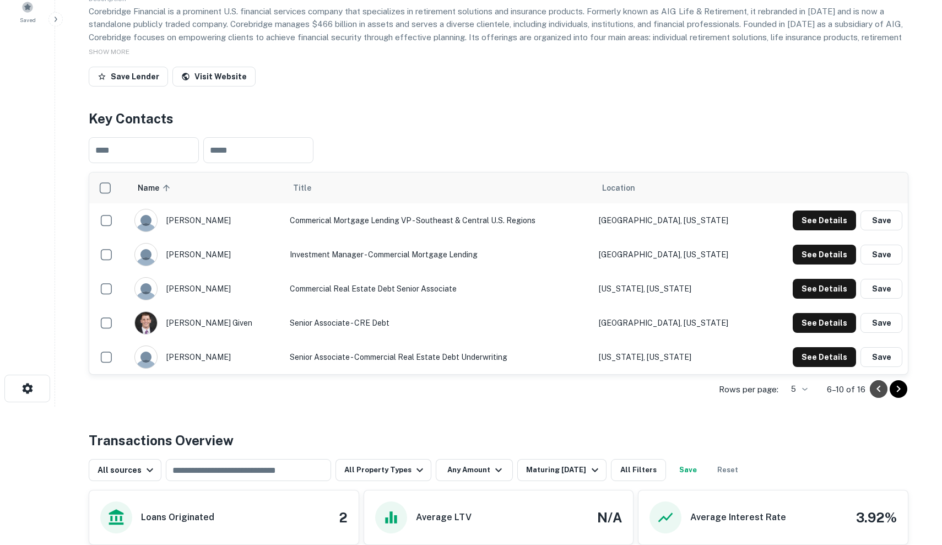
click at [881, 390] on icon "Go to previous page" at bounding box center [878, 388] width 13 height 13
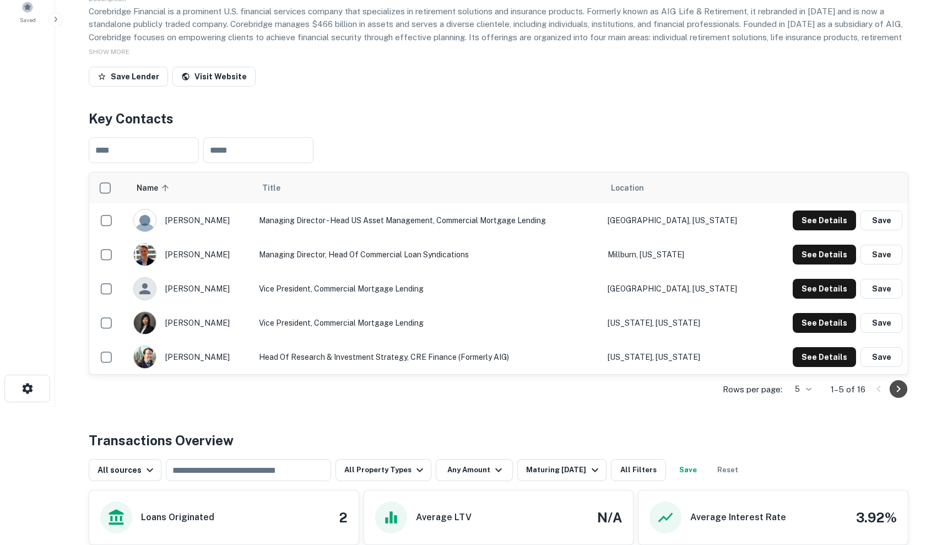
click at [895, 390] on icon "Go to next page" at bounding box center [897, 388] width 13 height 13
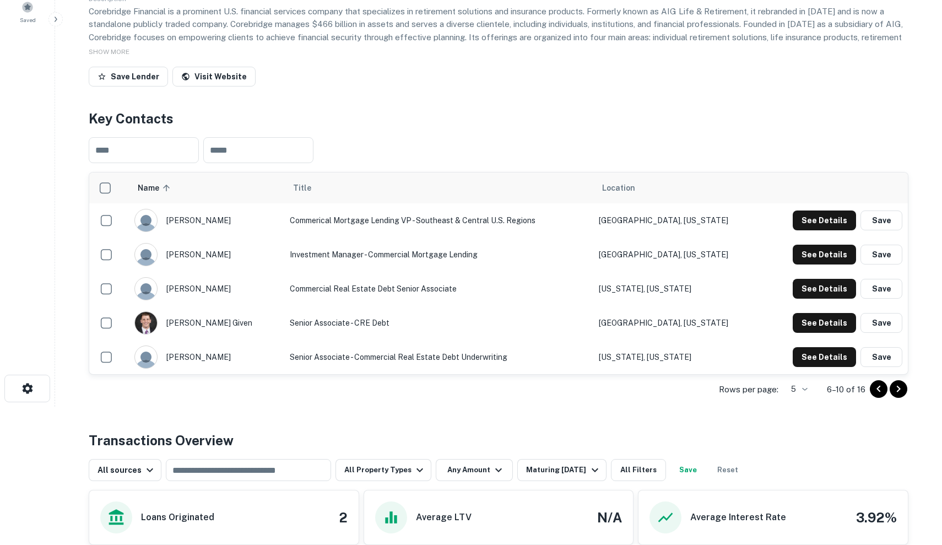
click at [895, 391] on icon "Go to next page" at bounding box center [897, 388] width 13 height 13
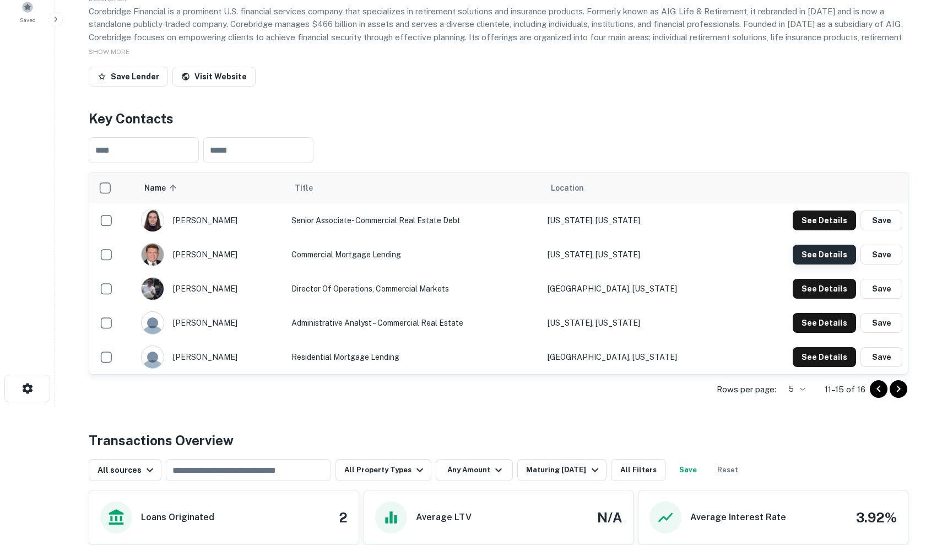
click at [837, 230] on button "See Details" at bounding box center [823, 220] width 63 height 20
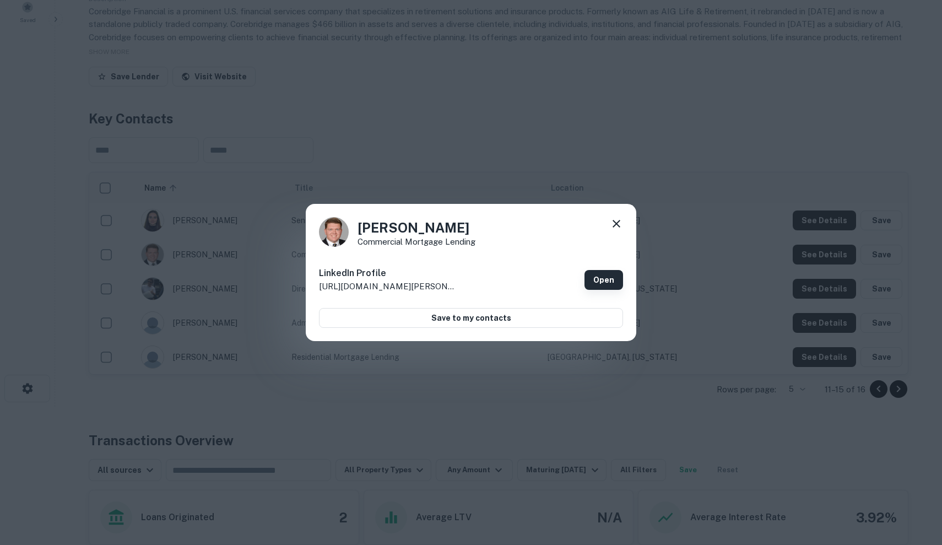
click at [612, 280] on link "Open" at bounding box center [603, 280] width 39 height 20
click at [618, 216] on div "[PERSON_NAME] Commercial Mortgage Lending LinkedIn Profile [URL][DOMAIN_NAME][P…" at bounding box center [471, 273] width 330 height 138
click at [617, 225] on icon at bounding box center [616, 224] width 8 height 8
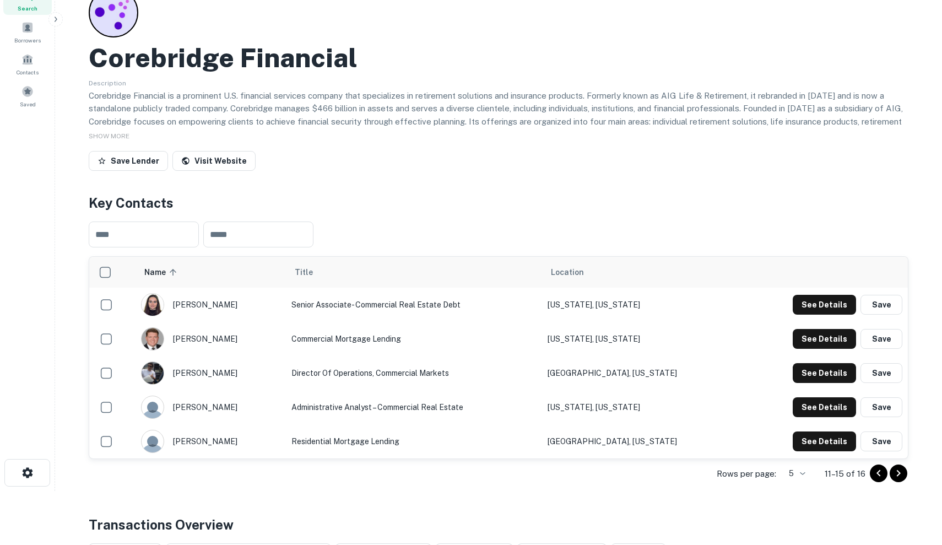
scroll to position [14, 0]
